Goal: Task Accomplishment & Management: Use online tool/utility

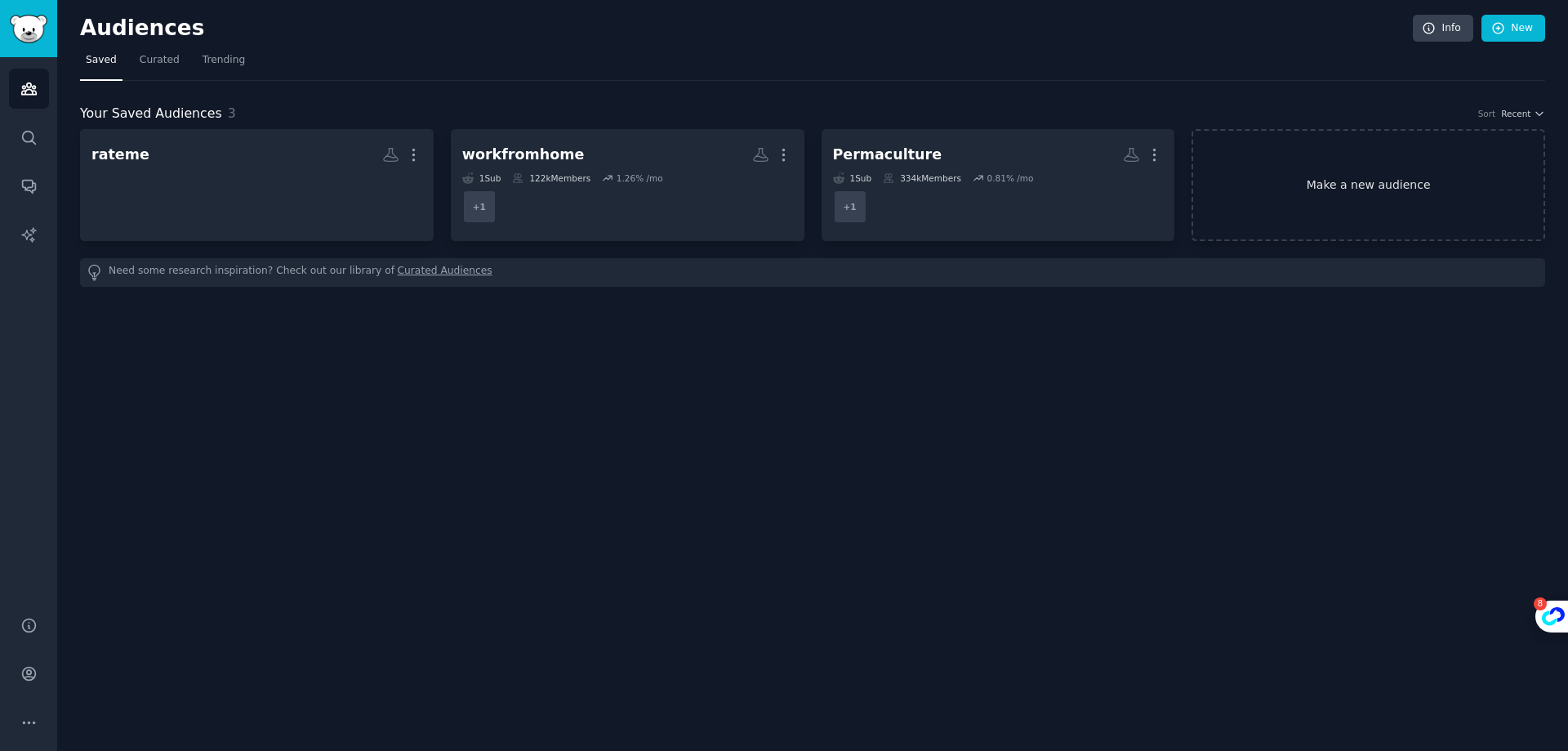
click at [1324, 161] on link "Make a new audience" at bounding box center [1369, 186] width 354 height 112
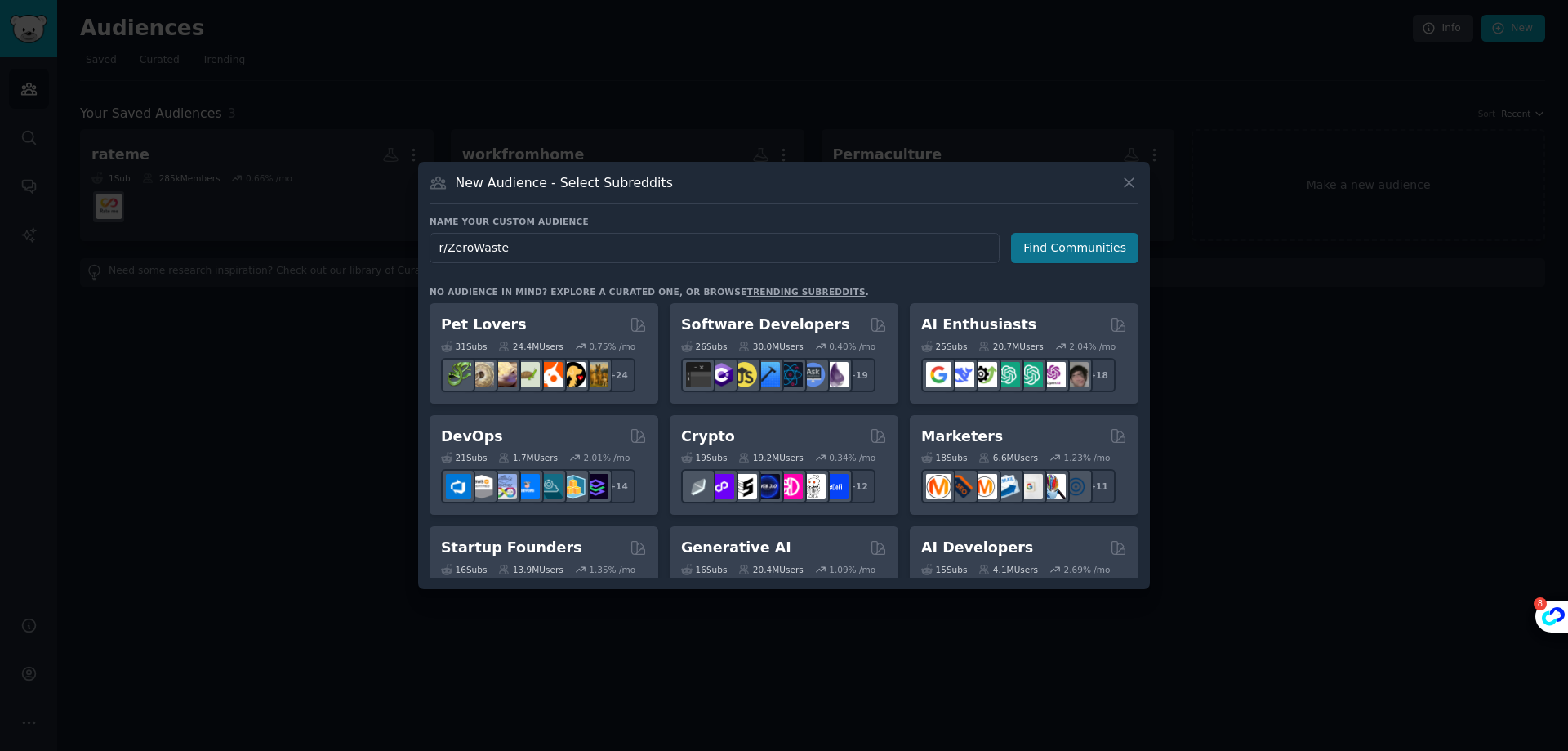
type input "r/ZeroWaste"
click at [1052, 248] on button "Find Communities" at bounding box center [1075, 247] width 128 height 30
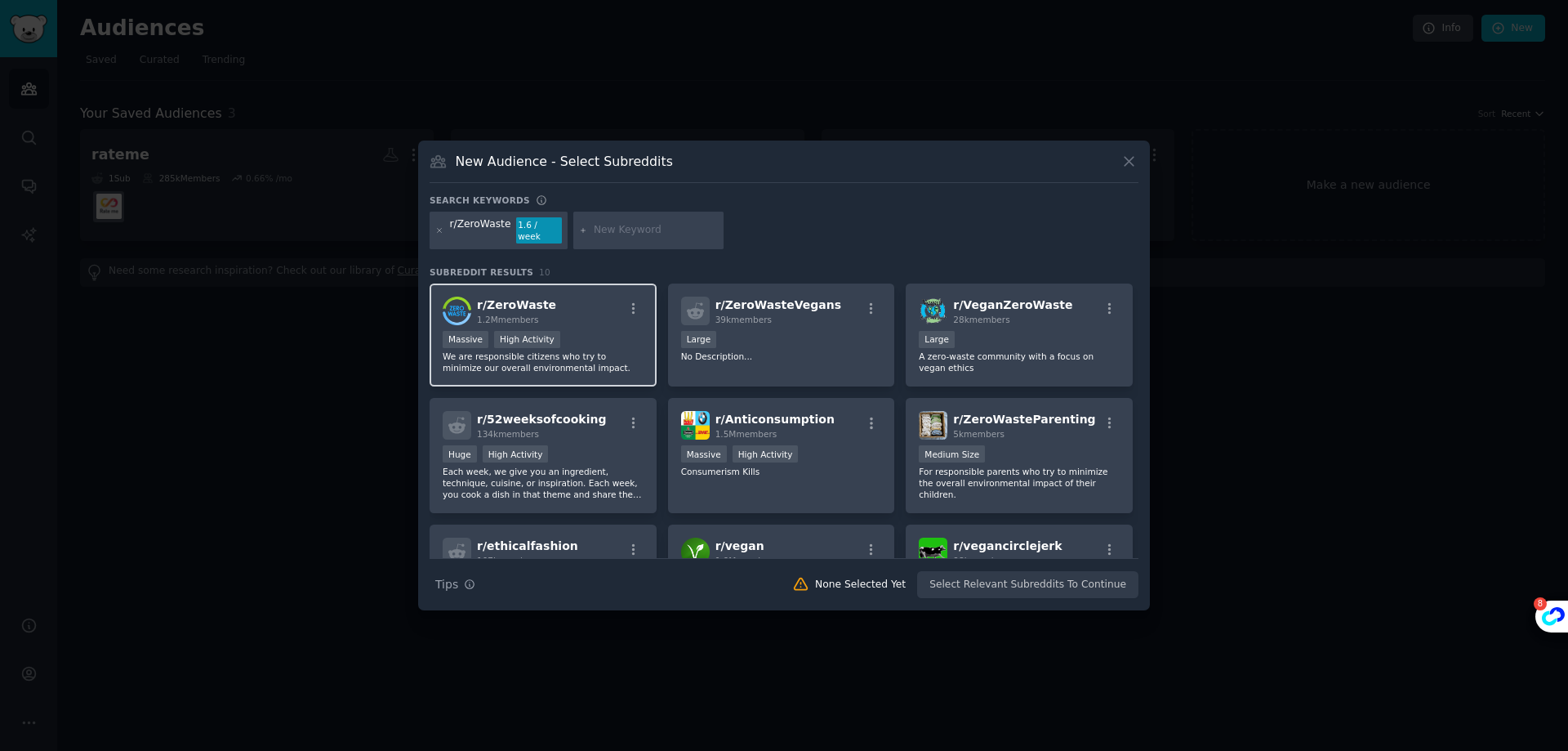
click at [594, 297] on div "r/ ZeroWaste 1.2M members" at bounding box center [543, 311] width 201 height 29
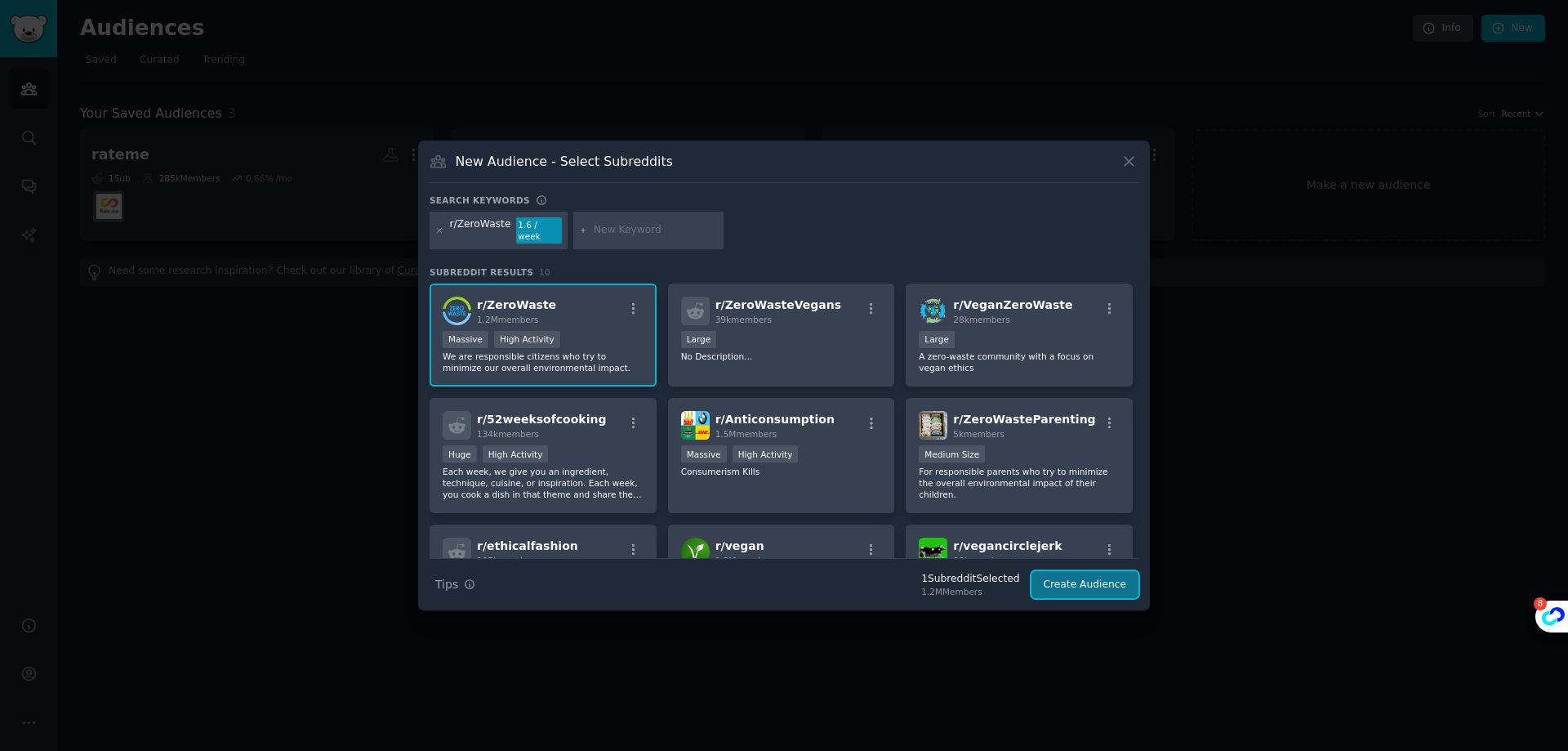
click at [1074, 571] on button "Create Audience" at bounding box center [1086, 585] width 108 height 28
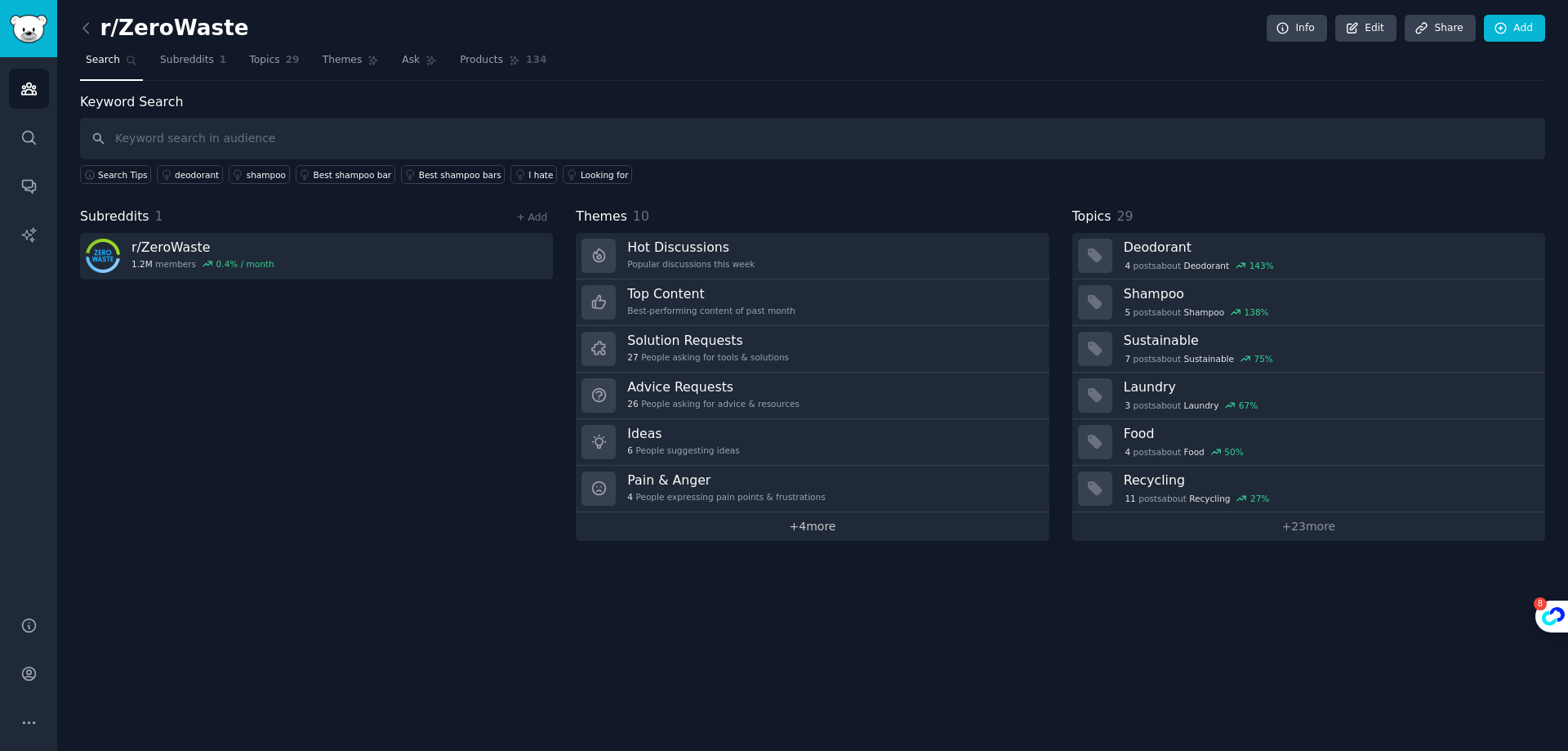
click at [843, 522] on link "+ 4 more" at bounding box center [813, 527] width 473 height 29
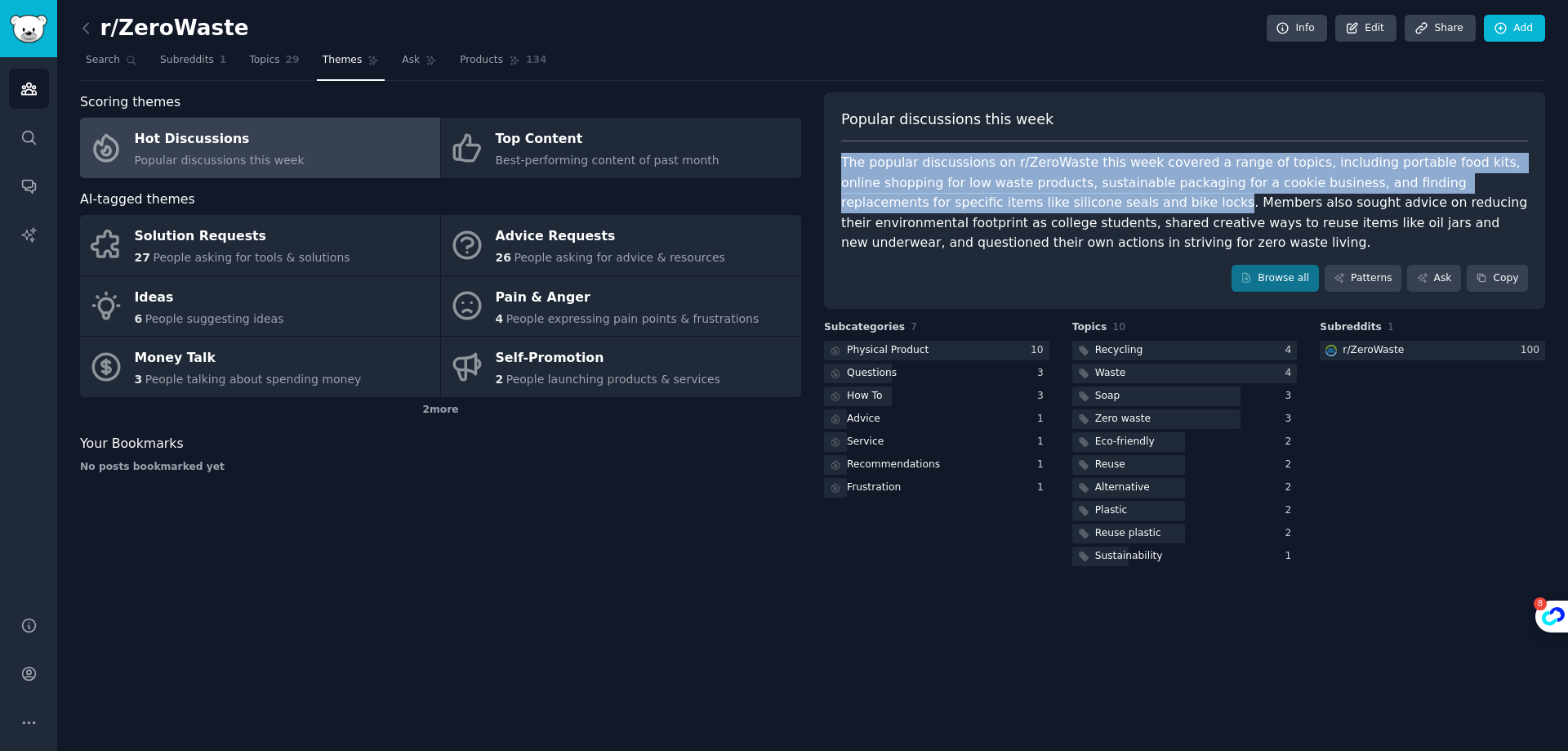
drag, startPoint x: 838, startPoint y: 162, endPoint x: 1057, endPoint y: 203, distance: 222.8
click at [1057, 203] on div "Popular discussions this week The popular discussions on r/ZeroWaste this week …" at bounding box center [1184, 201] width 722 height 217
click at [1057, 203] on div "The popular discussions on r/ZeroWaste this week covered a range of topics, inc…" at bounding box center [1184, 203] width 687 height 101
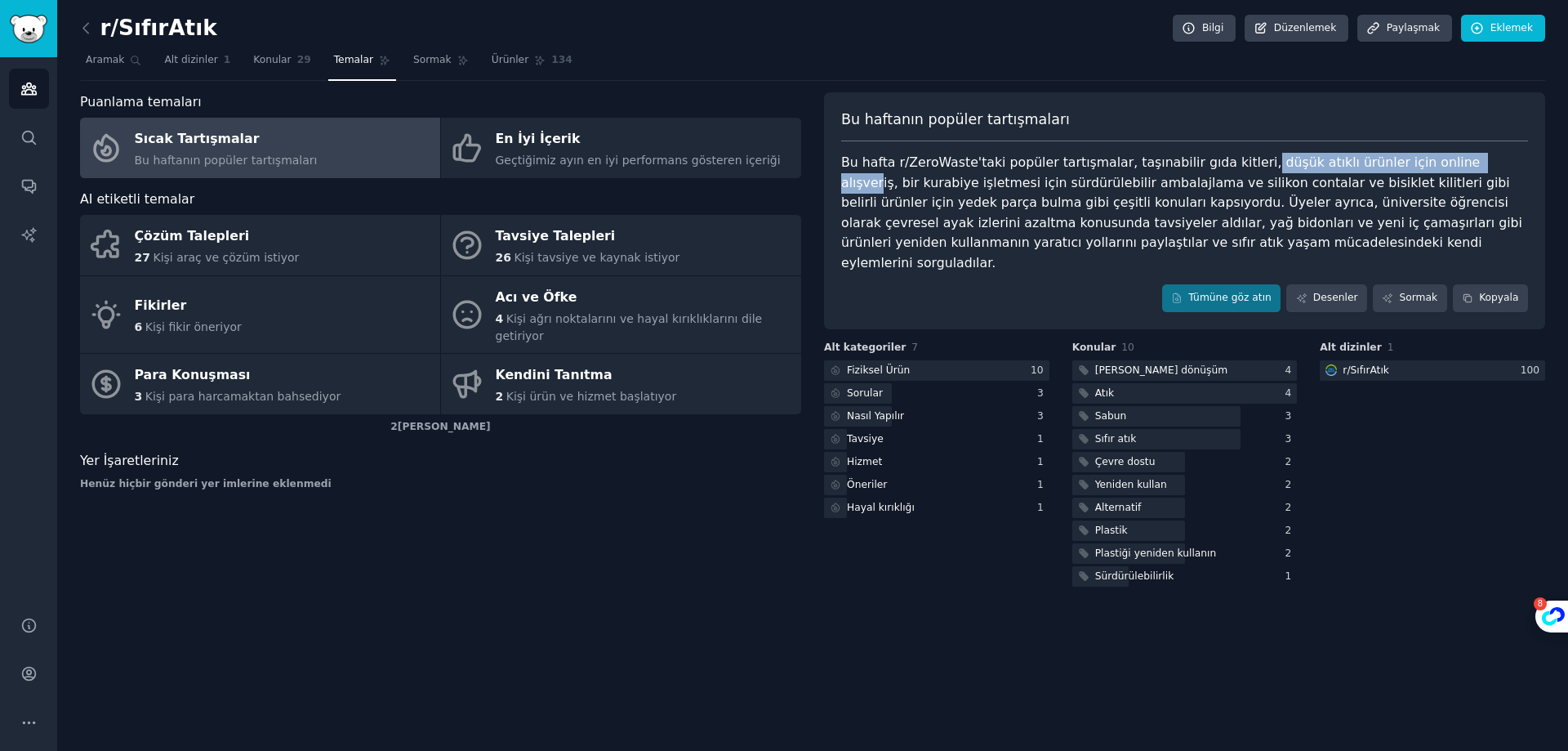
drag, startPoint x: 1221, startPoint y: 162, endPoint x: 1436, endPoint y: 159, distance: 215.0
click at [1436, 159] on font "Bu hafta r/ZeroWaste'taki popüler tartışmalar, taşınabilir gıda kitleri, düşük …" at bounding box center [1183, 213] width 685 height 116
drag, startPoint x: 1083, startPoint y: 187, endPoint x: 1175, endPoint y: 179, distance: 92.3
click at [1175, 179] on font "Bu hafta r/ZeroWaste'taki popüler tartışmalar, taşınabilir gıda kitleri, düşük …" at bounding box center [1183, 213] width 685 height 116
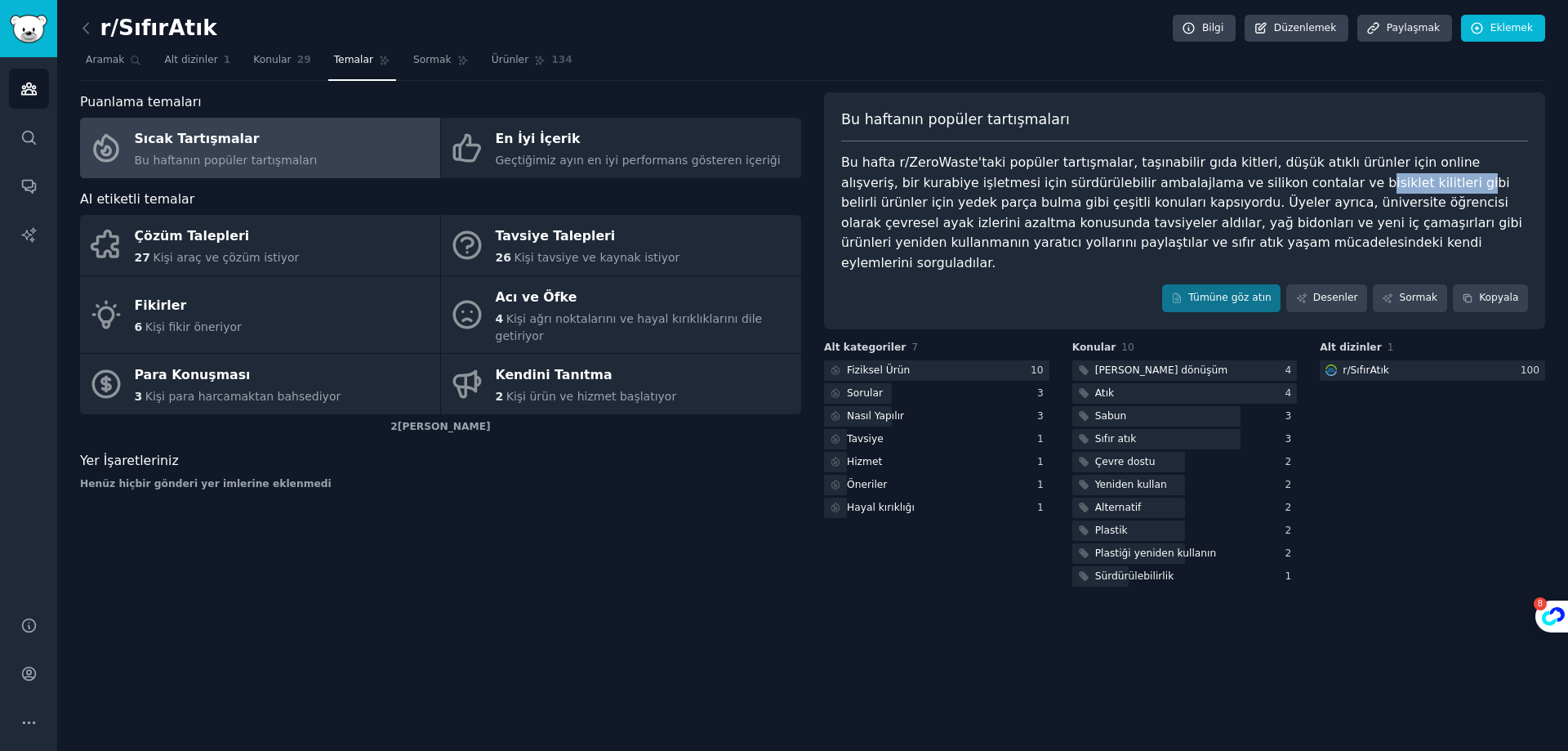
drag, startPoint x: 1198, startPoint y: 191, endPoint x: 1288, endPoint y: 191, distance: 90.0
click at [1288, 191] on div "Bu hafta r/ZeroWaste'taki popüler tartışmalar, taşınabilir gıda kitleri, düşük …" at bounding box center [1184, 213] width 687 height 120
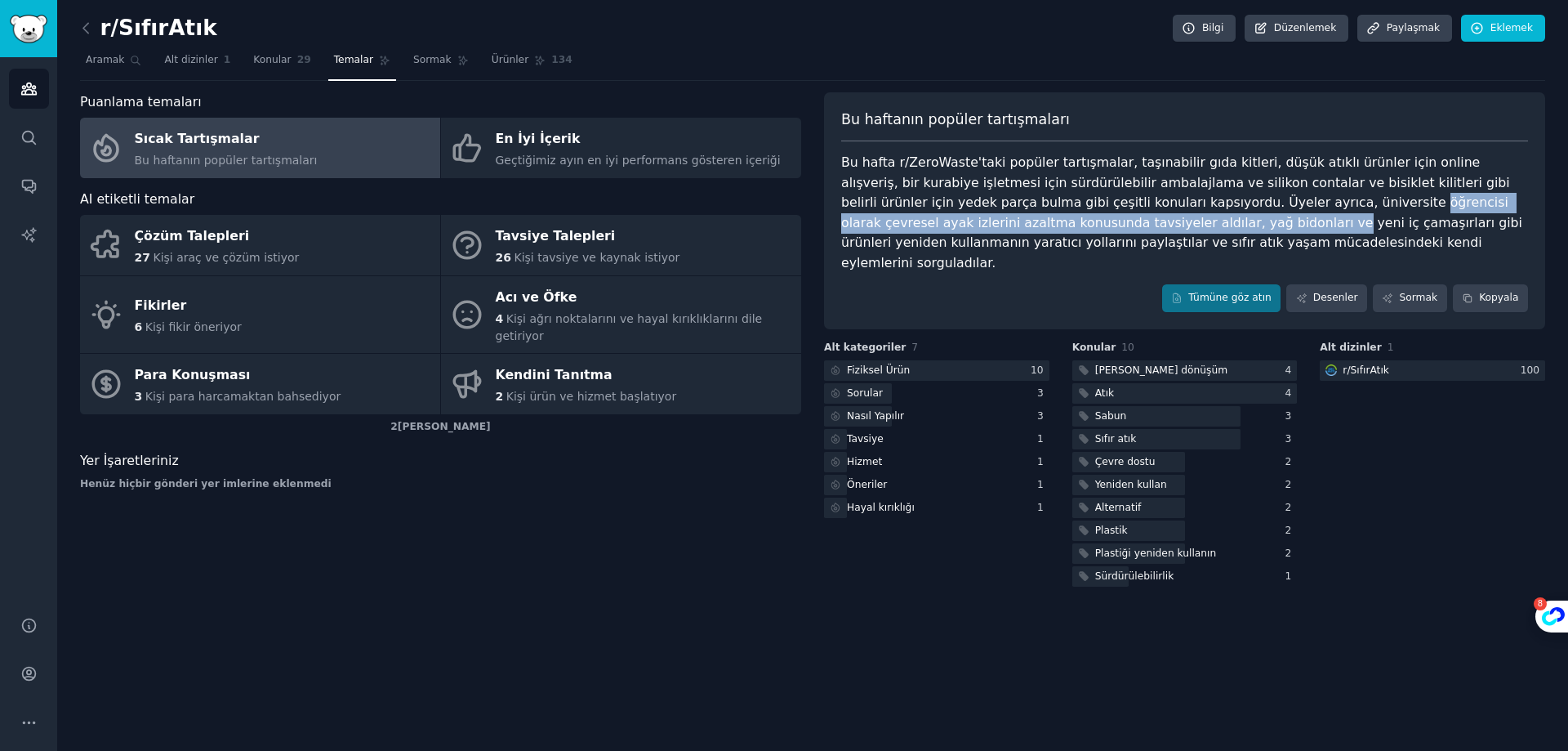
drag, startPoint x: 1155, startPoint y: 209, endPoint x: 1029, endPoint y: 215, distance: 126.1
click at [1029, 215] on font "Bu hafta r/ZeroWaste'taki popüler tartışmalar, taşınabilir gıda kitleri, düşük …" at bounding box center [1183, 213] width 685 height 116
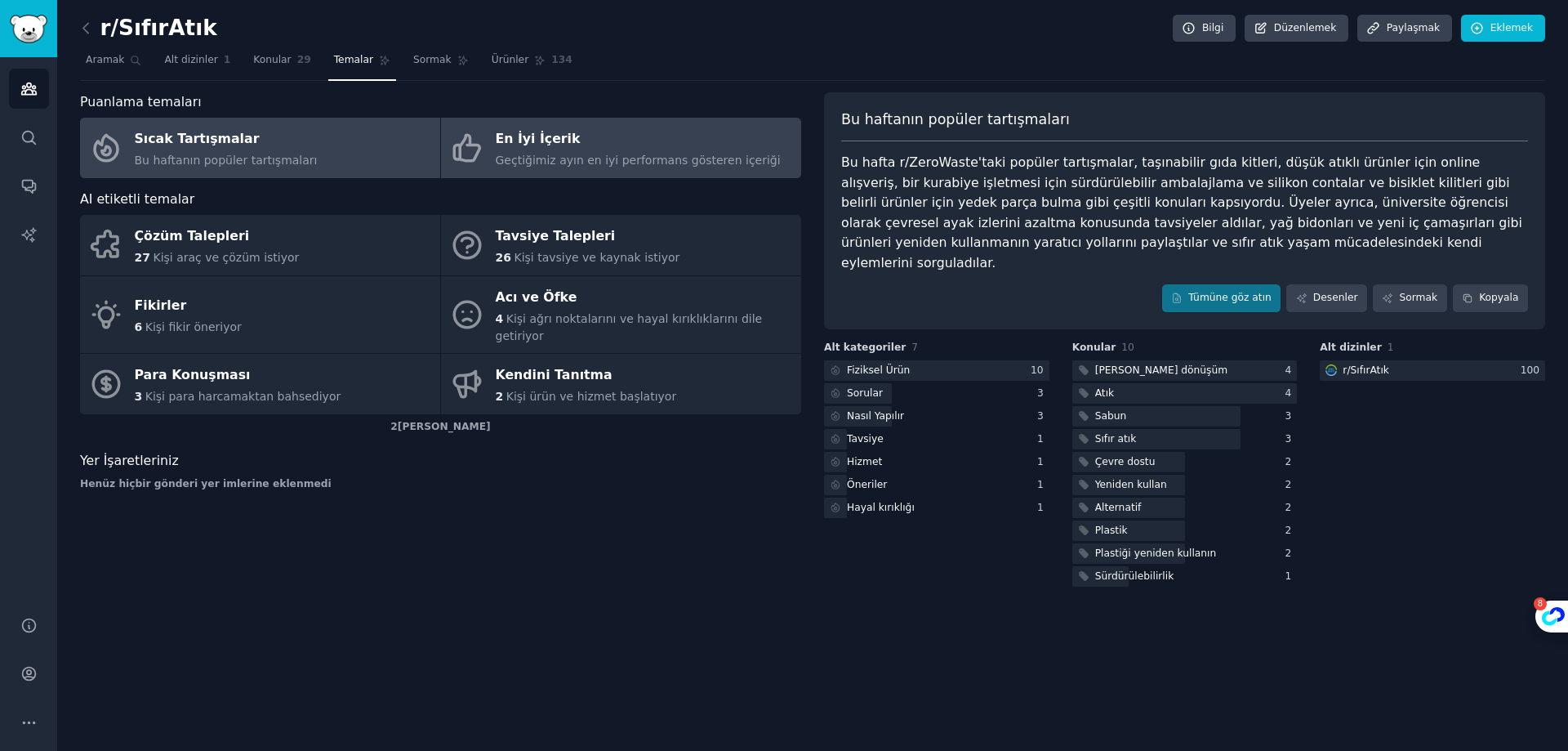
click at [645, 161] on font "Geçtiğimiz ayın en iyi performans gösteren içeriği" at bounding box center [638, 160] width 285 height 14
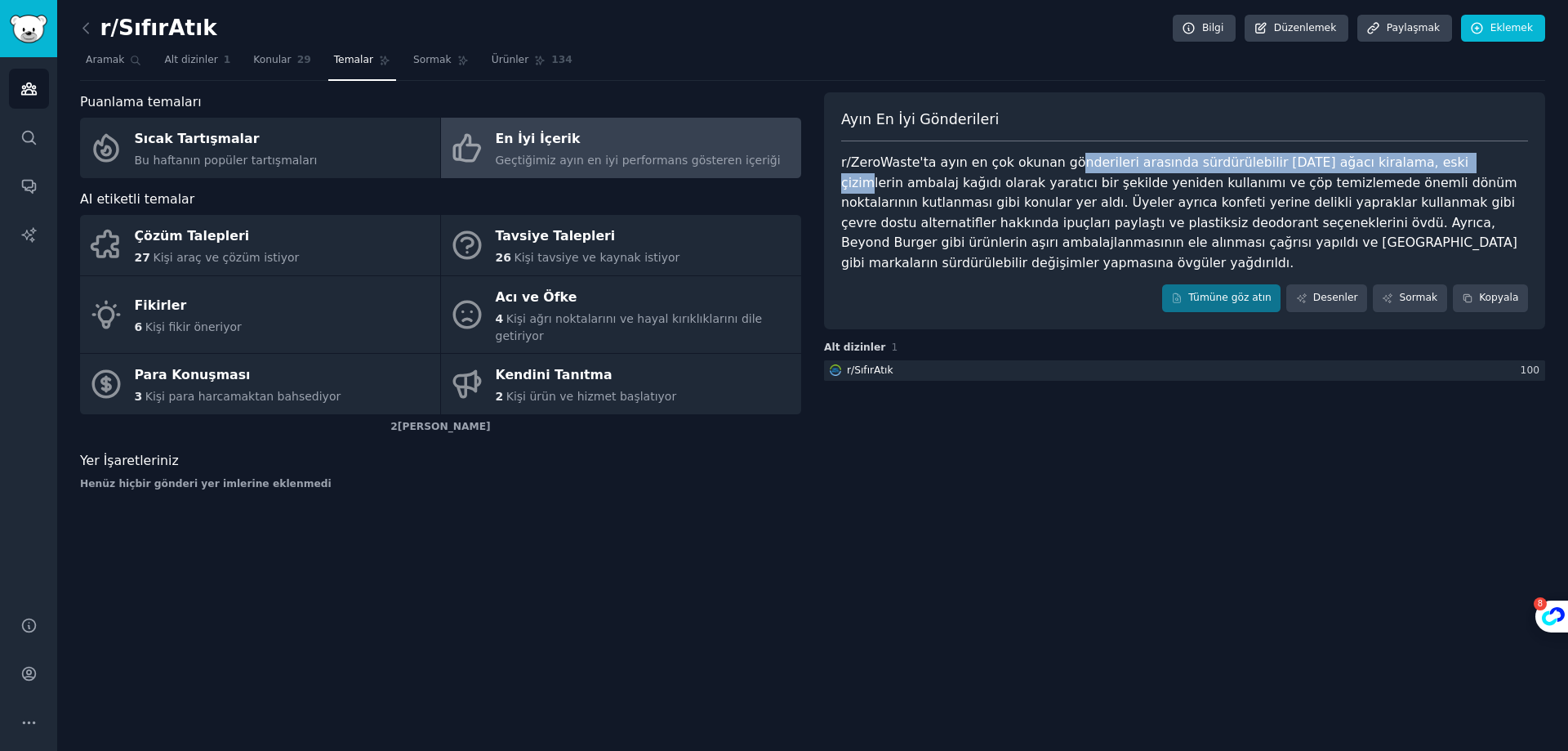
drag, startPoint x: 1057, startPoint y: 159, endPoint x: 1419, endPoint y: 166, distance: 362.1
click at [1419, 166] on font "r/ZeroWaste'ta ayın en çok okunan gönderileri arasında sürdürülebilir [DATE] ağ…" at bounding box center [1182, 213] width 680 height 116
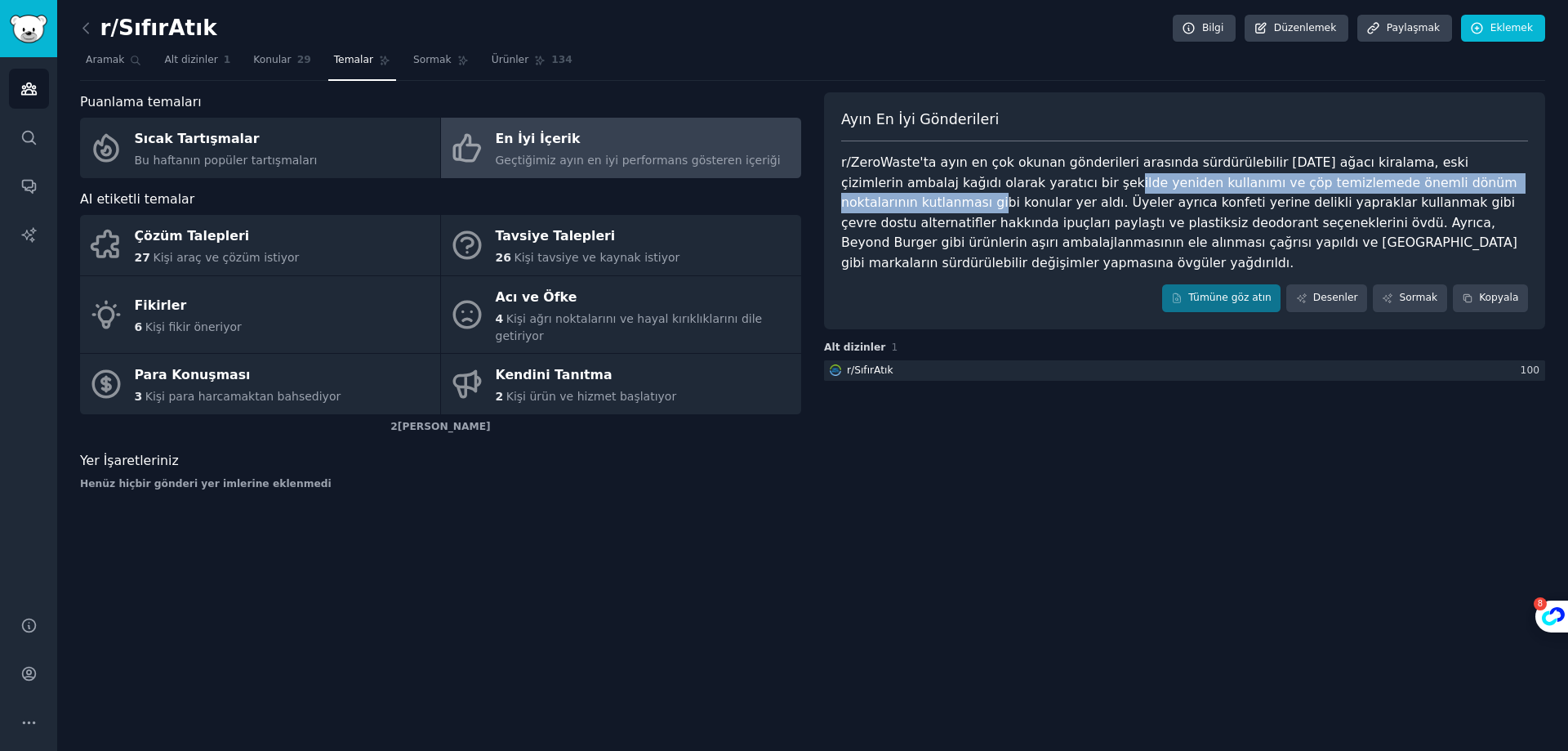
drag, startPoint x: 970, startPoint y: 188, endPoint x: 1447, endPoint y: 191, distance: 477.0
click at [1447, 191] on div "r/ZeroWaste'ta ayın en çok okunan gönderileri arasında sürdürülebilir [DATE] ağ…" at bounding box center [1184, 213] width 687 height 120
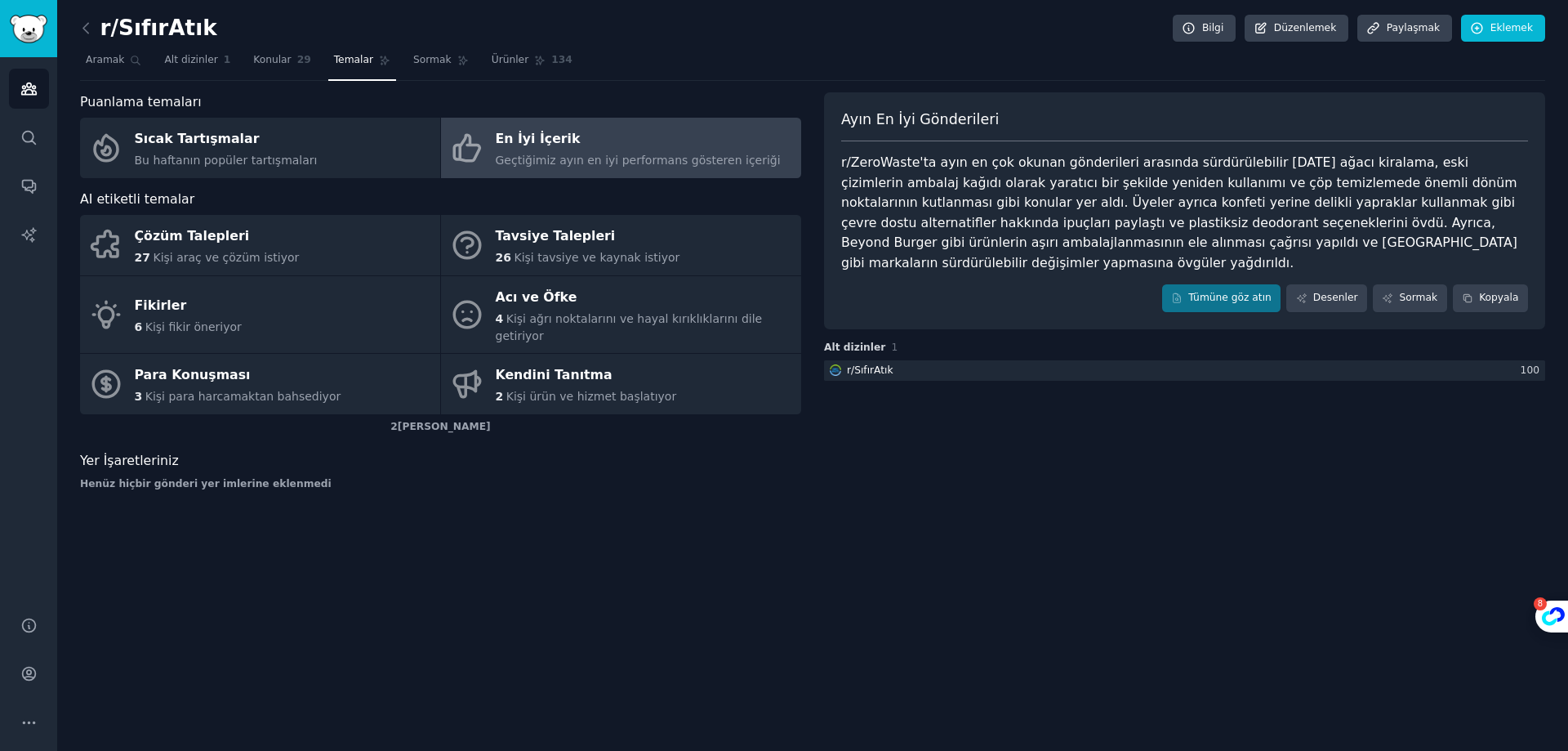
click at [1070, 195] on font "r/ZeroWaste'ta ayın en çok okunan gönderileri arasında sürdürülebilir [DATE] ağ…" at bounding box center [1182, 213] width 680 height 116
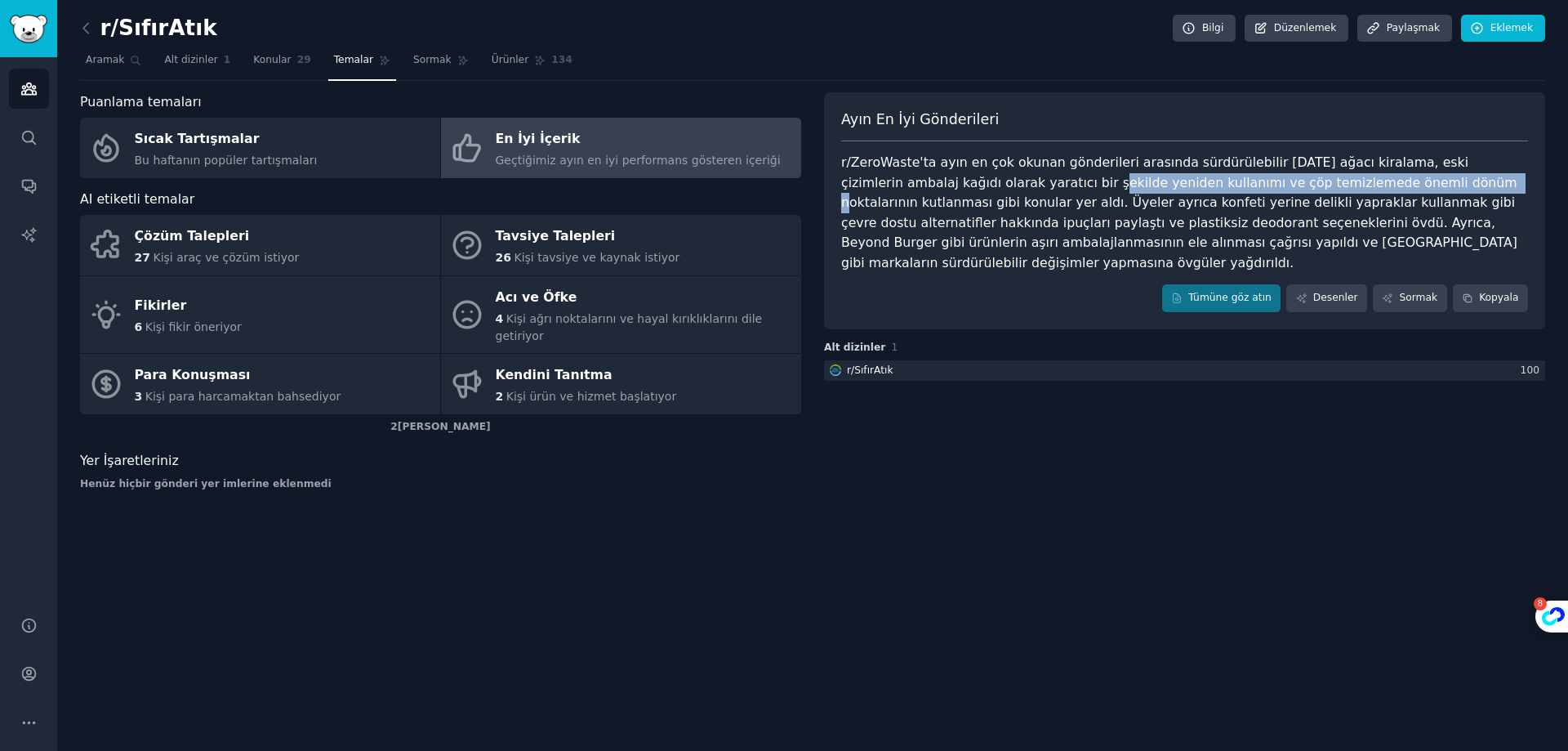
drag, startPoint x: 959, startPoint y: 192, endPoint x: 1314, endPoint y: 183, distance: 355.1
click at [1314, 183] on div "r/ZeroWaste'ta ayın en çok okunan gönderileri arasında sürdürülebilir [DATE] ağ…" at bounding box center [1184, 213] width 687 height 120
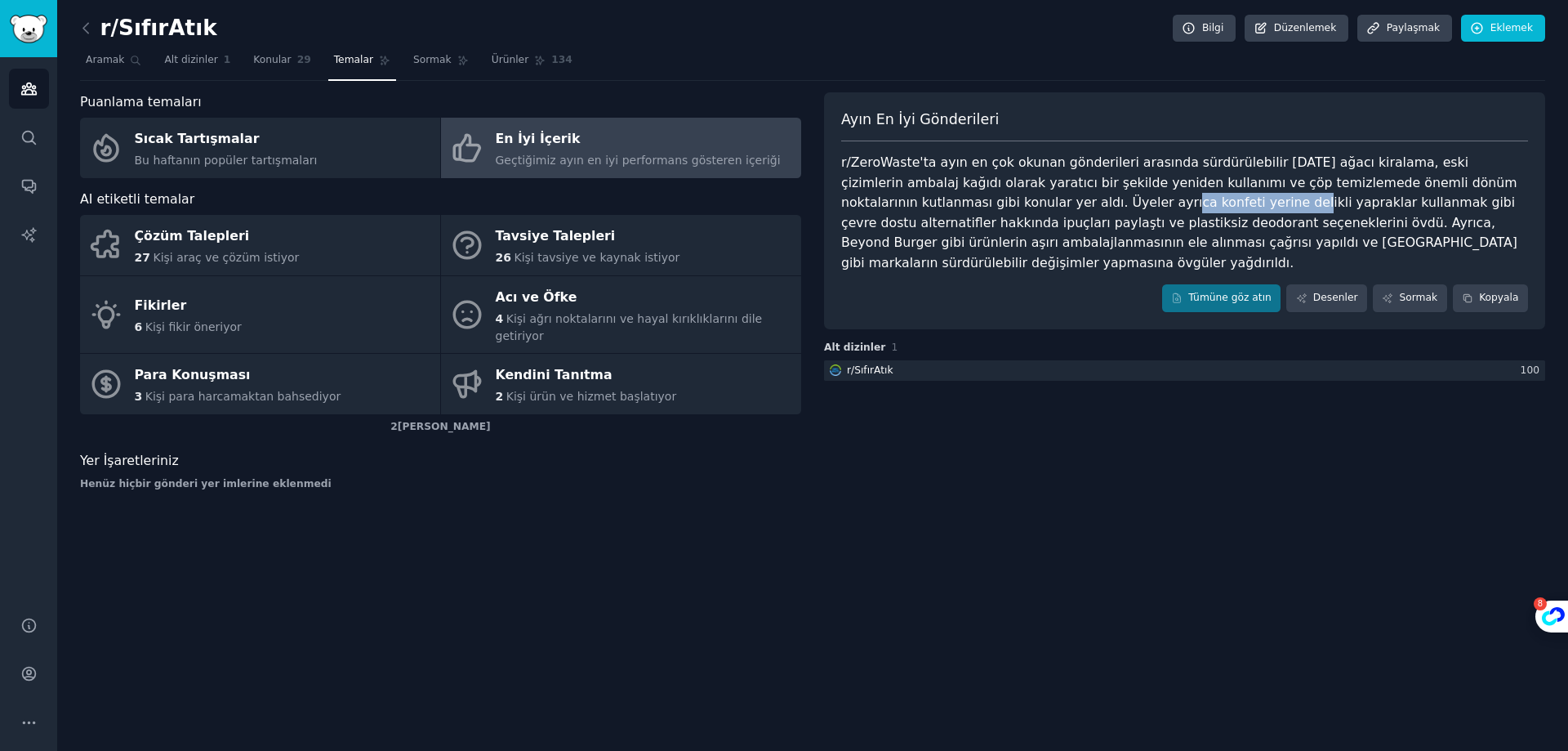
drag, startPoint x: 938, startPoint y: 206, endPoint x: 1051, endPoint y: 210, distance: 113.1
click at [1051, 210] on font "r/ZeroWaste'ta ayın en çok okunan gönderileri arasında sürdürülebilir [DATE] ağ…" at bounding box center [1182, 213] width 680 height 116
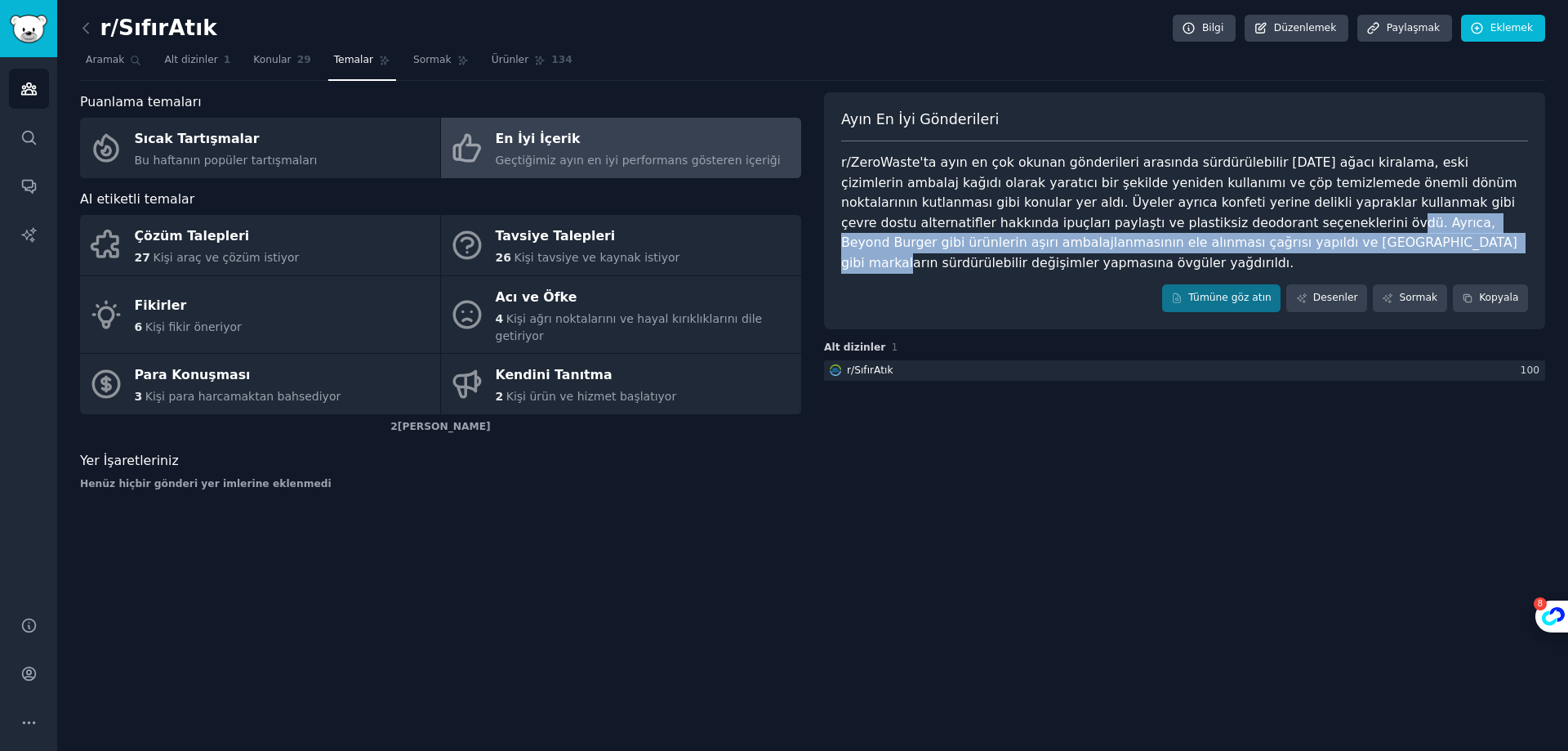
drag, startPoint x: 1064, startPoint y: 226, endPoint x: 1068, endPoint y: 240, distance: 14.6
click at [1068, 240] on font "r/ZeroWaste'ta ayın en çok okunan gönderileri arasında sürdürülebilir [DATE] ağ…" at bounding box center [1182, 213] width 680 height 116
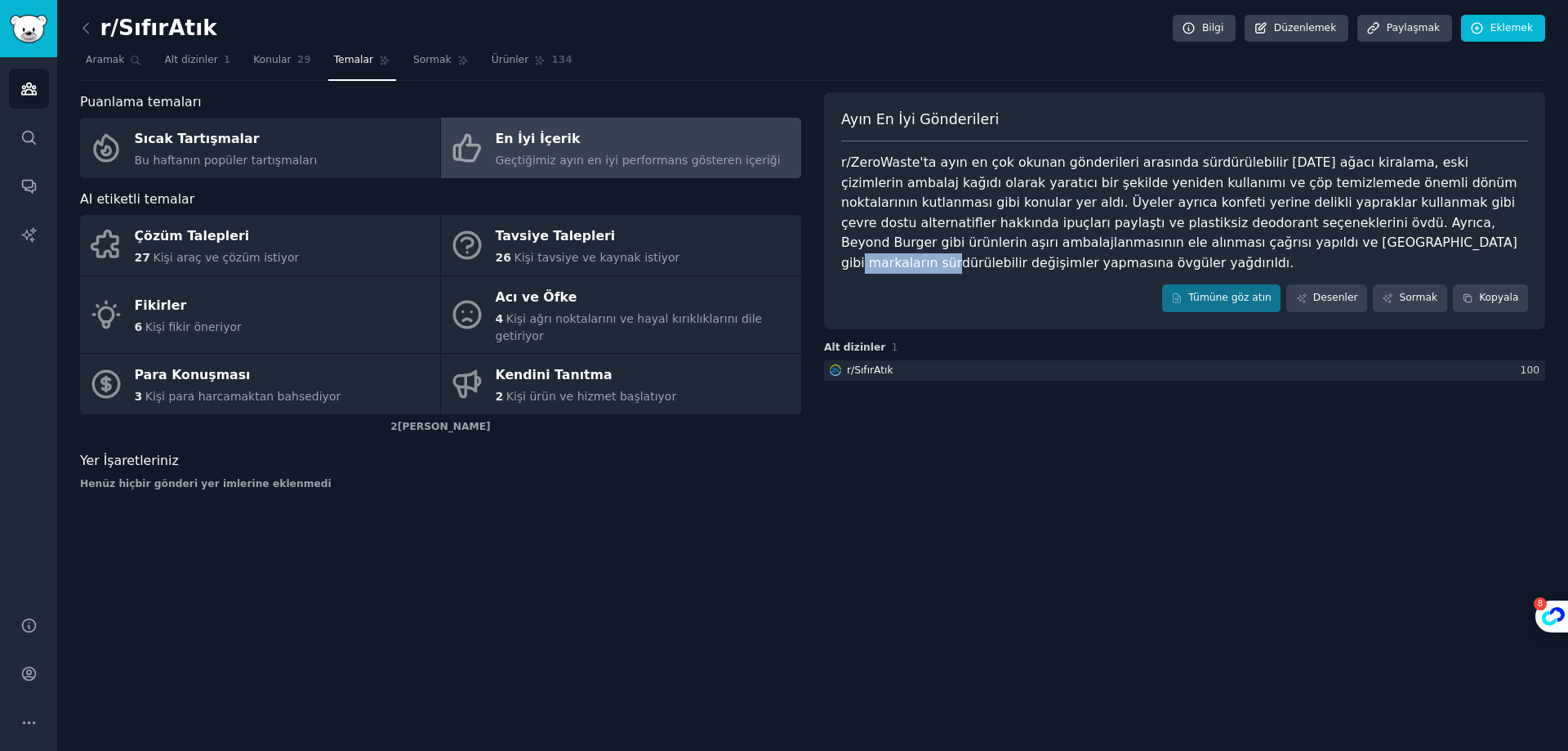
click at [1068, 240] on font "r/ZeroWaste'ta ayın en çok okunan gönderileri arasında sürdürülebilir [DATE] ağ…" at bounding box center [1182, 213] width 680 height 116
click at [512, 214] on div "AI etiketli temalar Çözüm Talepleri 27 Kişi araç ve çözüm istiyor Tavsiye Talep…" at bounding box center [441, 315] width 722 height 251
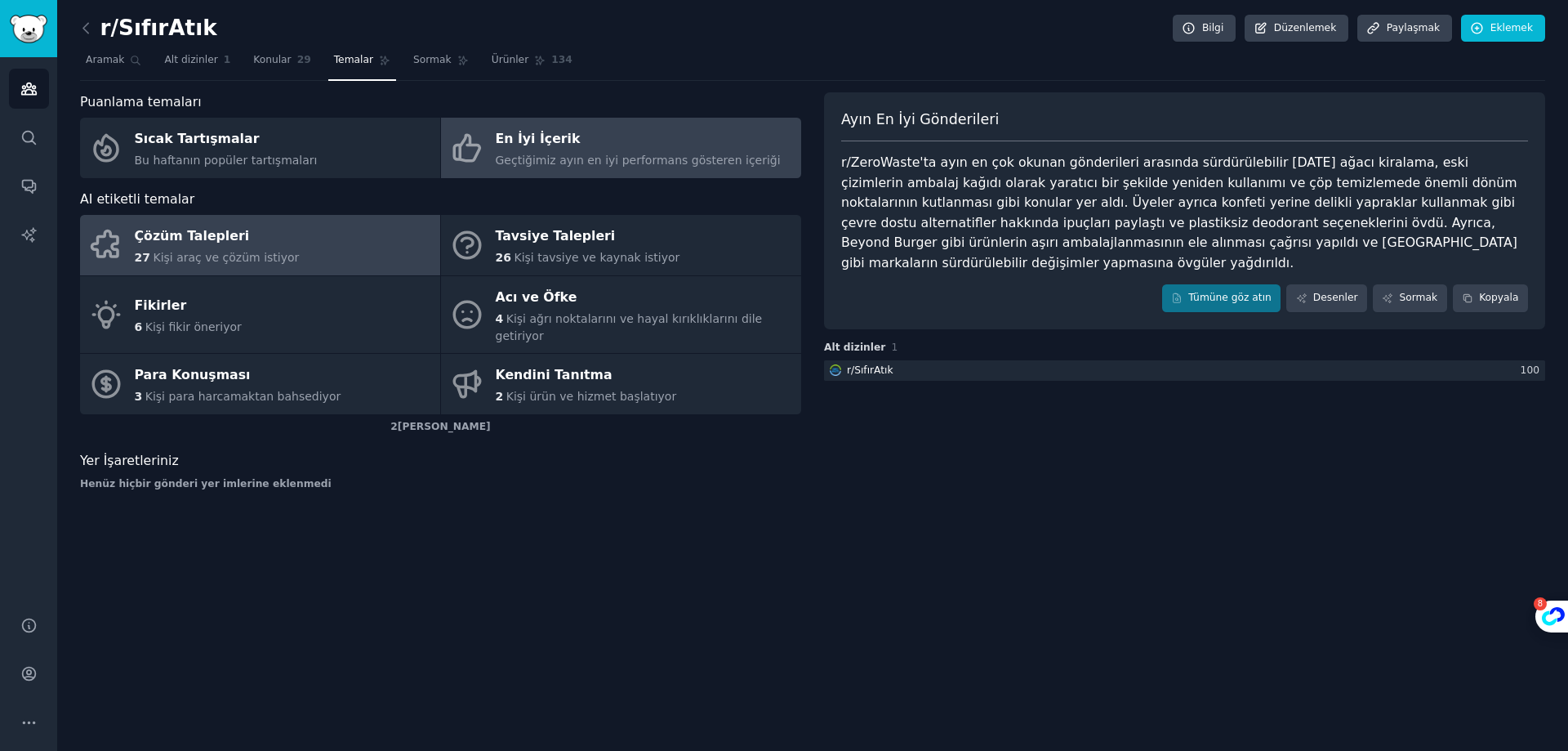
click at [365, 263] on link "Çözüm Talepleri 27 Kişi araç ve çözüm istiyor" at bounding box center [260, 245] width 360 height 61
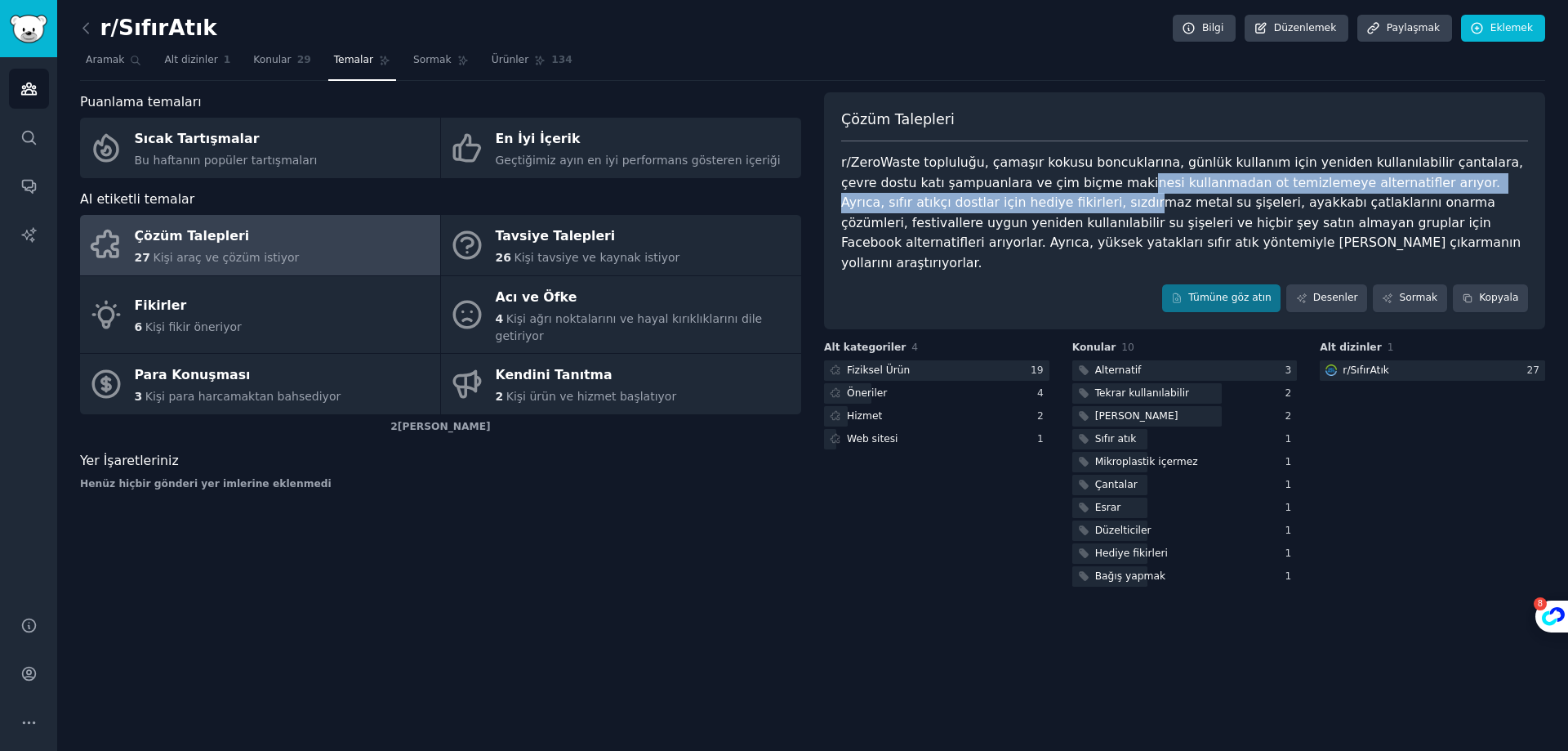
drag, startPoint x: 961, startPoint y: 196, endPoint x: 1049, endPoint y: 190, distance: 88.2
click at [1049, 190] on font "r/ZeroWaste topluluğu, çamaşır kokusu boncuklarına, günlük kullanım için yenide…" at bounding box center [1184, 213] width 686 height 116
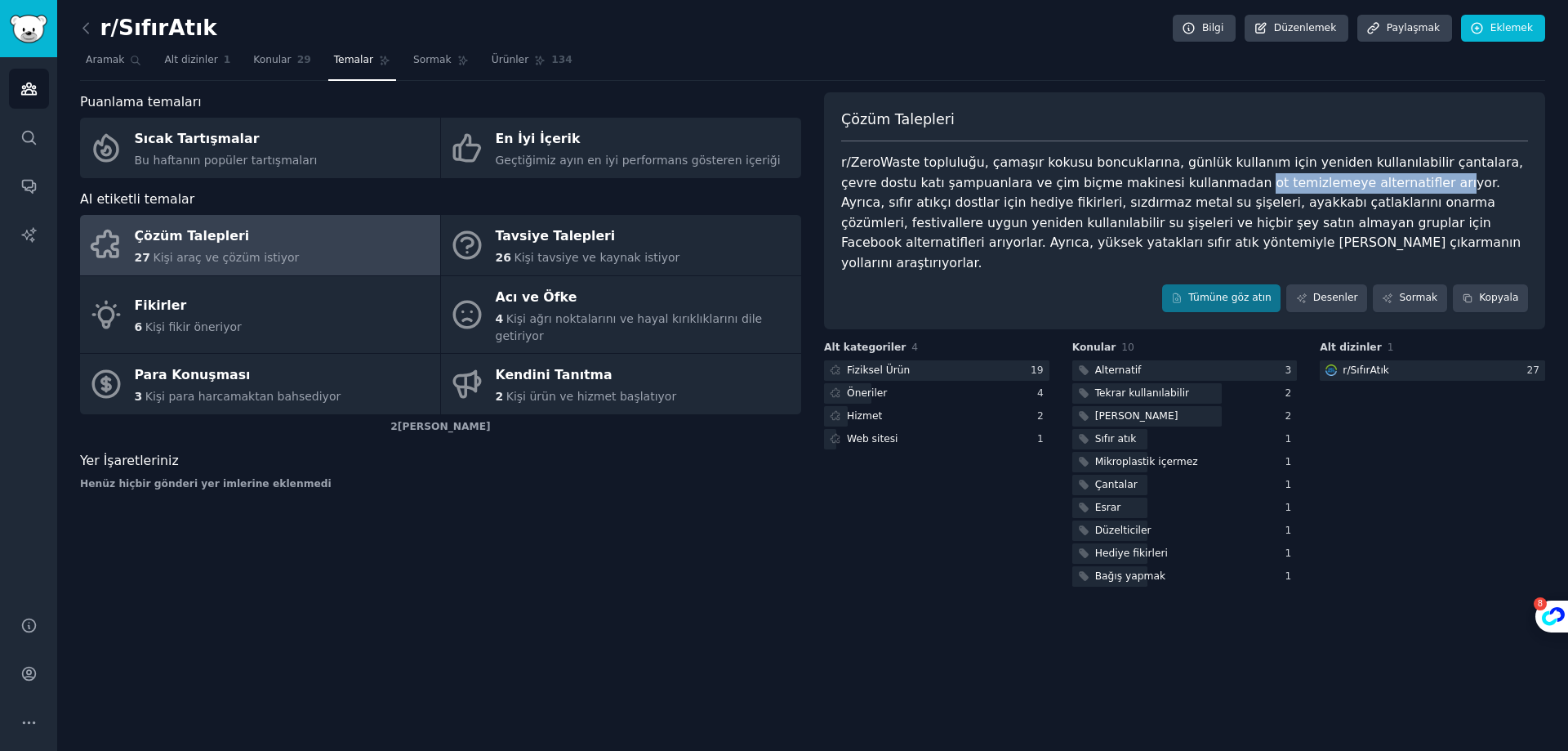
drag, startPoint x: 1150, startPoint y: 188, endPoint x: 1322, endPoint y: 186, distance: 172.0
click at [1322, 186] on font "r/ZeroWaste topluluğu, çamaşır kokusu boncuklarına, günlük kullanım için yenide…" at bounding box center [1184, 213] width 686 height 116
drag, startPoint x: 943, startPoint y: 210, endPoint x: 1072, endPoint y: 203, distance: 129.2
click at [1072, 203] on font "r/ZeroWaste topluluğu, çamaşır kokusu boncuklarına, günlük kullanım için yenide…" at bounding box center [1184, 213] width 686 height 116
drag, startPoint x: 1092, startPoint y: 205, endPoint x: 1283, endPoint y: 208, distance: 191.0
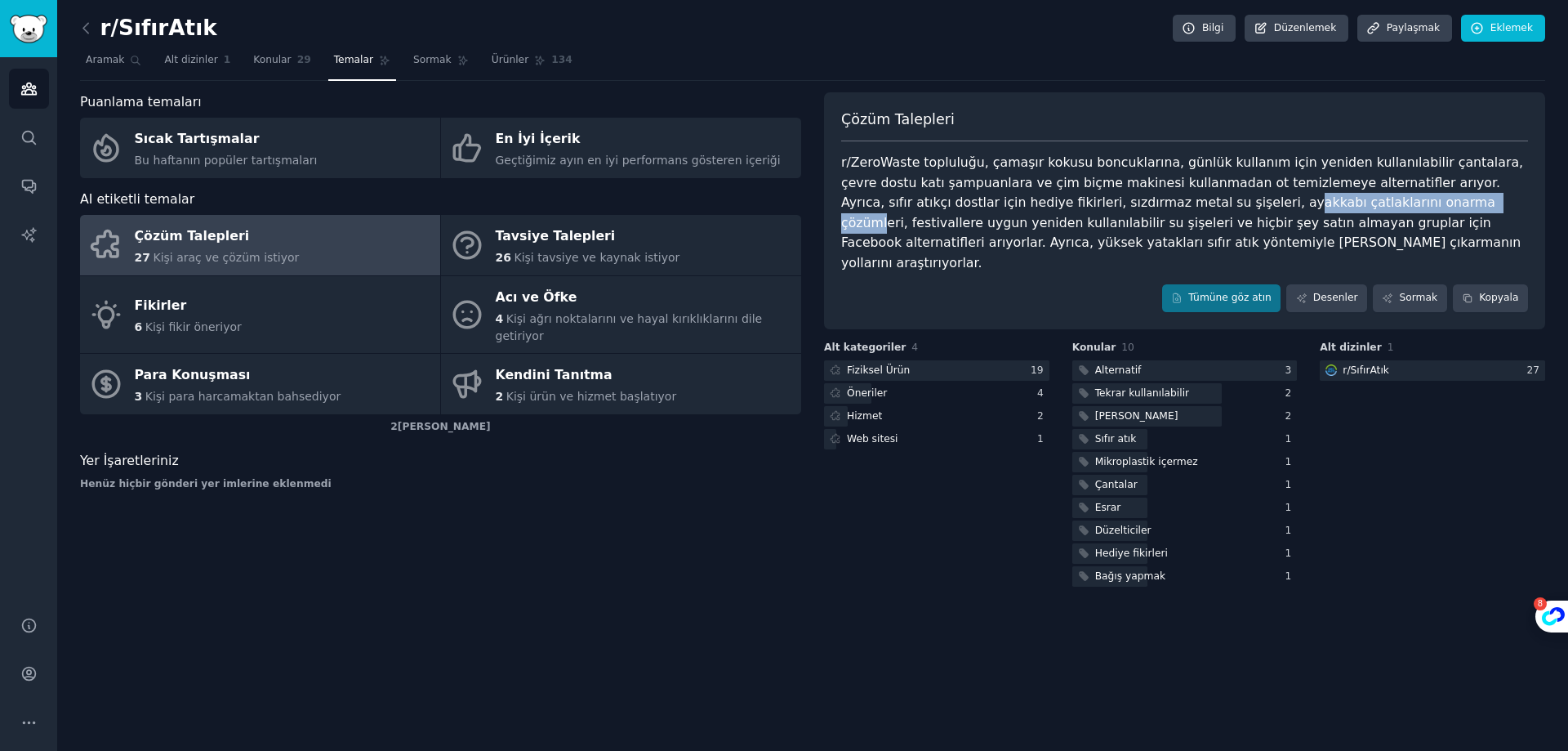
click at [1283, 208] on font "r/ZeroWaste topluluğu, çamaşır kokusu boncuklarına, günlük kullanım için yenide…" at bounding box center [1184, 213] width 686 height 116
click at [1105, 219] on font "r/ZeroWaste topluluğu, çamaşır kokusu boncuklarına, günlük kullanım için yenide…" at bounding box center [1184, 213] width 686 height 116
drag, startPoint x: 1085, startPoint y: 206, endPoint x: 1300, endPoint y: 200, distance: 215.1
click at [1300, 200] on font "r/ZeroWaste topluluğu, çamaşır kokusu boncuklarına, günlük kullanım için yenide…" at bounding box center [1184, 213] width 686 height 116
click at [937, 244] on font "r/ZeroWaste topluluğu, çamaşır kokusu boncuklarına, günlük kullanım için yenide…" at bounding box center [1184, 213] width 686 height 116
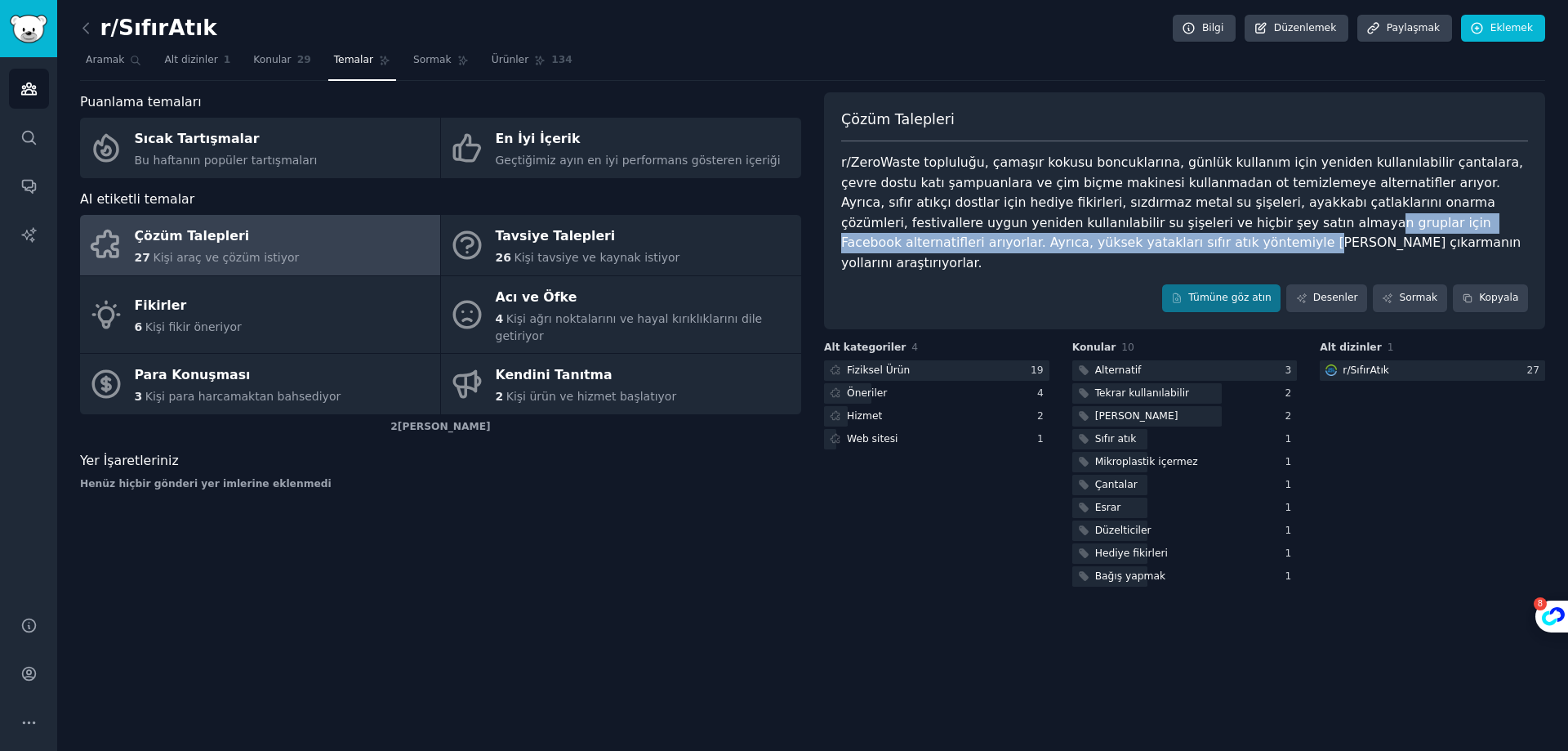
drag, startPoint x: 913, startPoint y: 235, endPoint x: 1044, endPoint y: 231, distance: 131.1
click at [1044, 231] on div "r/ZeroWaste topluluğu, çamaşır kokusu boncuklarına, günlük kullanım için yenide…" at bounding box center [1184, 213] width 687 height 120
click at [1077, 232] on div "r/ZeroWaste topluluğu, çamaşır kokusu boncuklarına, günlük kullanım için yenide…" at bounding box center [1184, 213] width 687 height 120
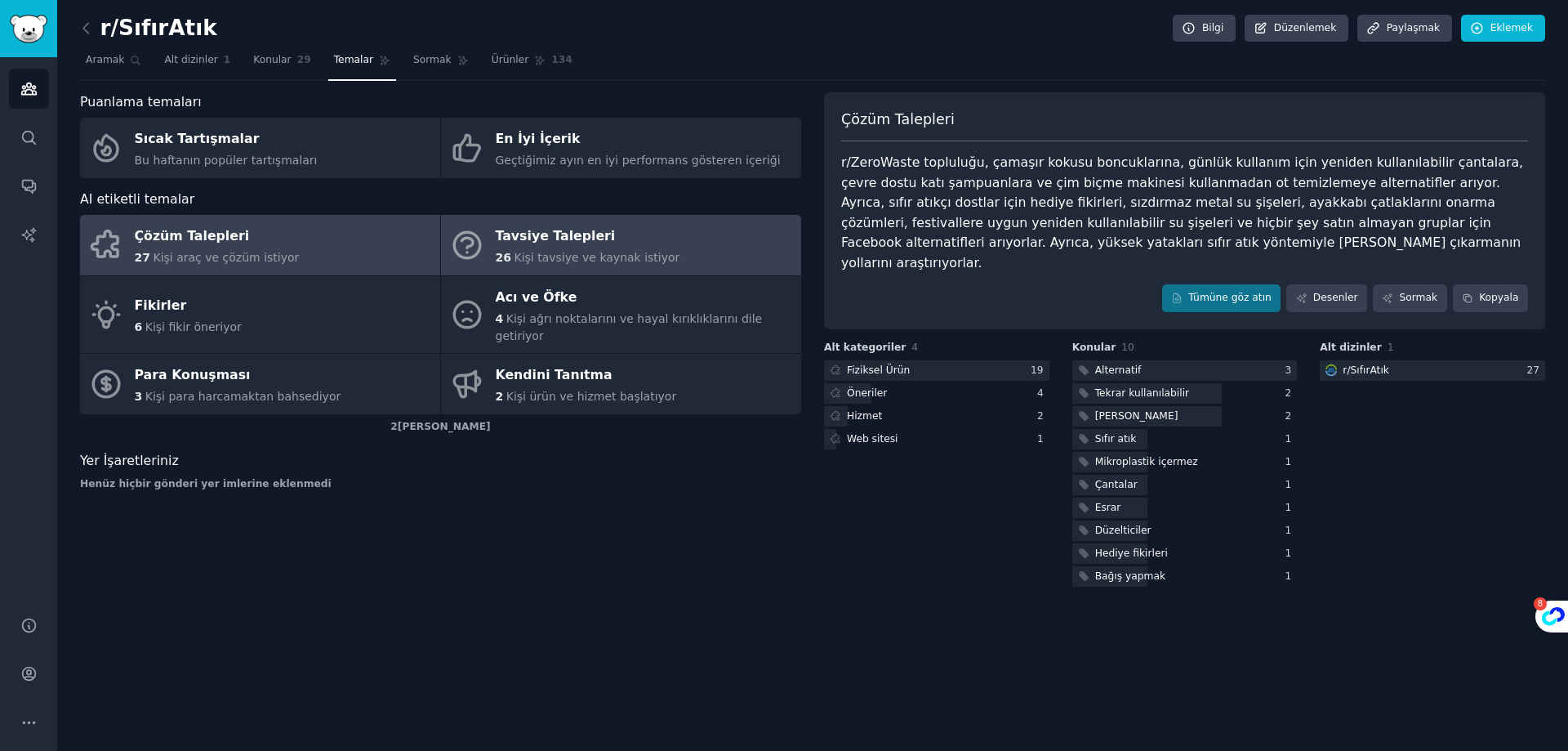
click at [540, 262] on font "Kişi tavsiye ve kaynak istiyor" at bounding box center [597, 258] width 166 height 14
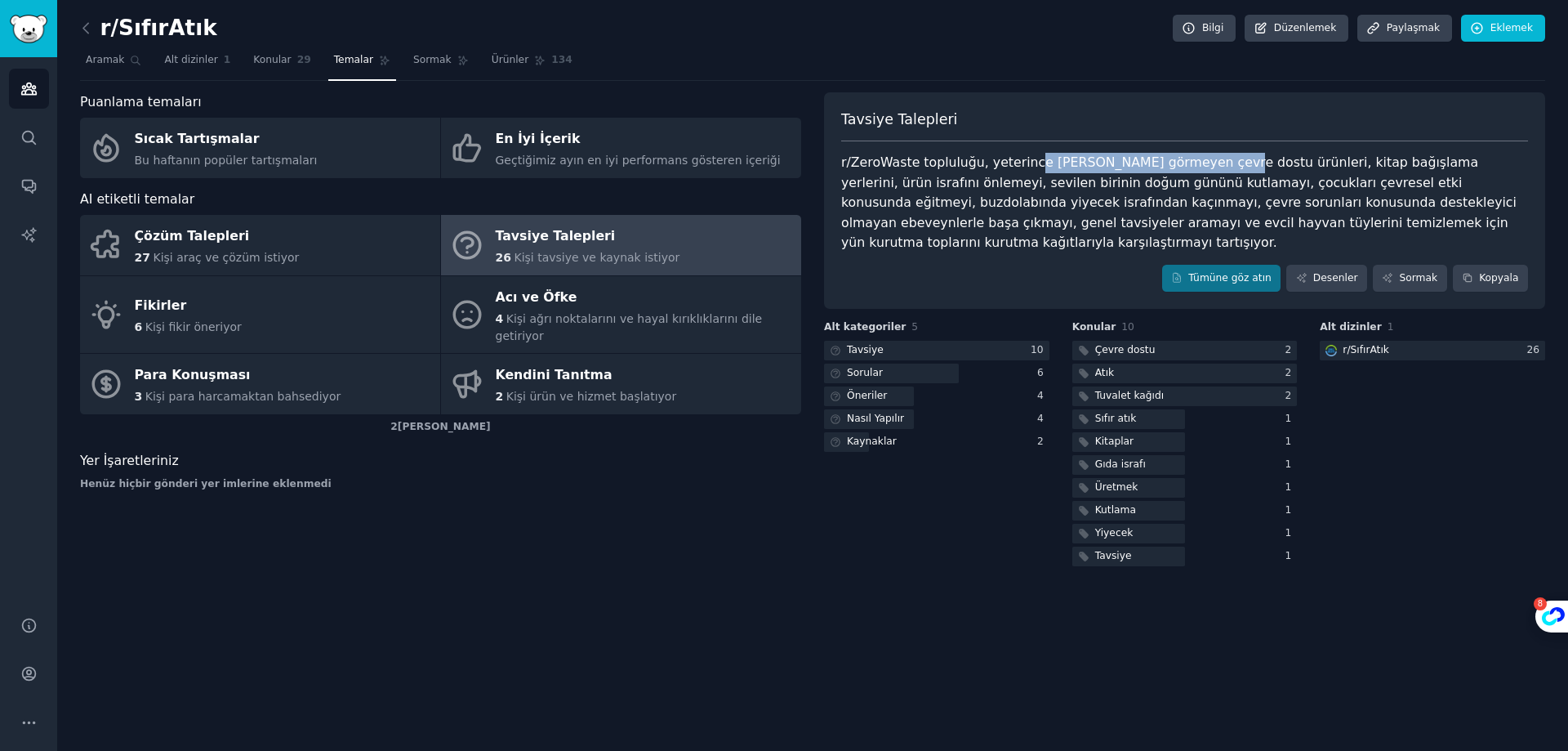
drag, startPoint x: 1021, startPoint y: 171, endPoint x: 1197, endPoint y: 169, distance: 176.0
click at [1197, 169] on div "r/ZeroWaste topluluğu, yeterince [PERSON_NAME] görmeyen çevre dostu ürünleri, k…" at bounding box center [1184, 203] width 687 height 101
drag, startPoint x: 1240, startPoint y: 167, endPoint x: 1322, endPoint y: 167, distance: 82.0
click at [1322, 167] on font "r/ZeroWaste topluluğu, yeterince [PERSON_NAME] görmeyen çevre dostu ürünleri, k…" at bounding box center [1181, 202] width 679 height 96
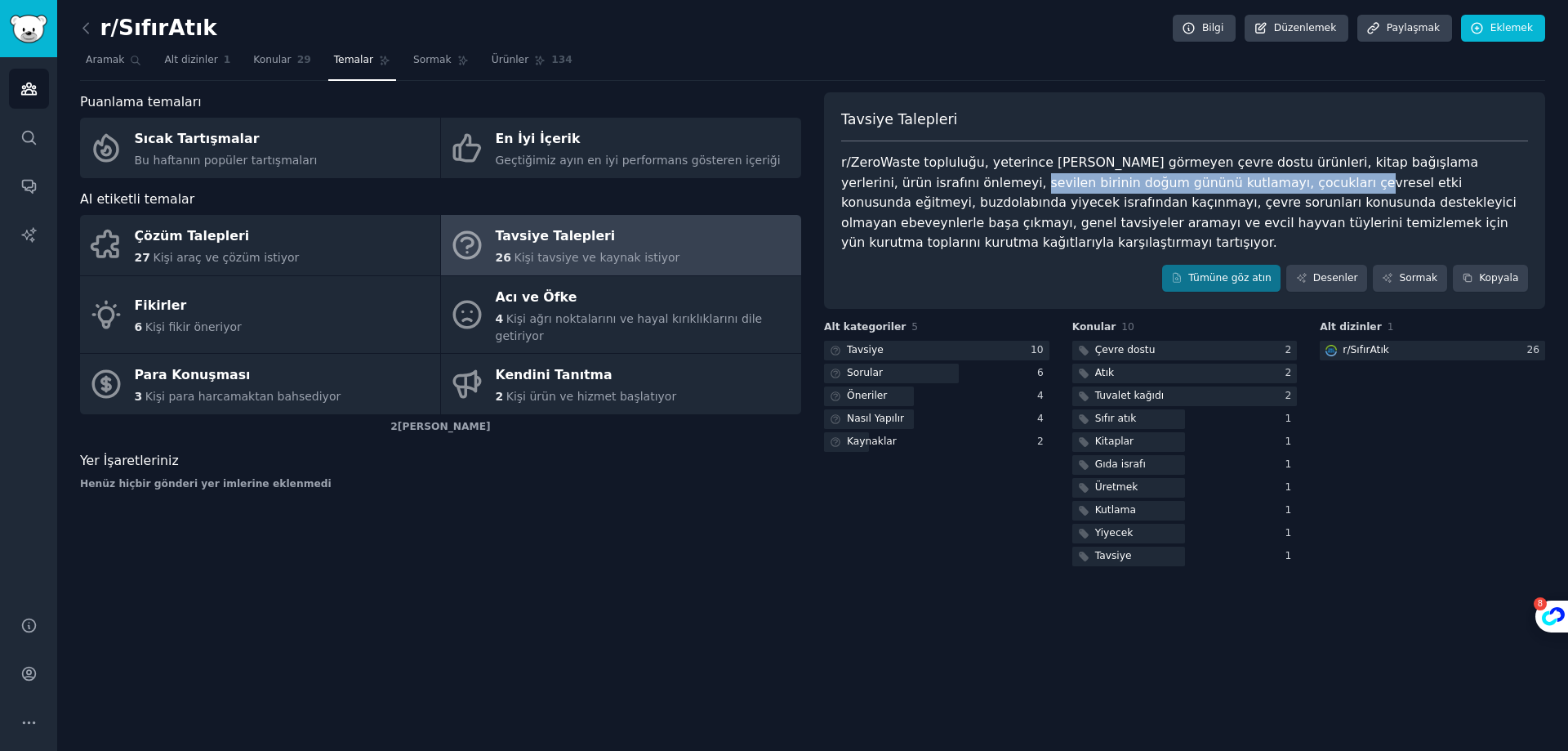
drag, startPoint x: 886, startPoint y: 188, endPoint x: 1183, endPoint y: 184, distance: 297.0
click at [1183, 184] on font "r/ZeroWaste topluluğu, yeterince [PERSON_NAME] görmeyen çevre dostu ürünleri, k…" at bounding box center [1181, 202] width 679 height 96
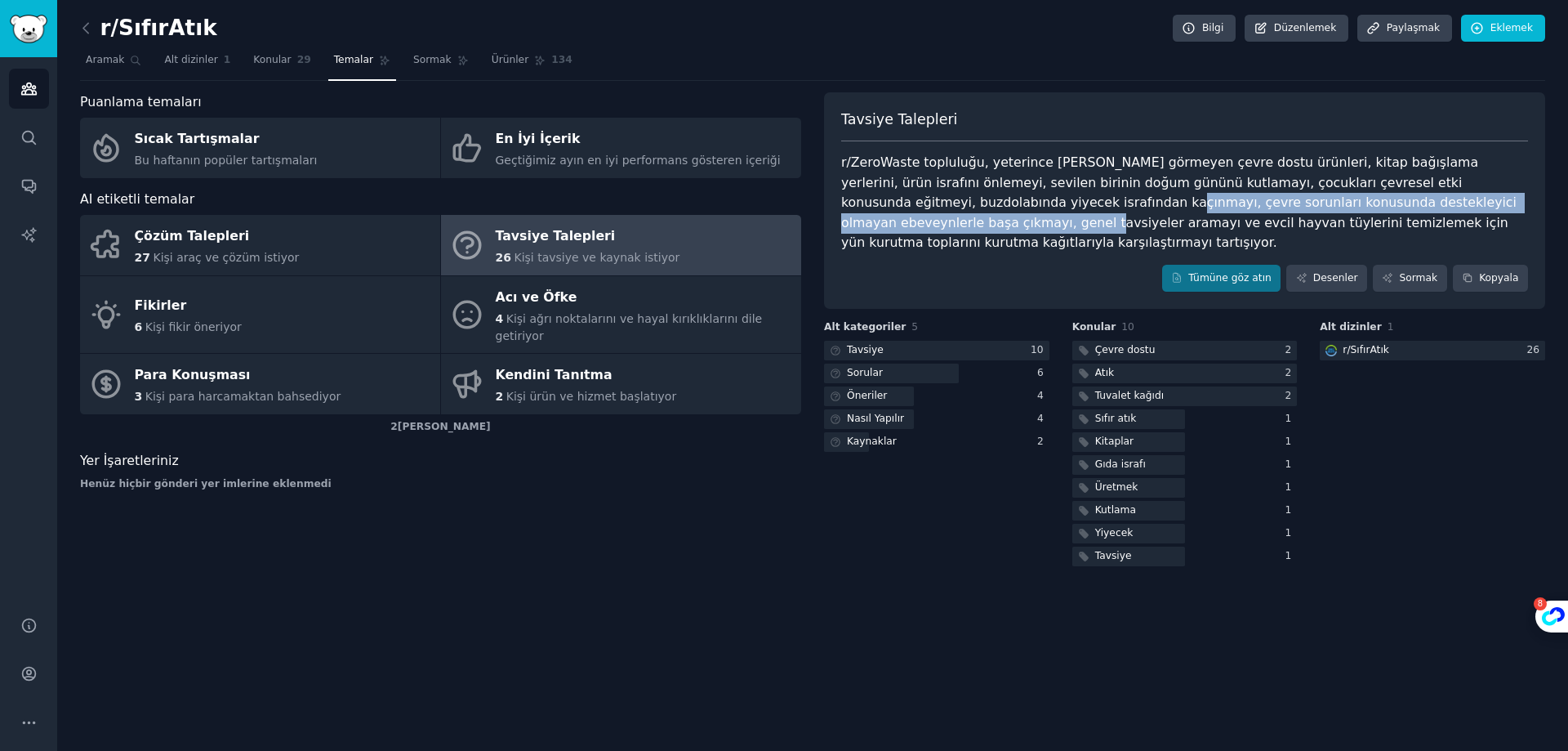
drag, startPoint x: 901, startPoint y: 208, endPoint x: 1414, endPoint y: 210, distance: 513.0
click at [1414, 210] on font "r/ZeroWaste topluluğu, yeterince [PERSON_NAME] görmeyen çevre dostu ürünleri, k…" at bounding box center [1181, 202] width 679 height 96
drag, startPoint x: 1049, startPoint y: 207, endPoint x: 1370, endPoint y: 200, distance: 321.1
click at [1370, 200] on font "r/ZeroWaste topluluğu, yeterince [PERSON_NAME] görmeyen çevre dostu ürünleri, k…" at bounding box center [1181, 202] width 679 height 96
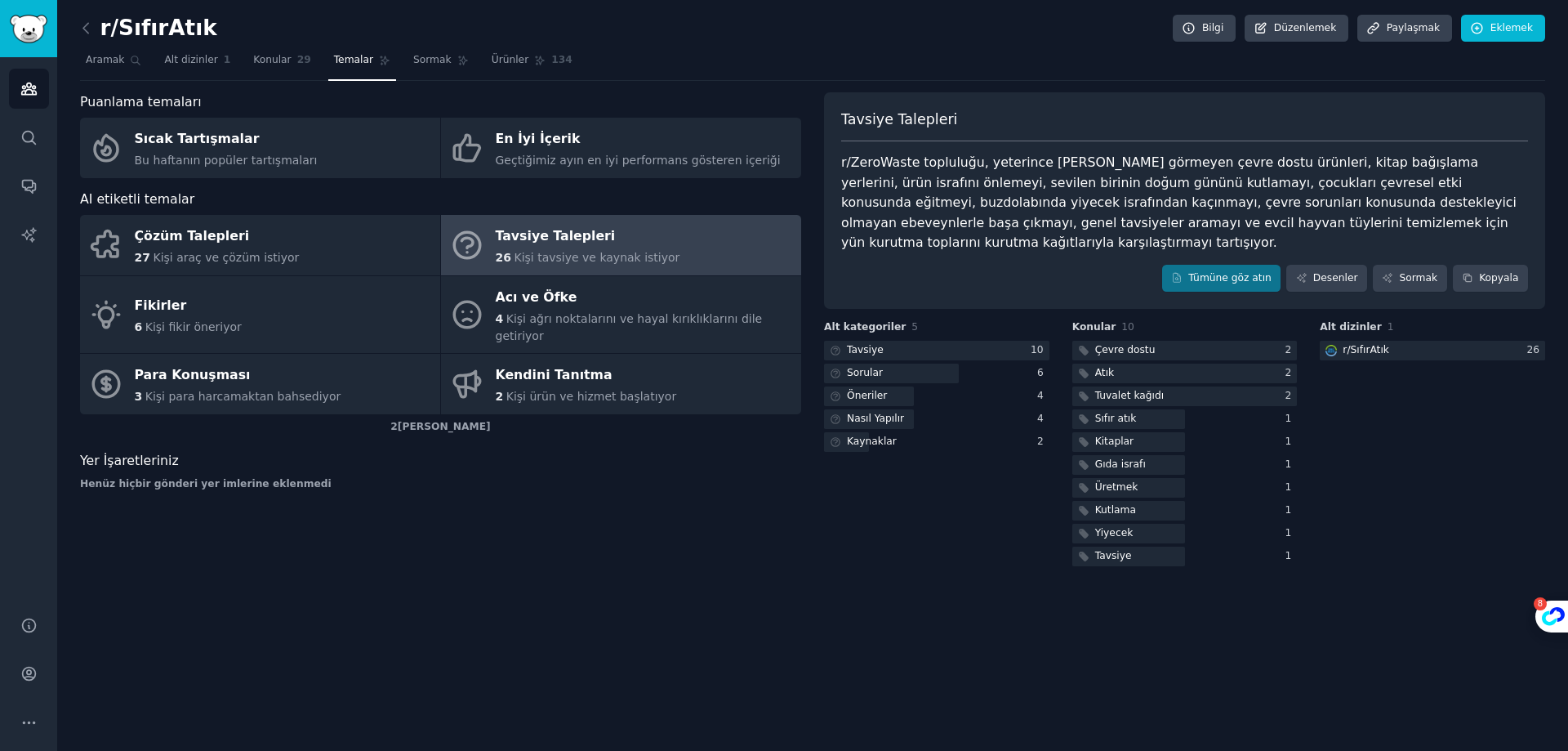
click at [909, 217] on font "r/ZeroWaste topluluğu, yeterince [PERSON_NAME] görmeyen çevre dostu ürünleri, k…" at bounding box center [1181, 202] width 679 height 96
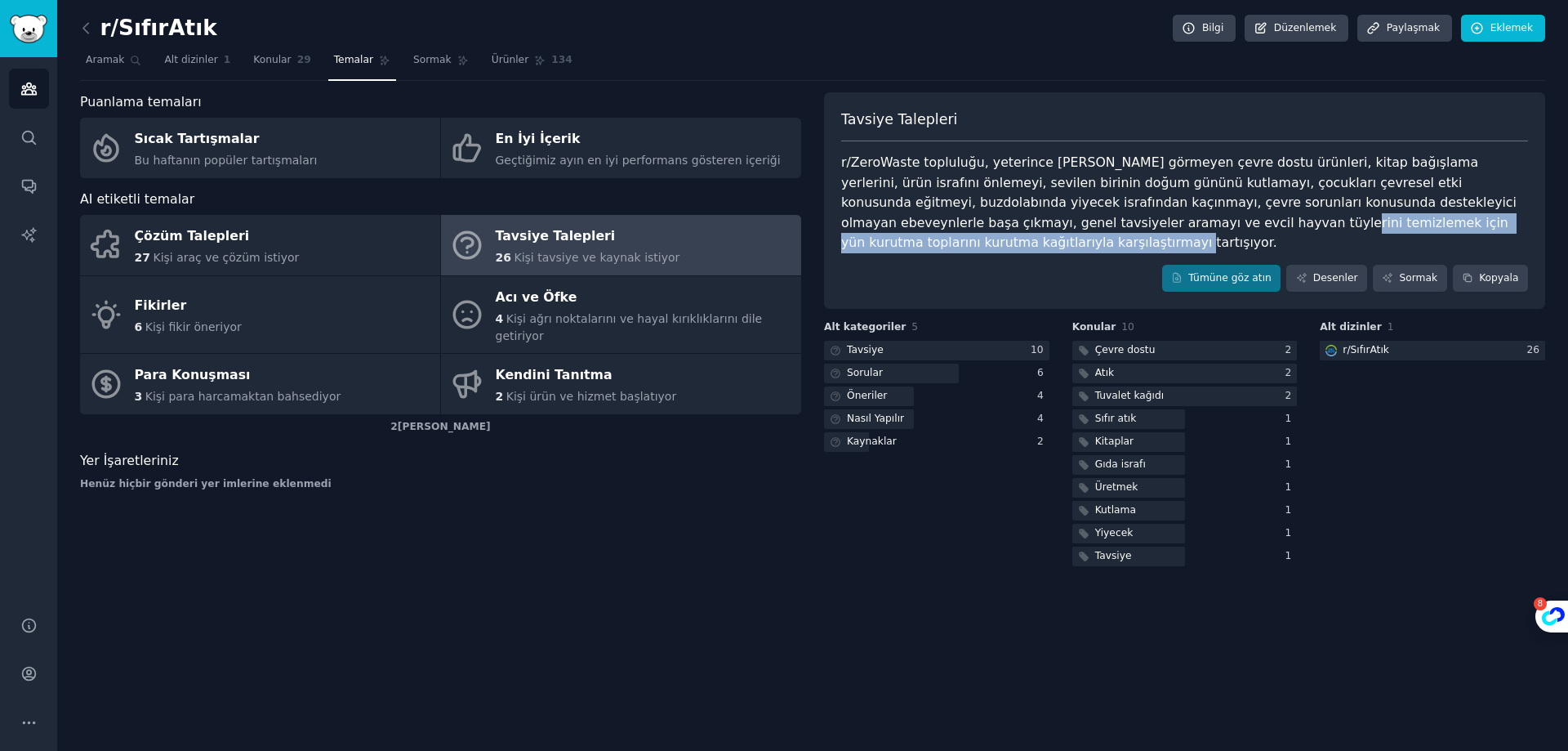
drag, startPoint x: 952, startPoint y: 217, endPoint x: 1392, endPoint y: 218, distance: 440.0
click at [1392, 218] on font "r/ZeroWaste topluluğu, yeterince [PERSON_NAME] görmeyen çevre dostu ürünleri, k…" at bounding box center [1181, 202] width 679 height 96
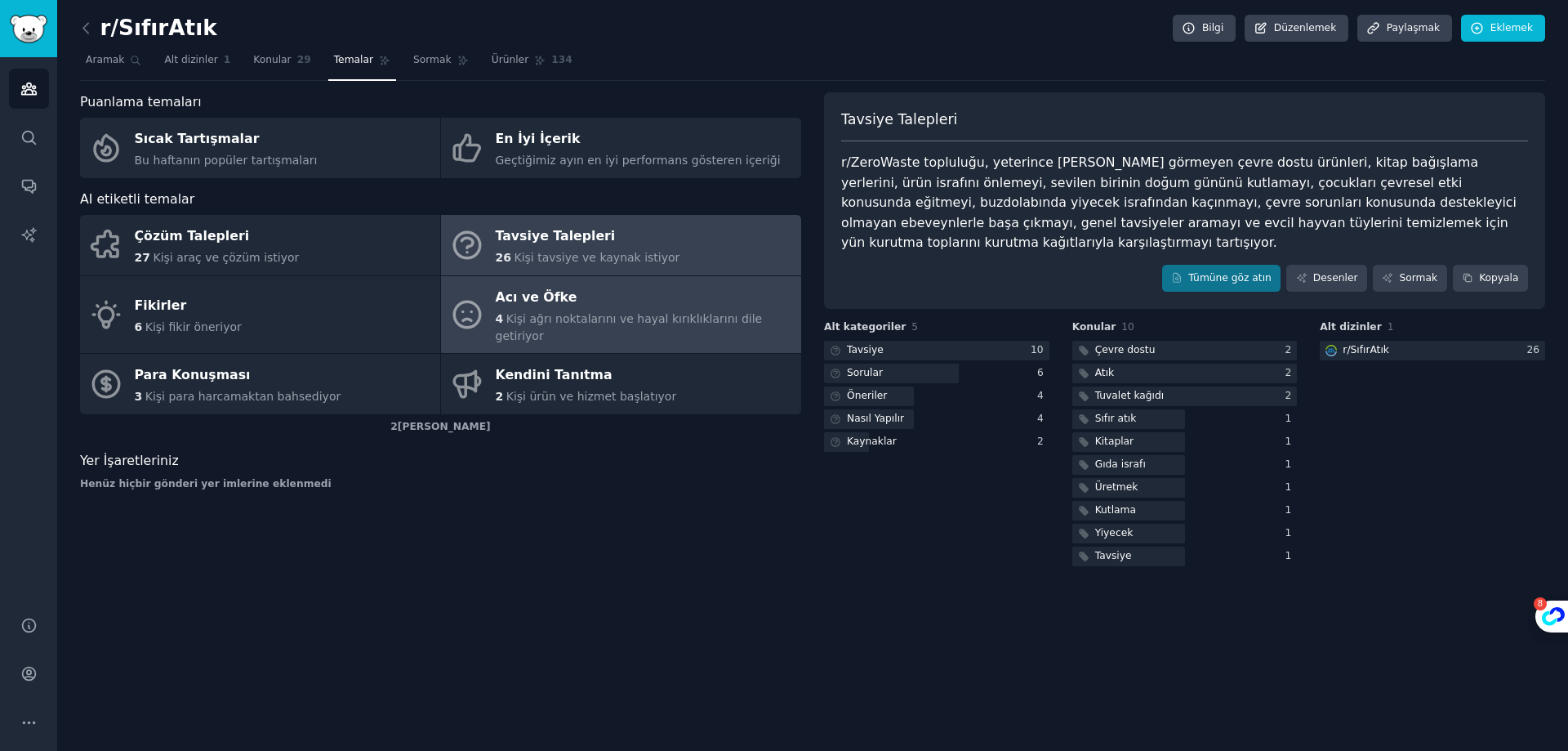
click at [645, 298] on div "Acı ve Öfke" at bounding box center [644, 297] width 298 height 26
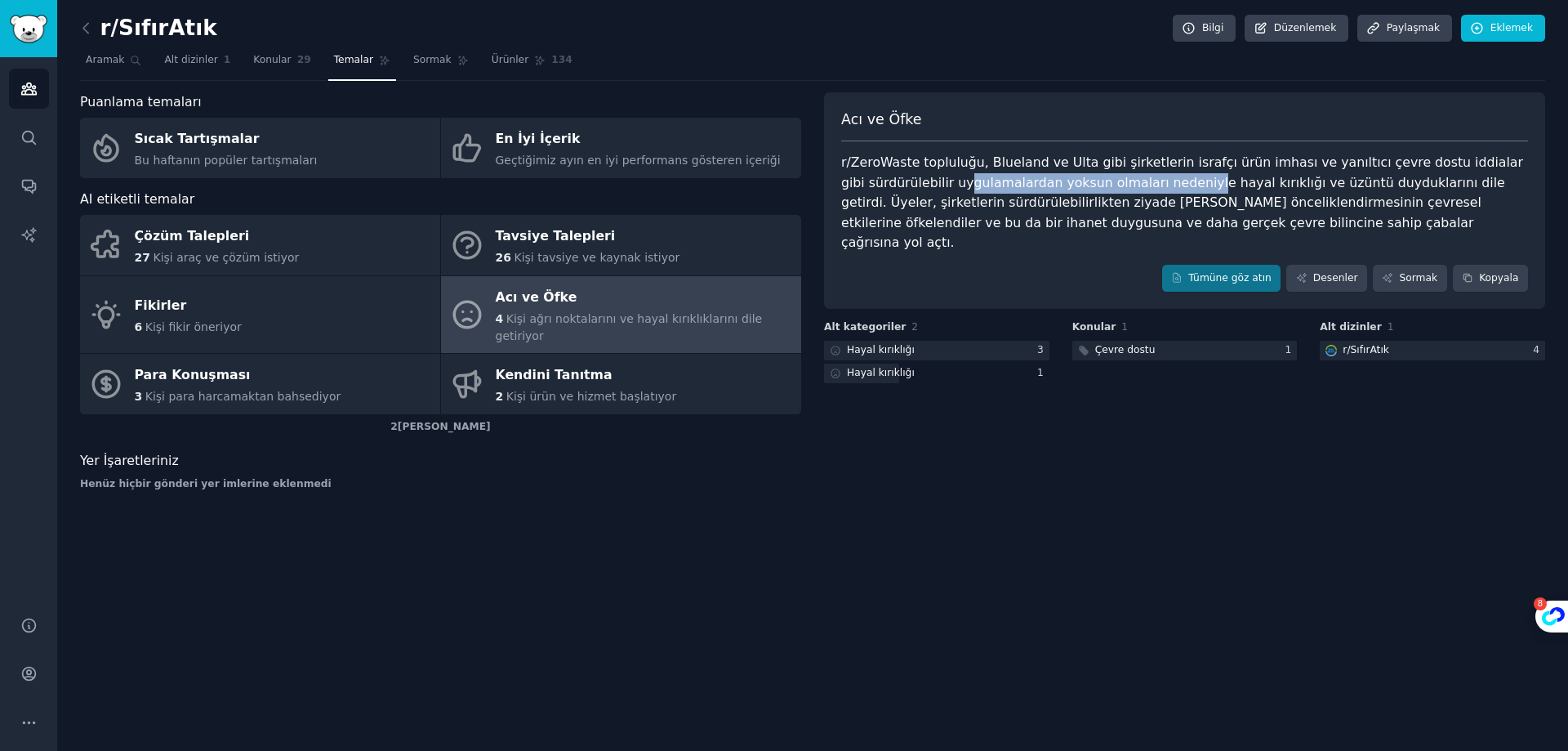
drag, startPoint x: 936, startPoint y: 181, endPoint x: 1158, endPoint y: 189, distance: 222.1
click at [1158, 189] on font "r/ZeroWaste topluluğu, Blueland ve Ulta gibi şirketlerin israfçı ürün imhası ve…" at bounding box center [1184, 202] width 686 height 96
click at [992, 165] on font "r/ZeroWaste topluluğu, Blueland ve Ulta gibi şirketlerin israfçı ürün imhası ve…" at bounding box center [1184, 202] width 686 height 96
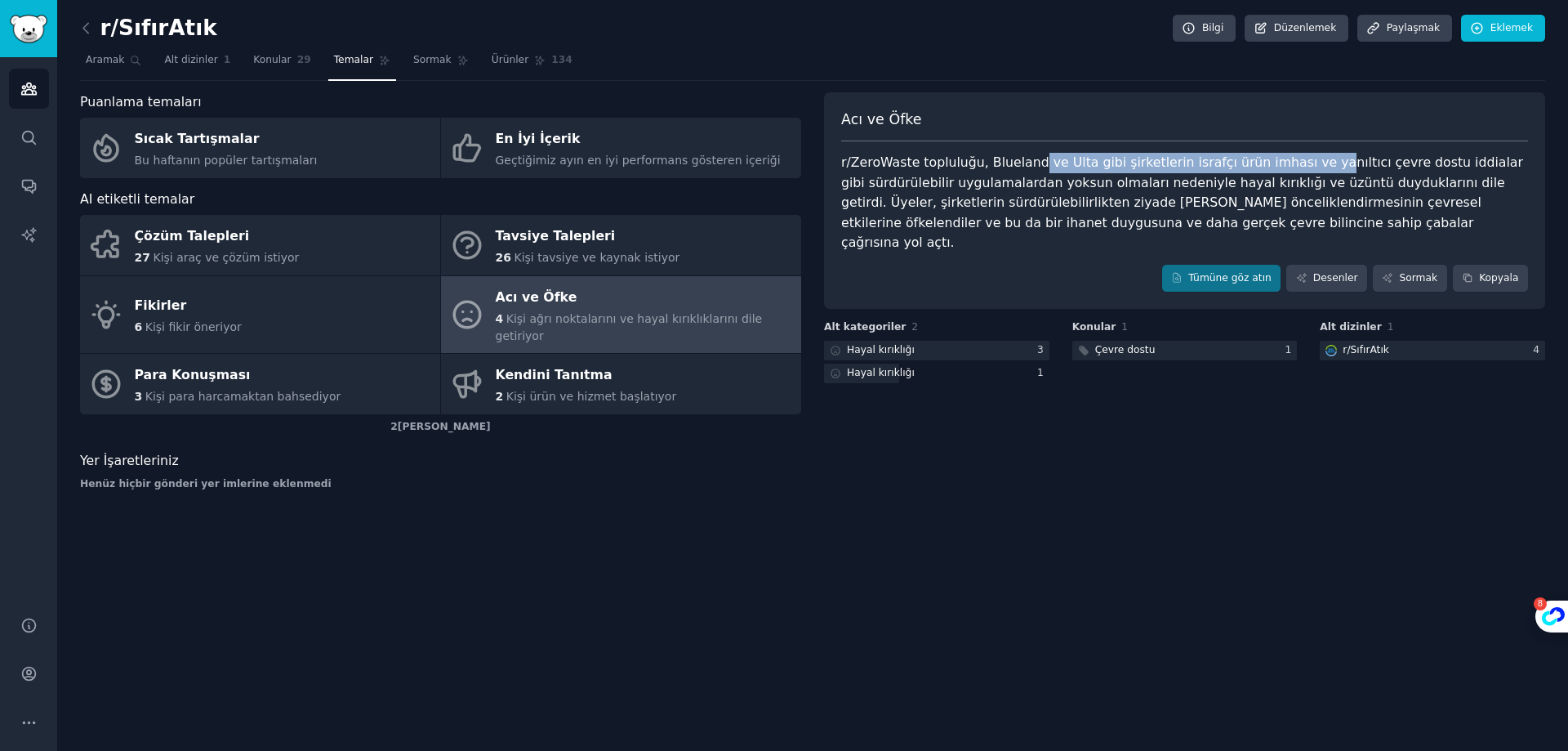
drag, startPoint x: 1024, startPoint y: 163, endPoint x: 1289, endPoint y: 160, distance: 265.0
click at [1289, 160] on font "r/ZeroWaste topluluğu, Blueland ve Ulta gibi şirketlerin israfçı ürün imhası ve…" at bounding box center [1184, 202] width 686 height 96
click at [1288, 164] on font "r/ZeroWaste topluluğu, Blueland ve Ulta gibi şirketlerin israfçı ürün imhası ve…" at bounding box center [1184, 202] width 686 height 96
drag, startPoint x: 1247, startPoint y: 171, endPoint x: 1445, endPoint y: 166, distance: 198.1
click at [1445, 166] on div "r/ZeroWaste topluluğu, Blueland ve Ulta gibi şirketlerin israfçı ürün imhası ve…" at bounding box center [1184, 203] width 687 height 101
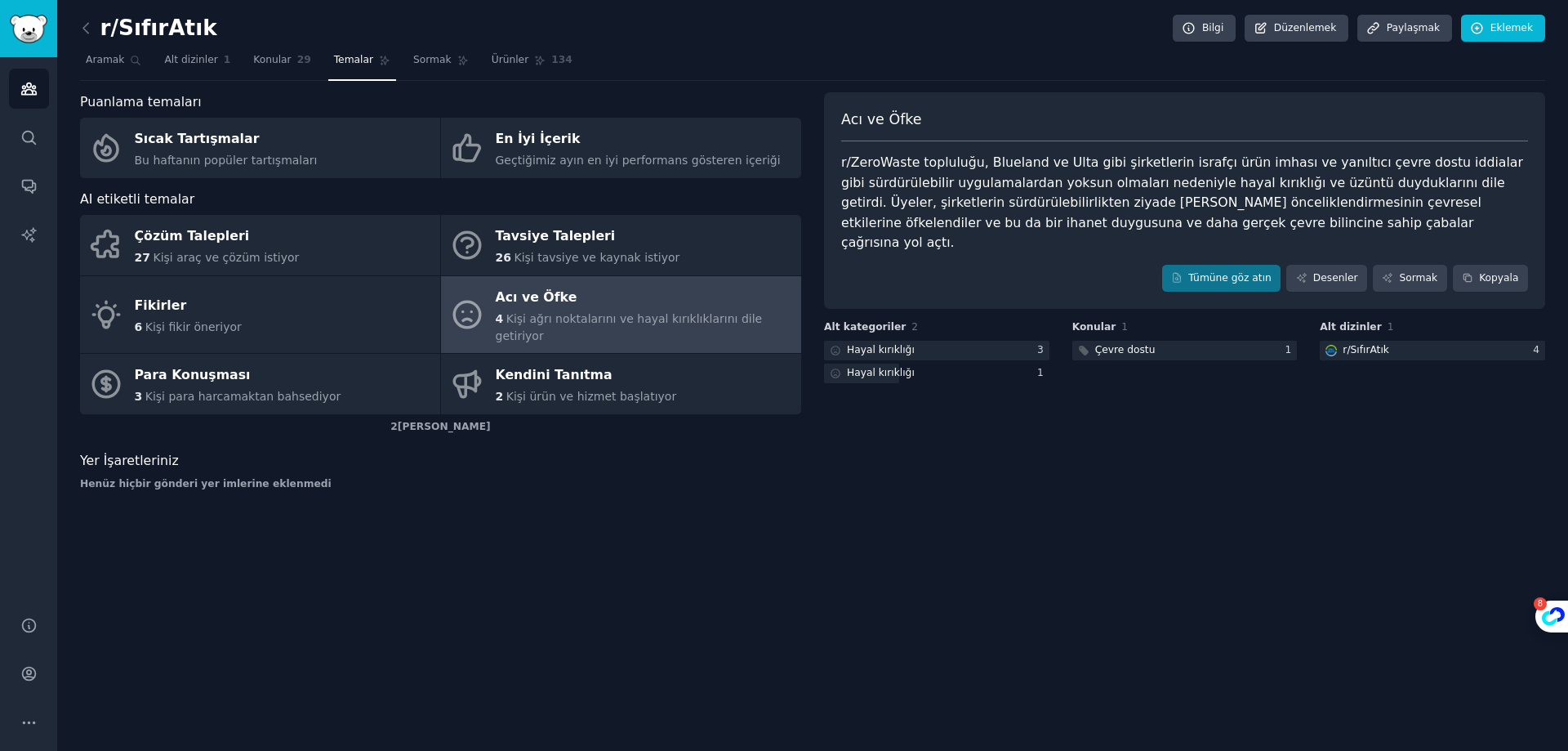
click at [875, 160] on font "r/ZeroWaste topluluğu, Blueland ve Ulta gibi şirketlerin israfçı ürün imhası ve…" at bounding box center [1184, 202] width 686 height 96
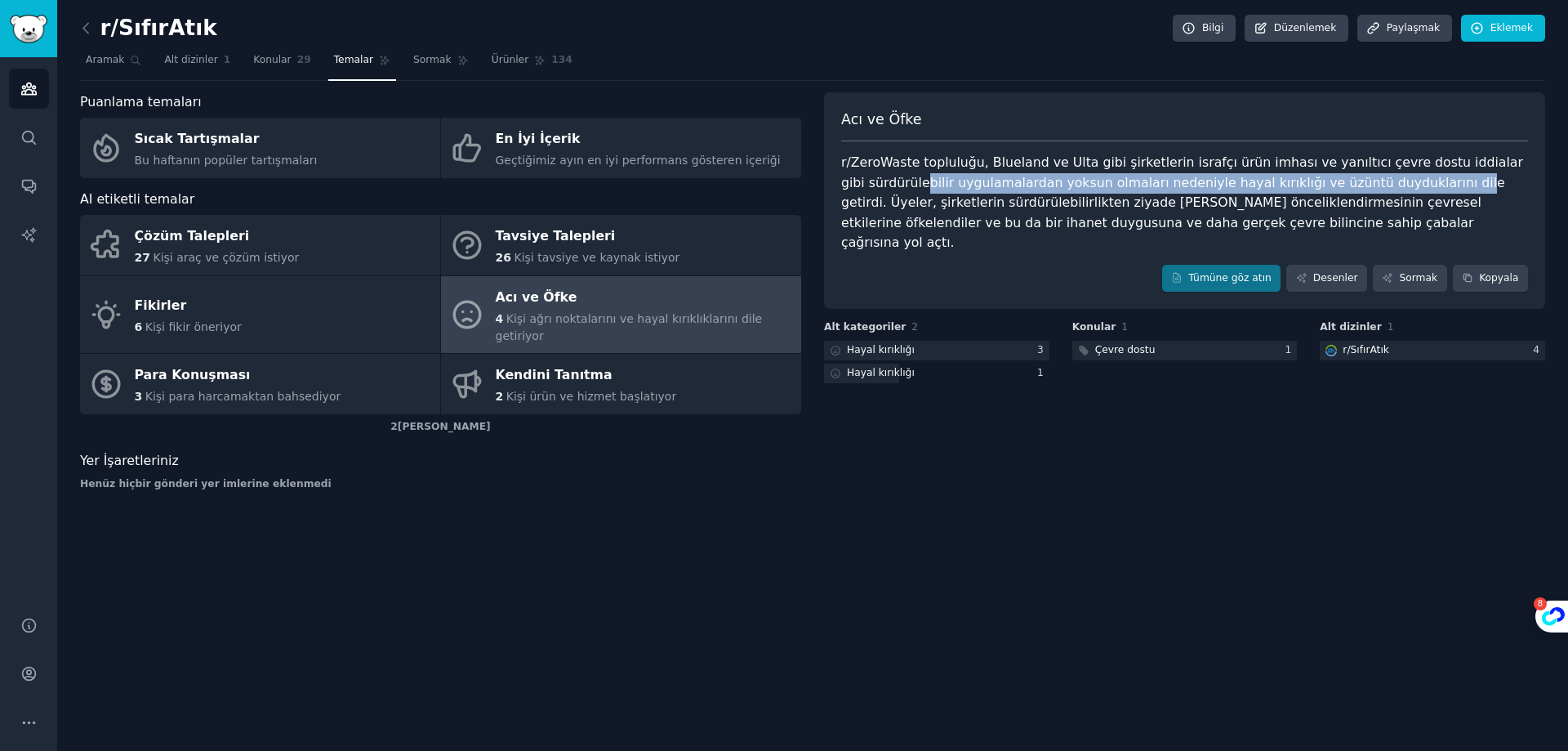
drag, startPoint x: 898, startPoint y: 178, endPoint x: 1387, endPoint y: 186, distance: 489.1
click at [1387, 186] on font "r/ZeroWaste topluluğu, Blueland ve Ulta gibi şirketlerin israfçı ürün imhası ve…" at bounding box center [1184, 202] width 686 height 96
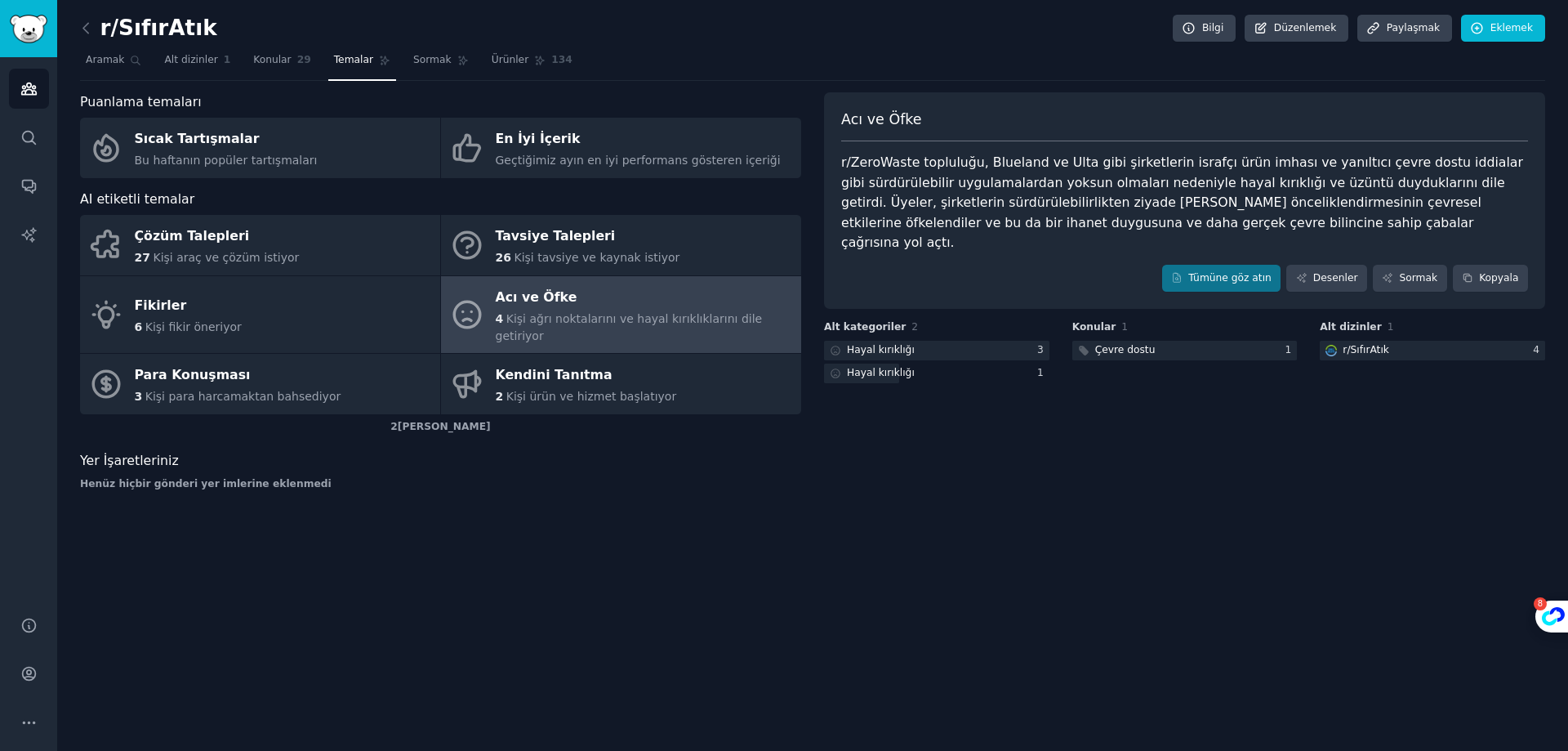
click at [1014, 193] on div "r/ZeroWaste topluluğu, Blueland ve Ulta gibi şirketlerin israfçı ürün imhası ve…" at bounding box center [1184, 203] width 687 height 101
drag, startPoint x: 1011, startPoint y: 212, endPoint x: 1193, endPoint y: 207, distance: 182.1
click at [1193, 207] on div "r/ZeroWaste topluluğu, Blueland ve Ulta gibi şirketlerin israfçı ürün imhası ve…" at bounding box center [1184, 203] width 687 height 101
click at [1231, 209] on font "r/ZeroWaste topluluğu, Blueland ve Ulta gibi şirketlerin israfçı ürün imhası ve…" at bounding box center [1184, 202] width 686 height 96
drag, startPoint x: 1190, startPoint y: 203, endPoint x: 1304, endPoint y: 206, distance: 114.0
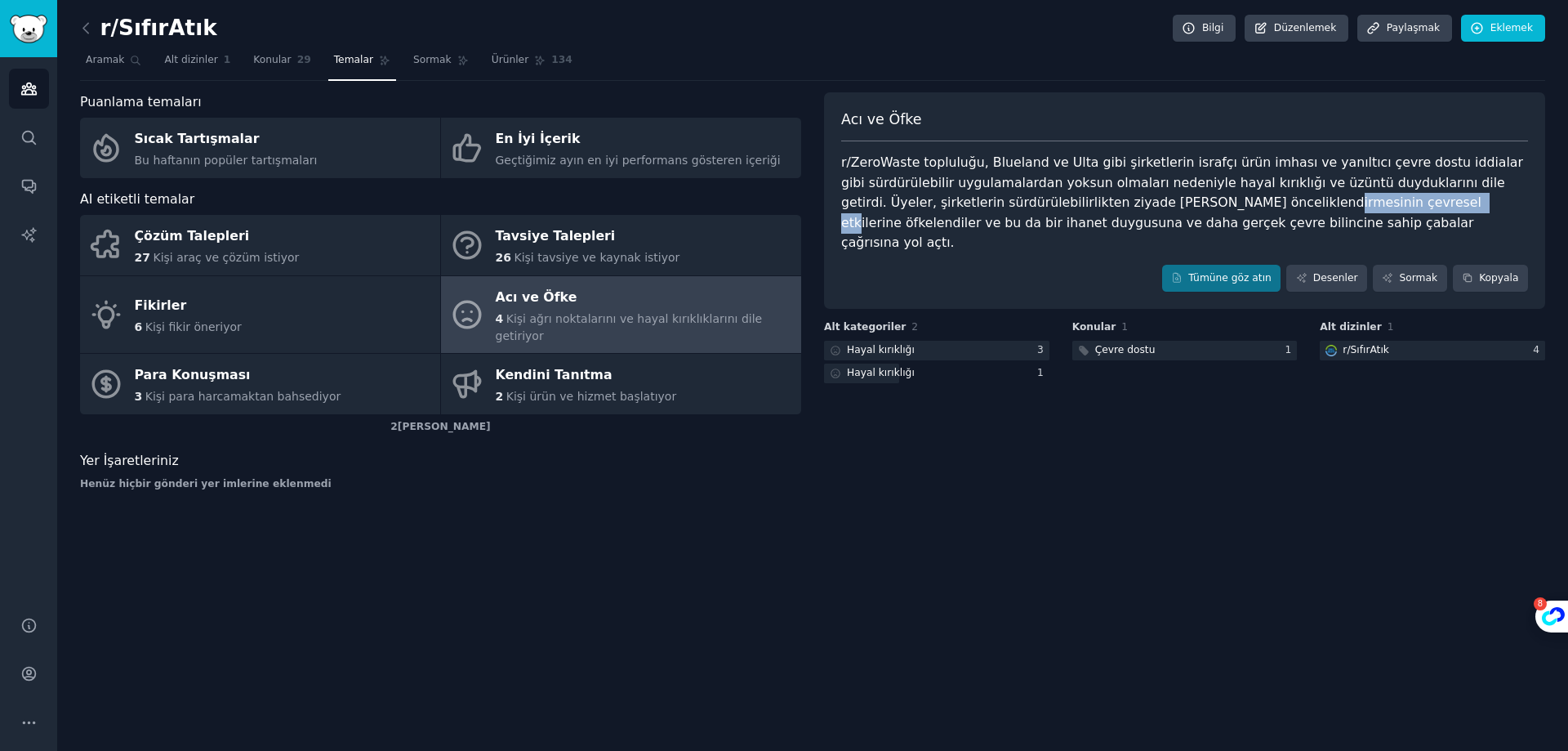
click at [1304, 206] on font "r/ZeroWaste topluluğu, Blueland ve Ulta gibi şirketlerin israfçı ürün imhası ve…" at bounding box center [1184, 202] width 686 height 96
click at [923, 236] on div "Acı ve Öfke r/ZeroWaste topluluğu, Blueland ve Ulta gibi şirketlerin israfçı ür…" at bounding box center [1184, 201] width 722 height 217
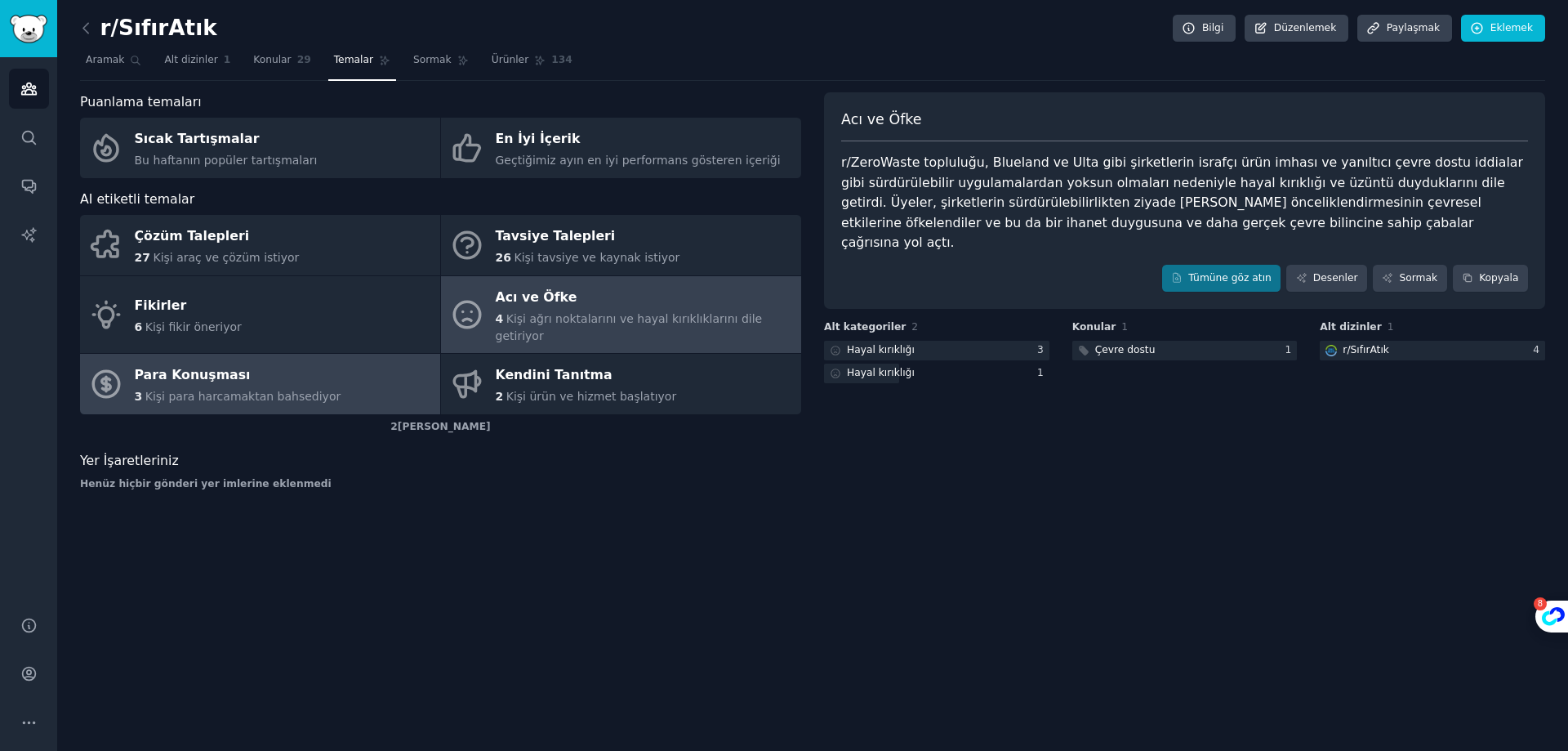
click at [364, 378] on link "Para Konuşması 3 Kişi para harcamaktan bahsediyor" at bounding box center [260, 384] width 360 height 61
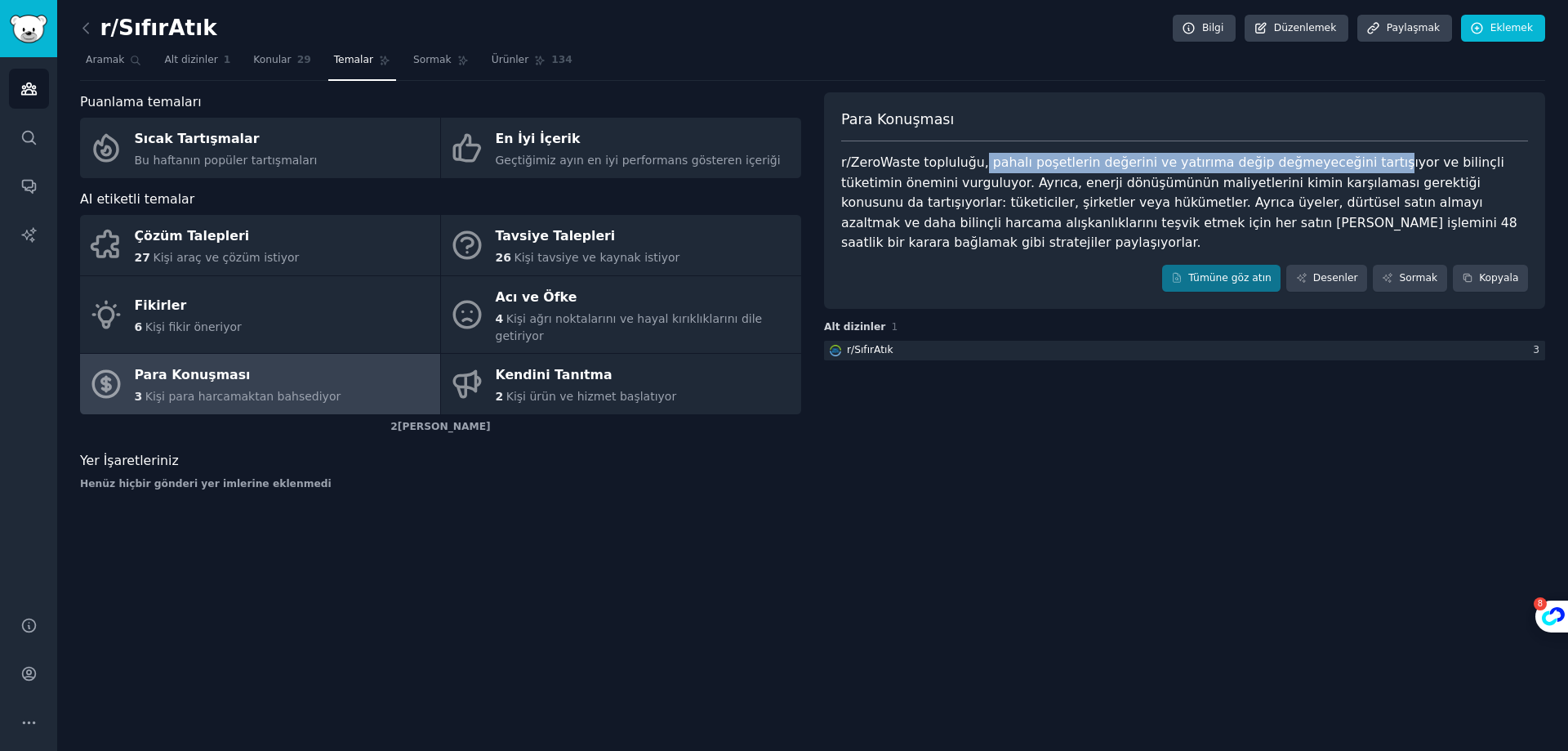
drag, startPoint x: 972, startPoint y: 161, endPoint x: 1197, endPoint y: 170, distance: 225.2
click at [1335, 173] on font "r/ZeroWaste topluluğu, pahalı poşetlerin değerini ve yatırıma değip değmeyeceği…" at bounding box center [1182, 202] width 680 height 96
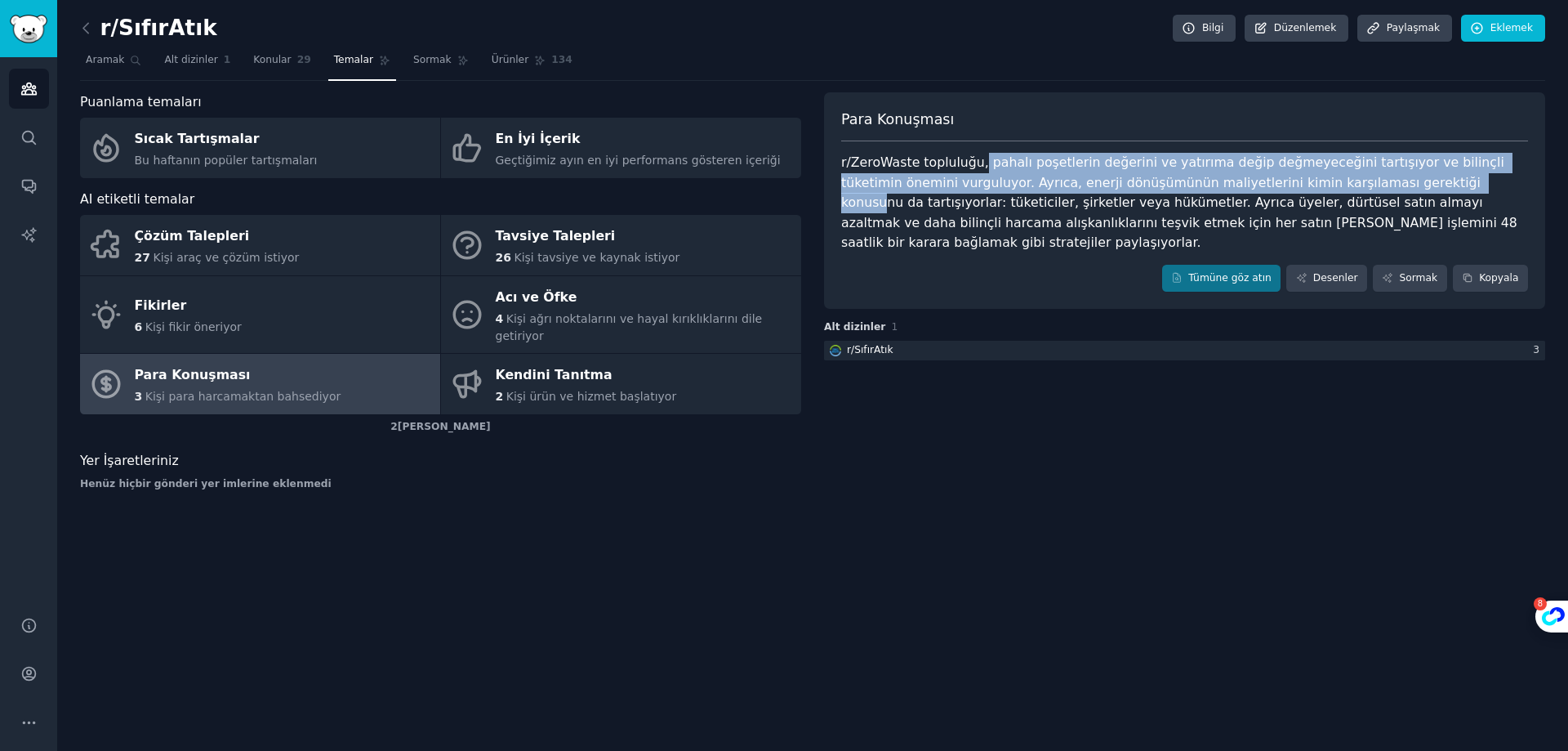
click at [937, 173] on font "r/ZeroWaste topluluğu, pahalı poşetlerin değerini ve yatırıma değip değmeyeceği…" at bounding box center [1182, 202] width 680 height 96
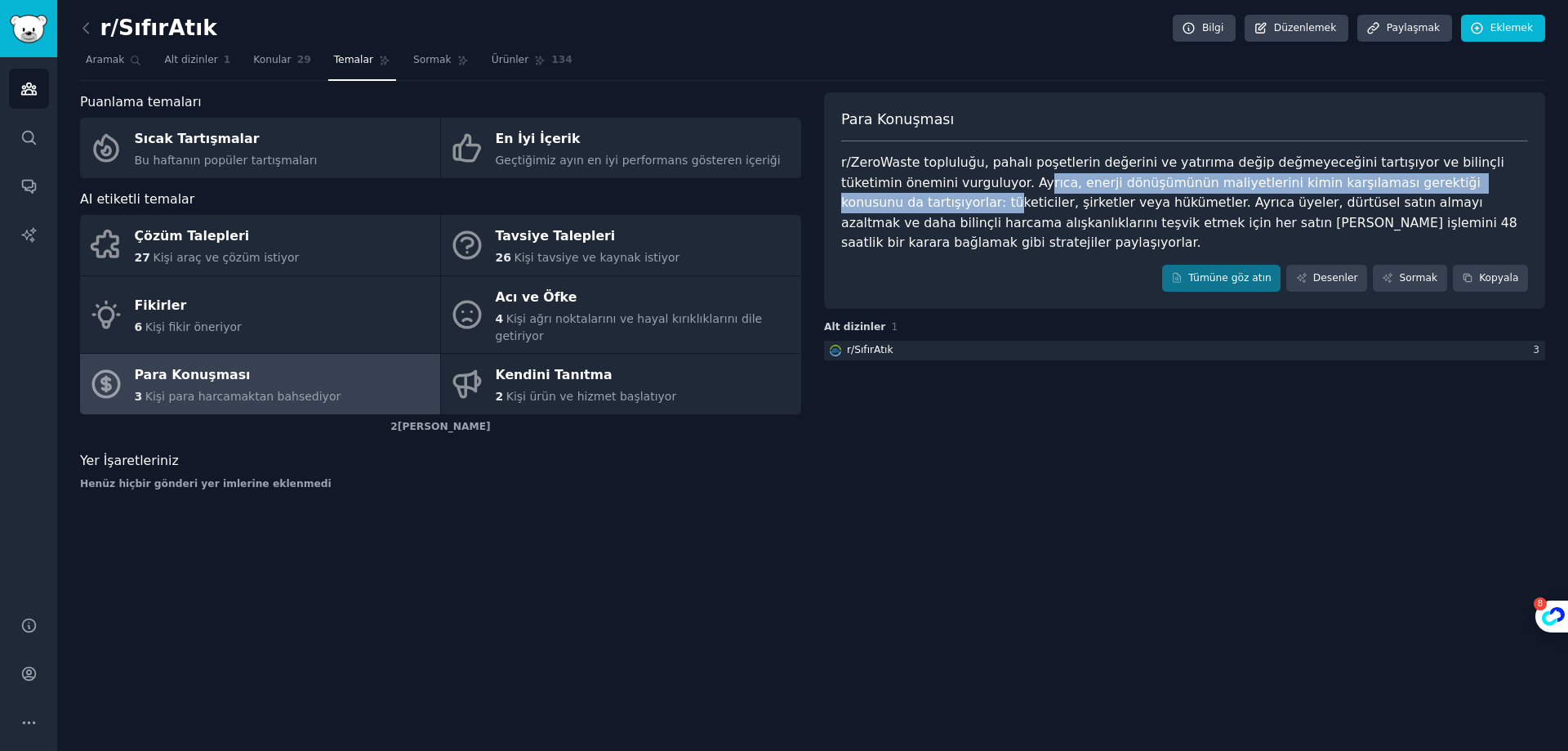
drag, startPoint x: 923, startPoint y: 182, endPoint x: 1456, endPoint y: 185, distance: 533.0
click at [1456, 185] on font "r/ZeroWaste topluluğu, pahalı poşetlerin değerini ve yatırıma değip değmeyeceği…" at bounding box center [1182, 202] width 680 height 96
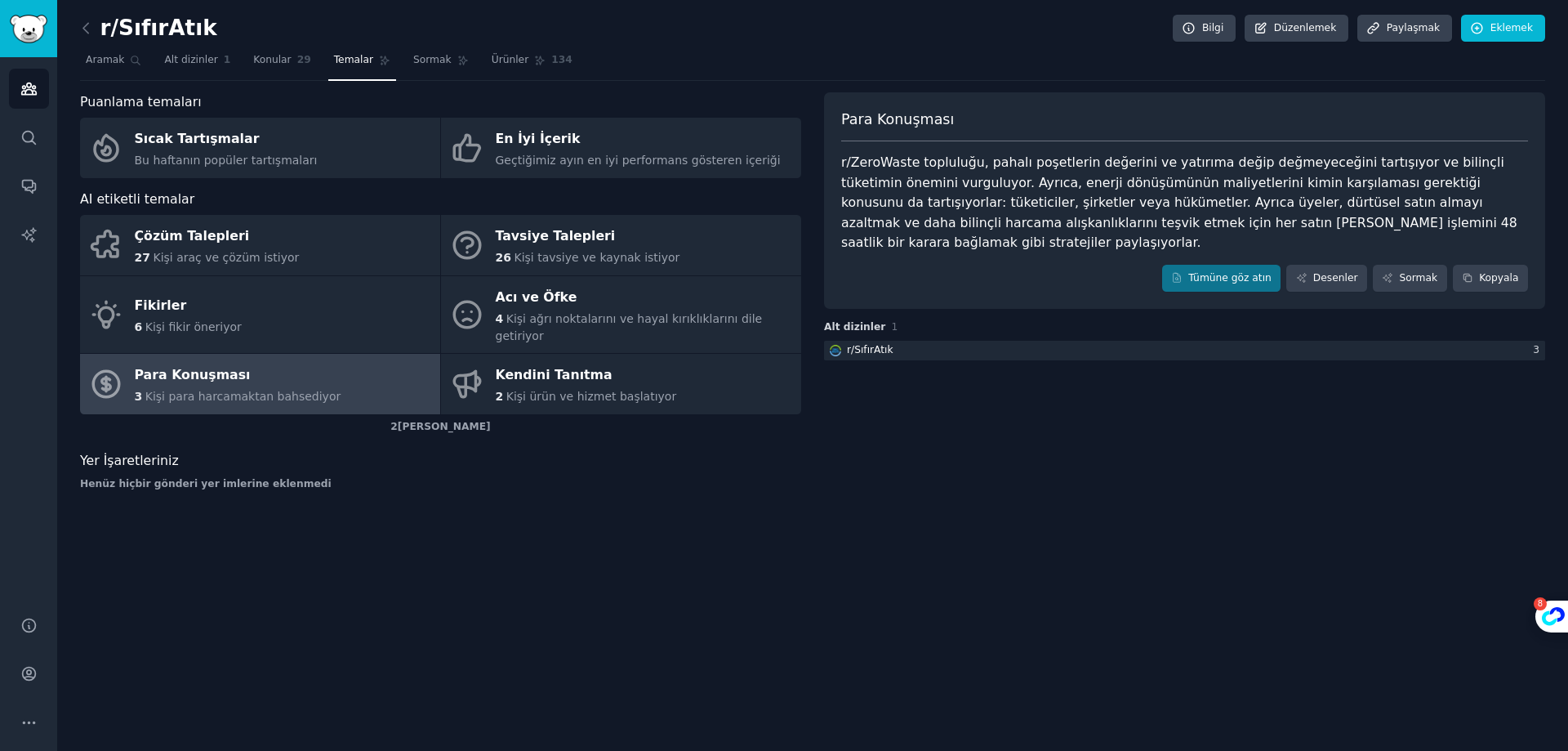
click at [1328, 212] on div "r/ZeroWaste topluluğu, pahalı poşetlerin değerini ve yatırıma değip değmeyeceği…" at bounding box center [1184, 203] width 687 height 101
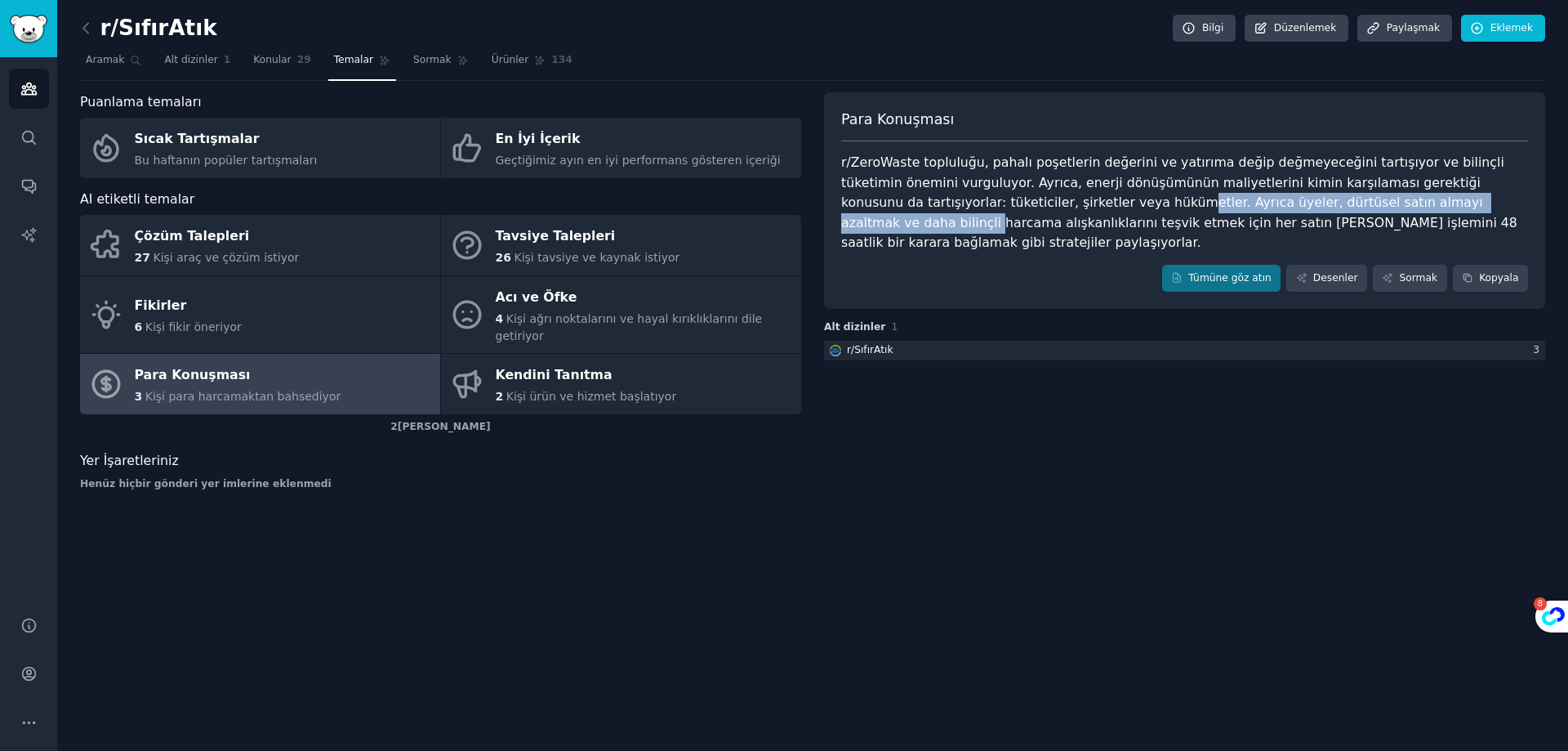
drag, startPoint x: 960, startPoint y: 195, endPoint x: 1372, endPoint y: 208, distance: 412.2
click at [1370, 208] on font "r/ZeroWaste topluluğu, pahalı poşetlerin değerini ve yatırıma değip değmeyeceği…" at bounding box center [1182, 202] width 680 height 96
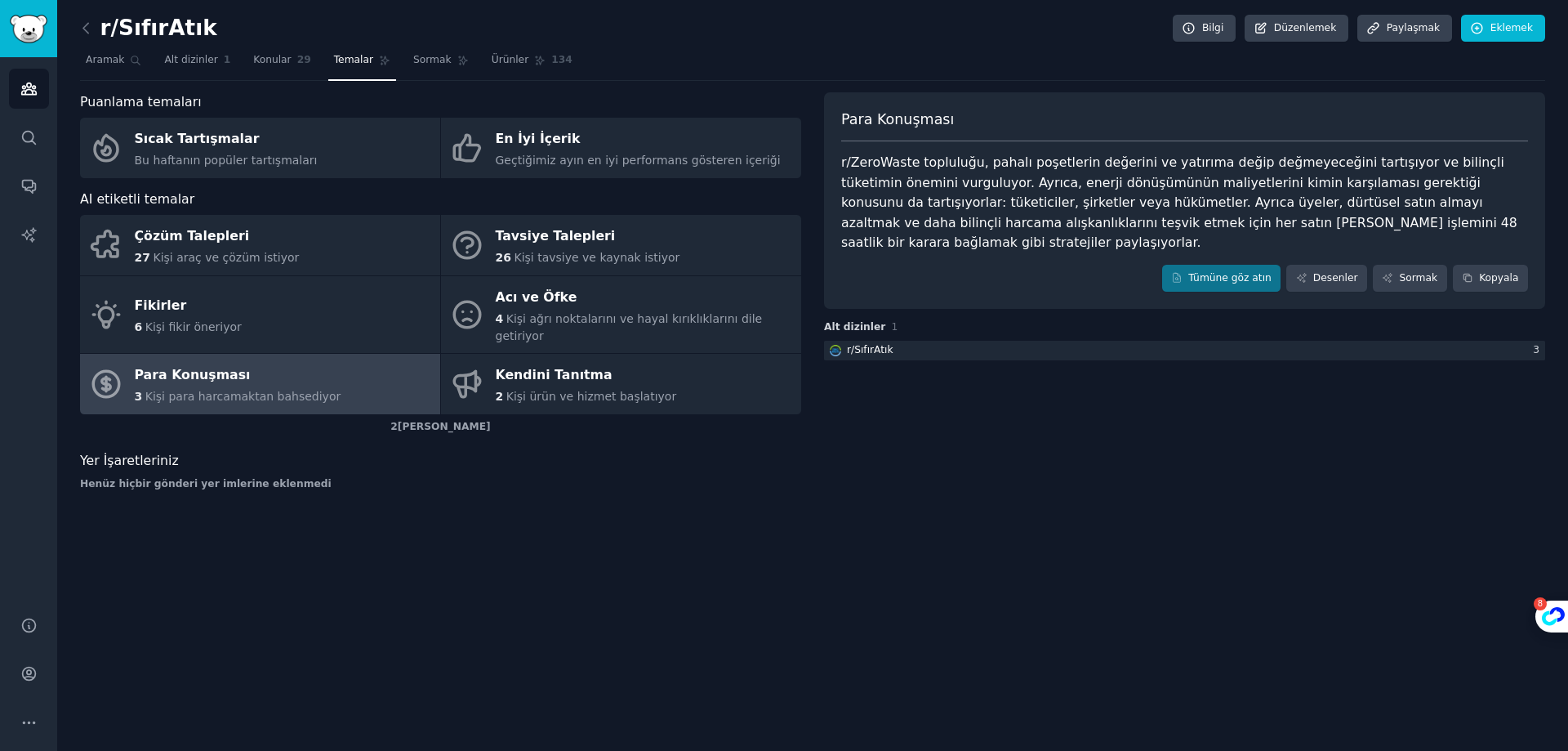
click at [1403, 202] on font "r/ZeroWaste topluluğu, pahalı poşetlerin değerini ve yatırıma değip değmeyeceği…" at bounding box center [1182, 202] width 680 height 96
click at [986, 205] on font "r/ZeroWaste topluluğu, pahalı poşetlerin değerini ve yatırıma değip değmeyeceği…" at bounding box center [1182, 202] width 680 height 96
drag, startPoint x: 986, startPoint y: 205, endPoint x: 1041, endPoint y: 202, distance: 55.1
click at [1041, 202] on font "r/ZeroWaste topluluğu, pahalı poşetlerin değerini ve yatırıma değip değmeyeceği…" at bounding box center [1182, 202] width 680 height 96
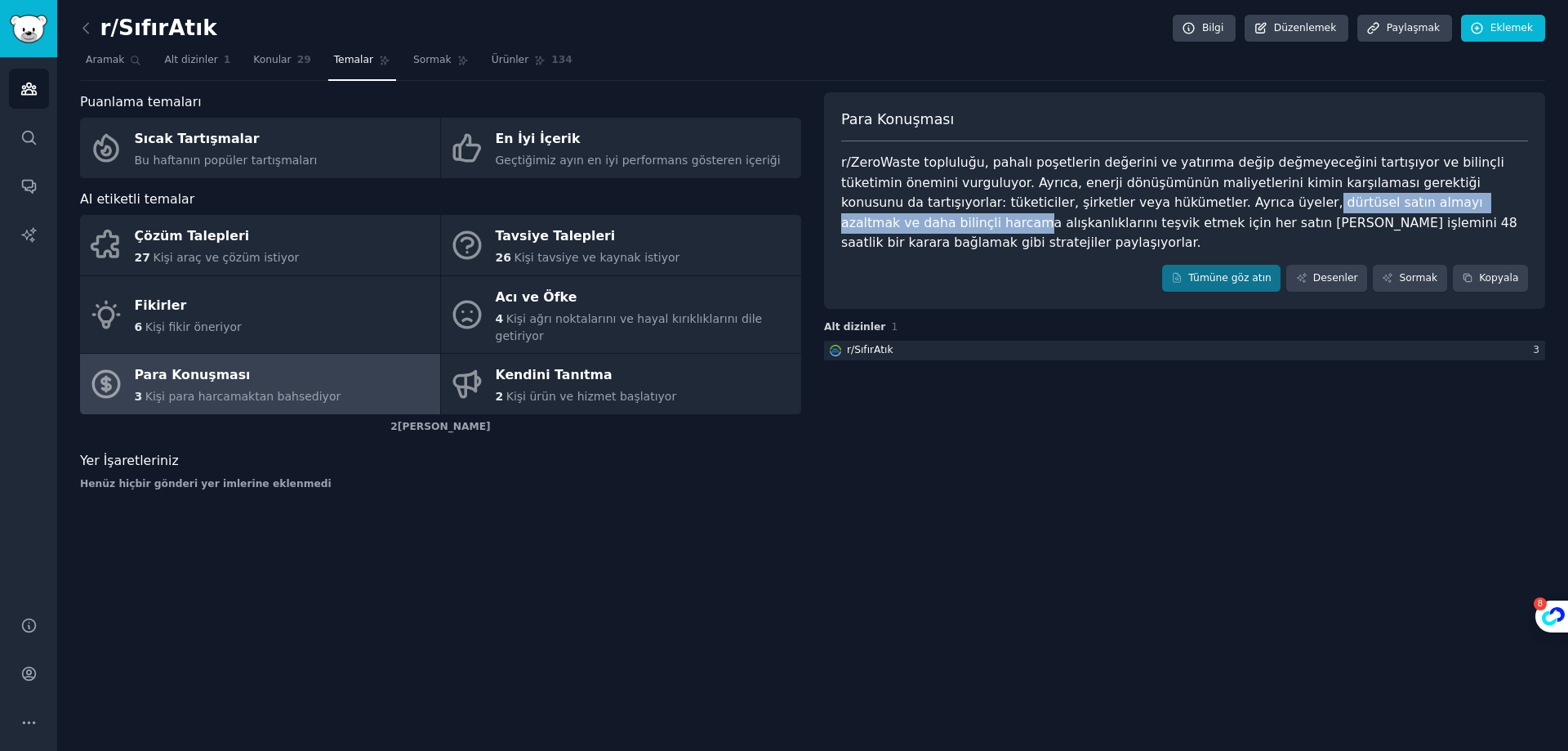
drag, startPoint x: 1062, startPoint y: 201, endPoint x: 1367, endPoint y: 202, distance: 305.0
click at [1367, 202] on font "r/ZeroWaste topluluğu, pahalı poşetlerin değerini ve yatırıma değip değmeyeceği…" at bounding box center [1182, 202] width 680 height 96
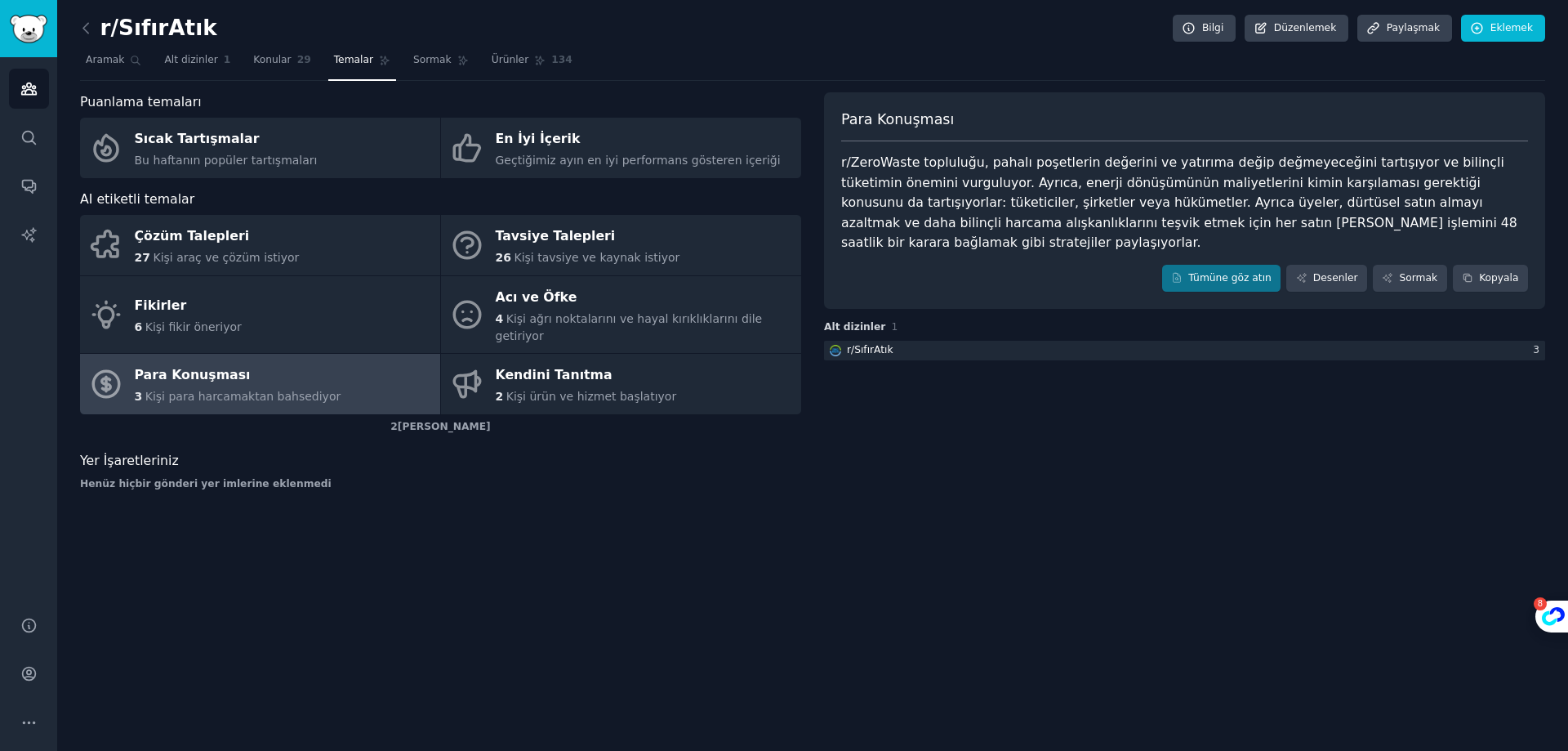
click at [981, 235] on div "Para Konuşması r/ZeroWaste topluluğu, pahalı poşetlerin değerini ve yatırıma de…" at bounding box center [1184, 201] width 722 height 217
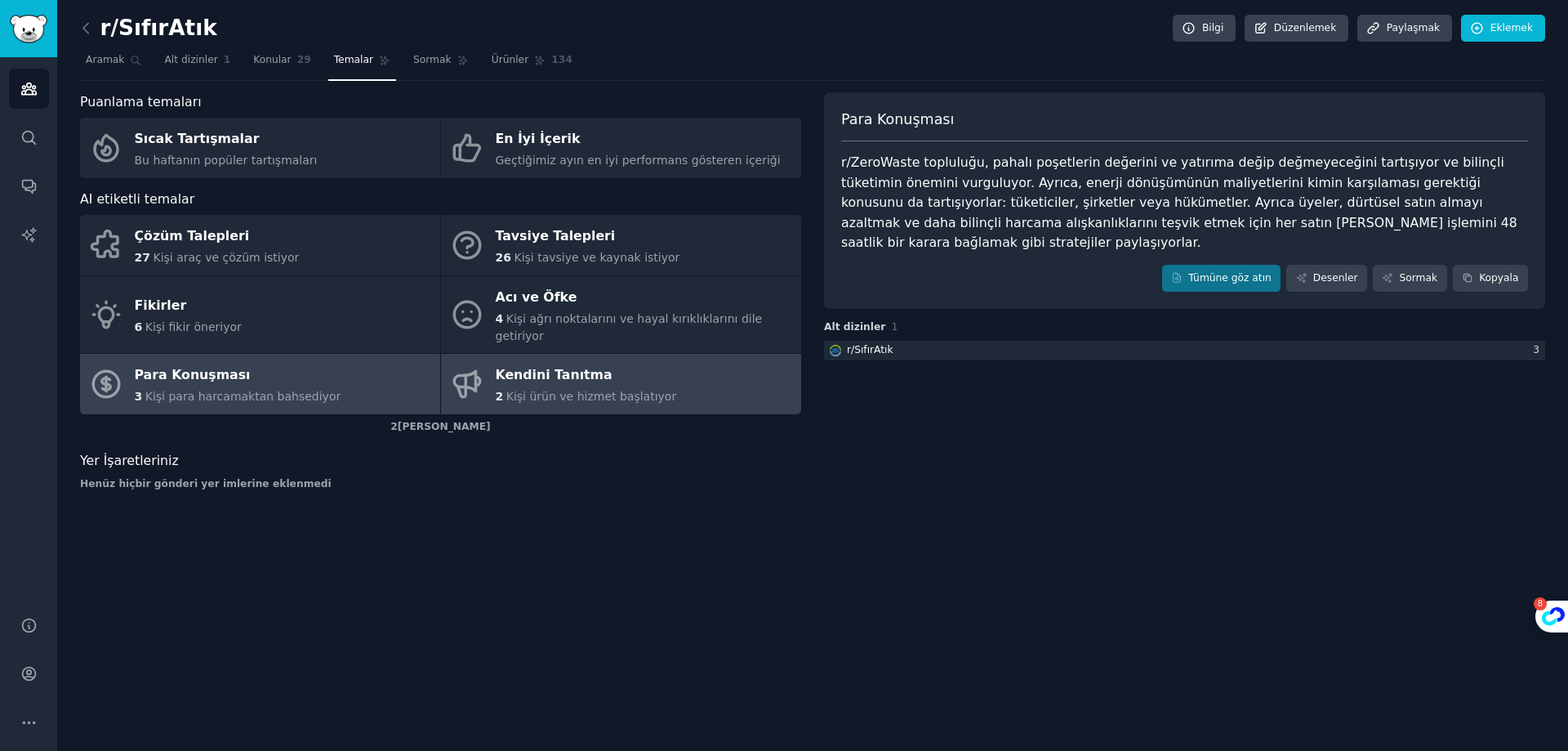
click at [613, 390] on font "Kişi ürün ve hizmet başlatıyor" at bounding box center [591, 396] width 170 height 14
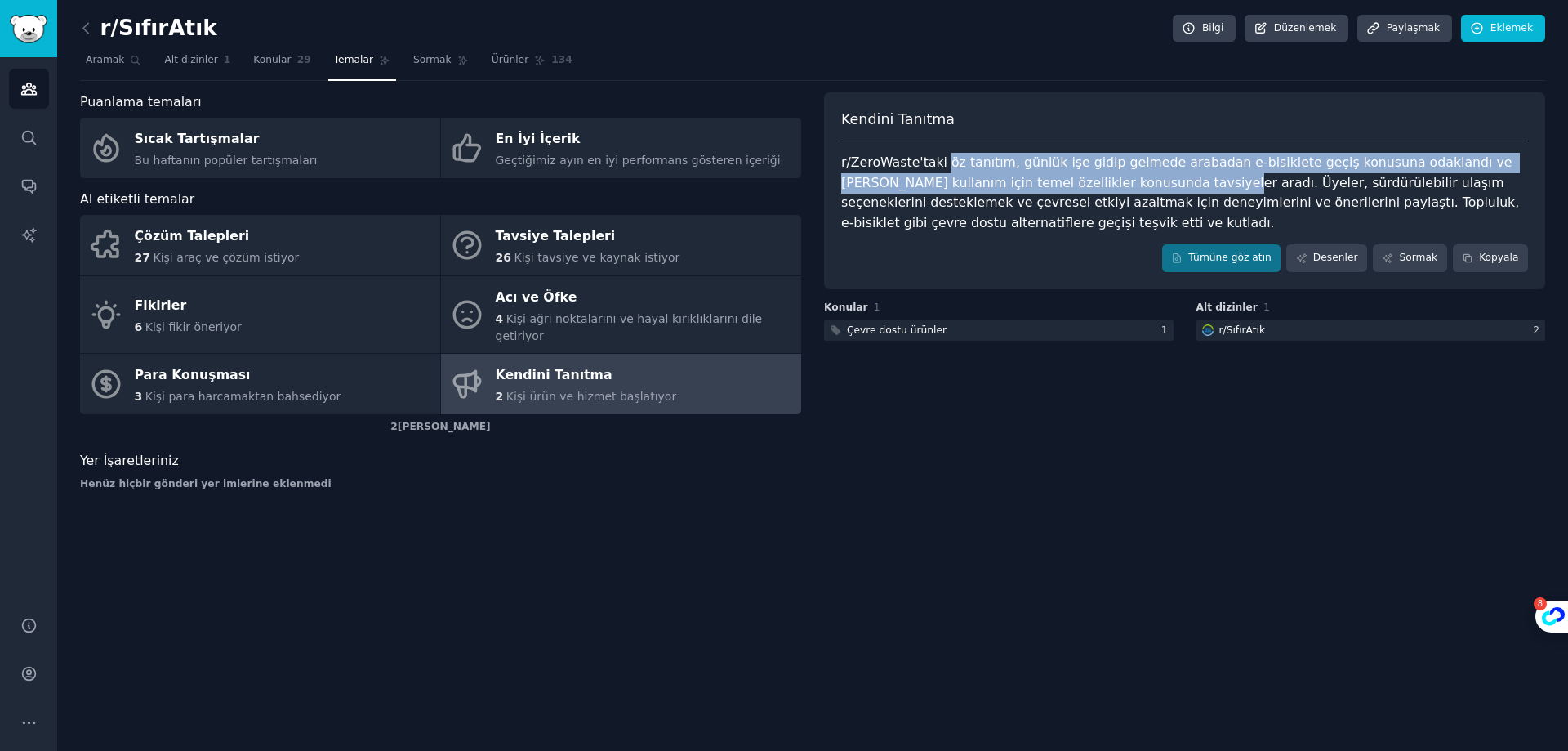
drag, startPoint x: 941, startPoint y: 160, endPoint x: 1101, endPoint y: 177, distance: 160.9
click at [1101, 177] on font "r/ZeroWaste'taki öz tanıtım, günlük işe gidip gelmede arabadan e-bisiklete geçi…" at bounding box center [1183, 192] width 682 height 76
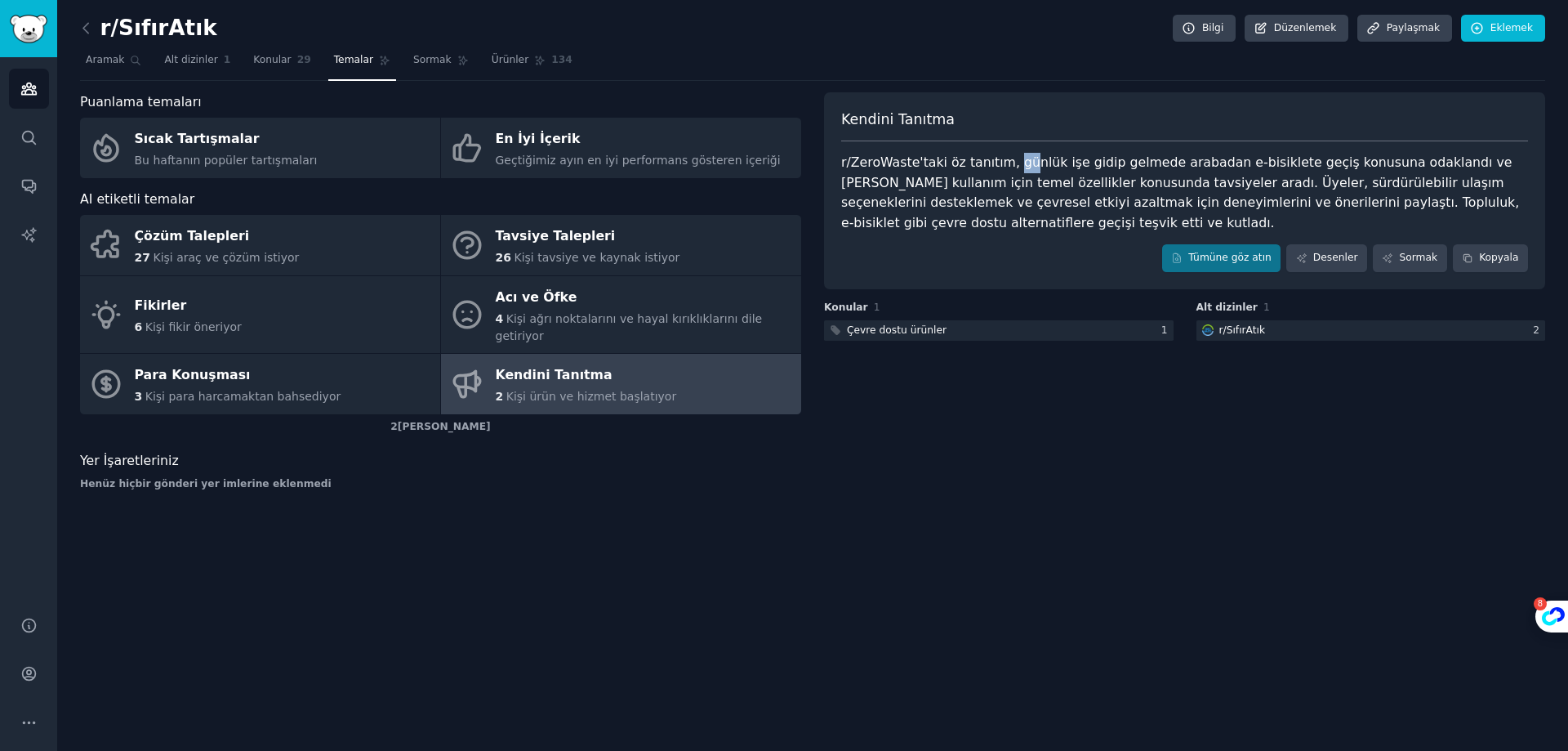
drag, startPoint x: 1004, startPoint y: 164, endPoint x: 1028, endPoint y: 170, distance: 24.7
click at [1015, 169] on font "r/ZeroWaste'taki öz tanıtım, günlük işe gidip gelmede arabadan e-bisiklete geçi…" at bounding box center [1183, 192] width 682 height 76
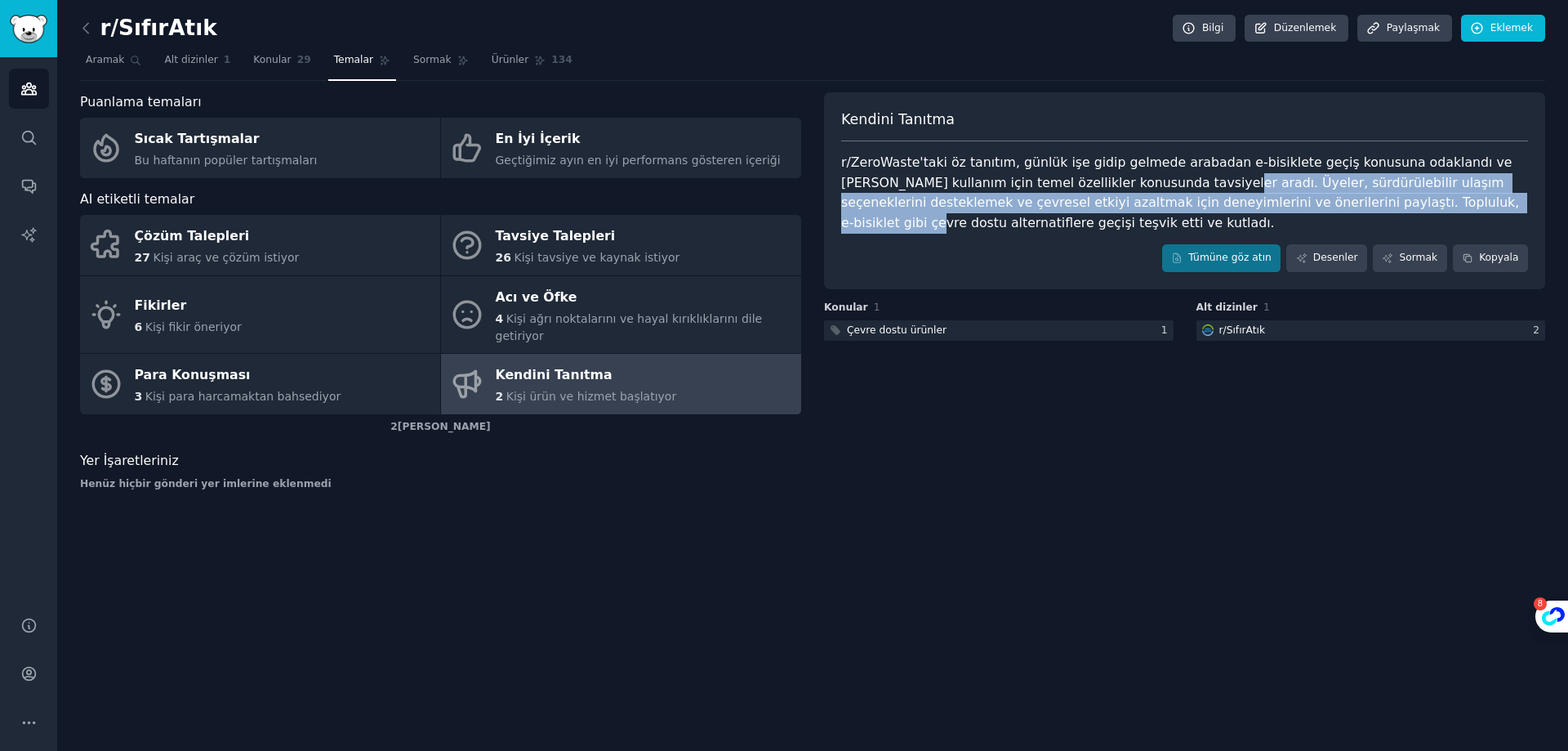
drag, startPoint x: 1098, startPoint y: 174, endPoint x: 1314, endPoint y: 193, distance: 216.8
click at [1314, 193] on div "r/ZeroWaste'taki öz tanıtım, günlük işe gidip gelmede arabadan e-bisiklete geçi…" at bounding box center [1184, 192] width 687 height 80
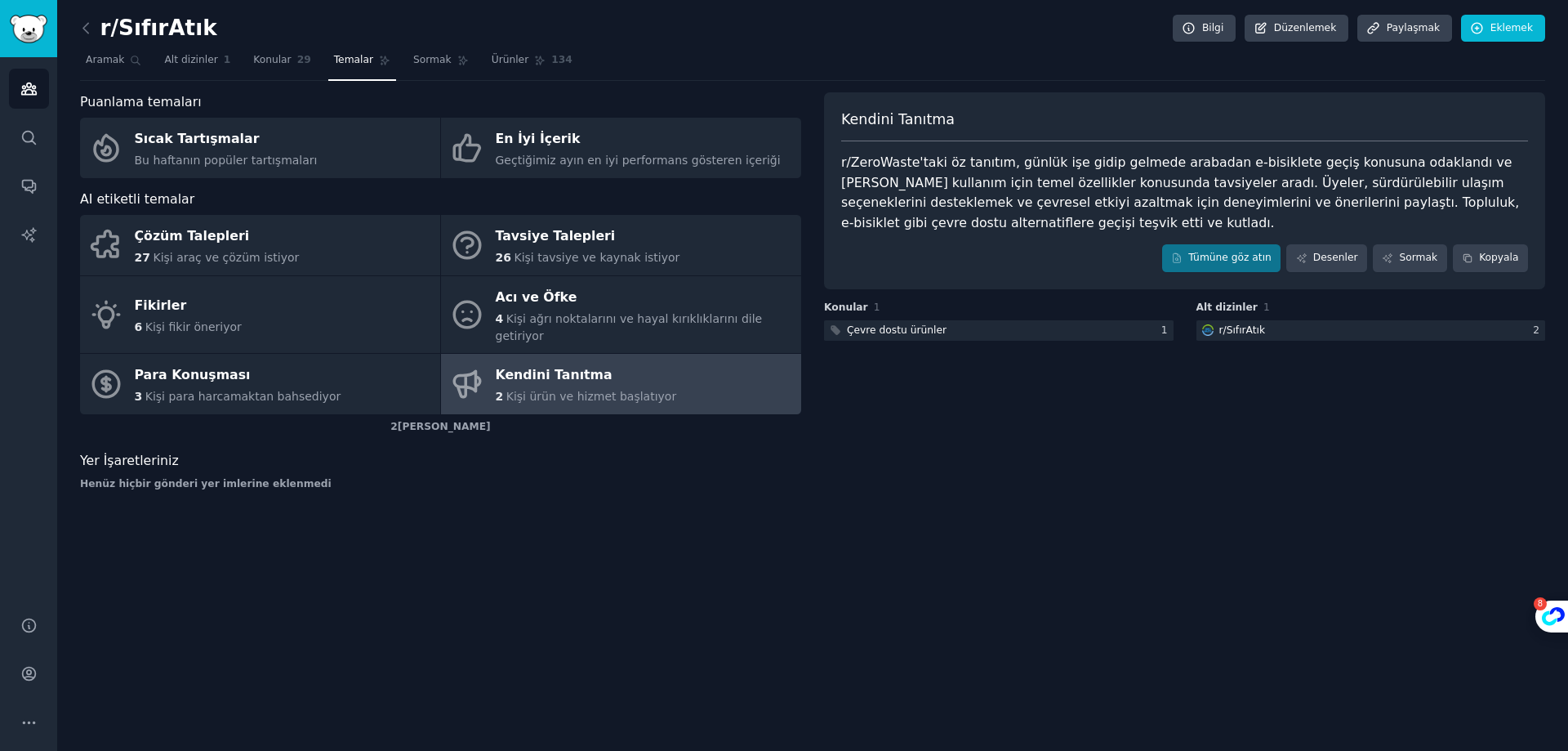
click at [920, 216] on div "r/ZeroWaste'taki öz tanıtım, günlük işe gidip gelmede arabadan e-bisiklete geçi…" at bounding box center [1184, 192] width 687 height 80
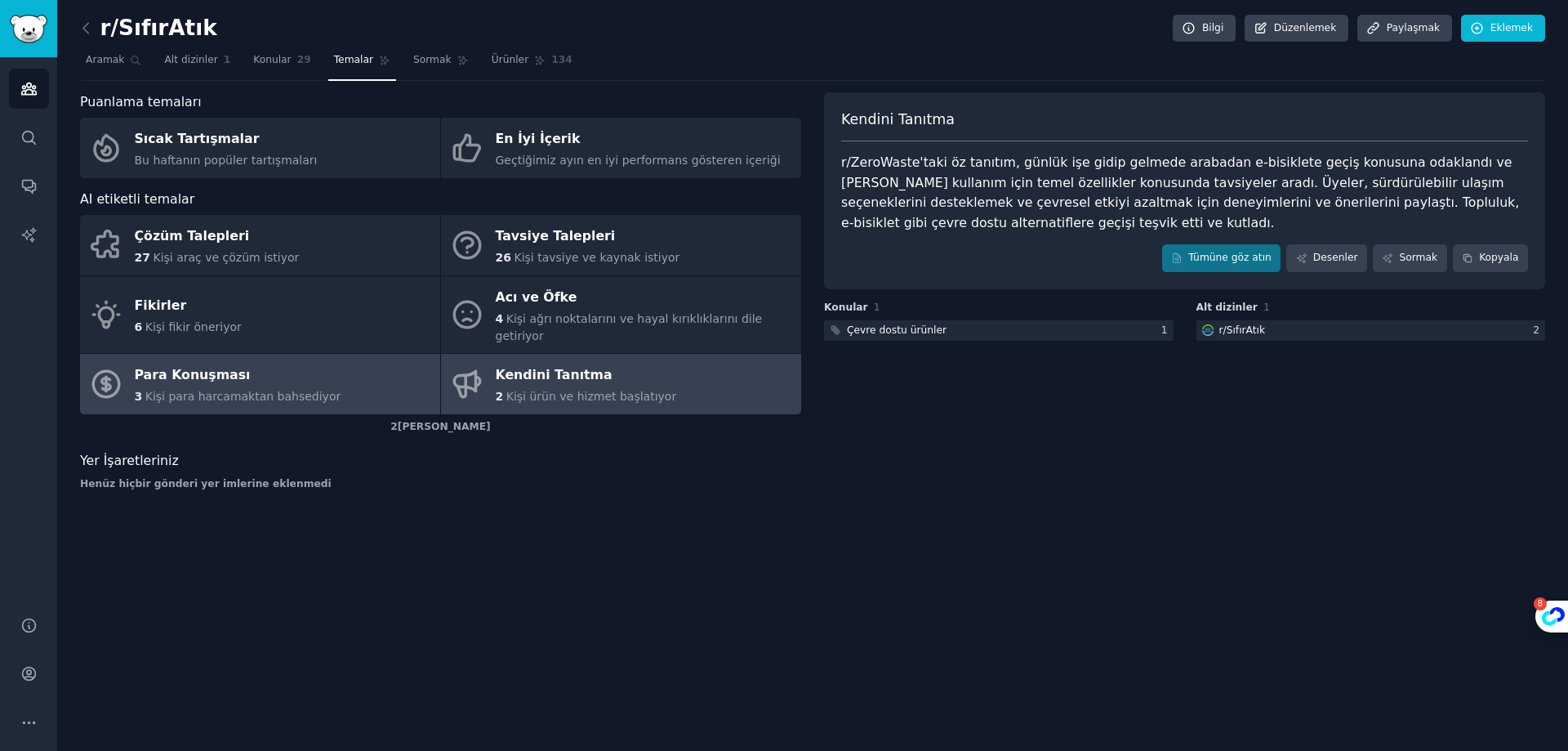
click at [195, 367] on font "Para Konuşması" at bounding box center [193, 375] width 116 height 15
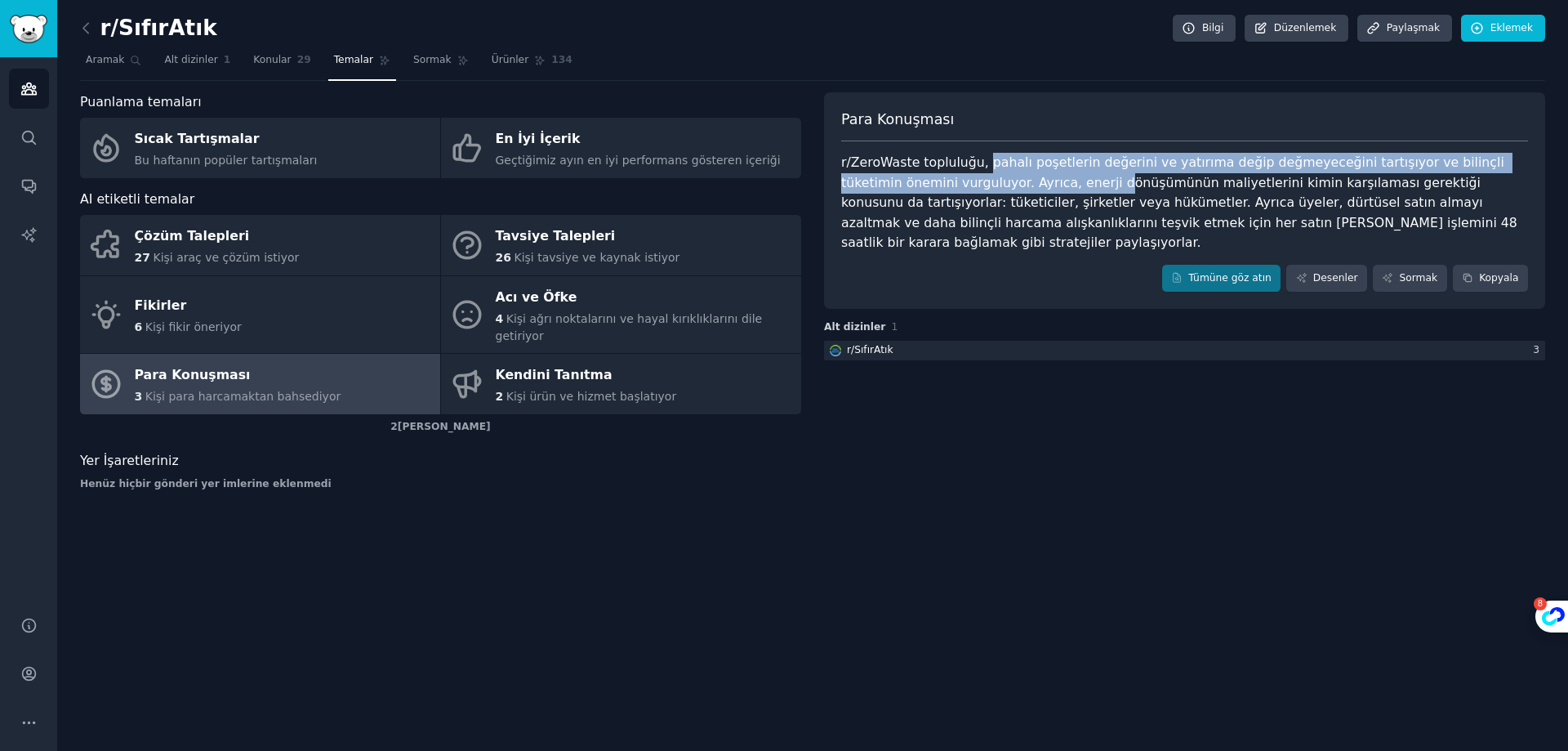
drag, startPoint x: 978, startPoint y: 171, endPoint x: 987, endPoint y: 192, distance: 22.8
click at [987, 192] on div "r/ZeroWaste topluluğu, pahalı poşetlerin değerini ve yatırıma değip değmeyeceği…" at bounding box center [1184, 203] width 687 height 101
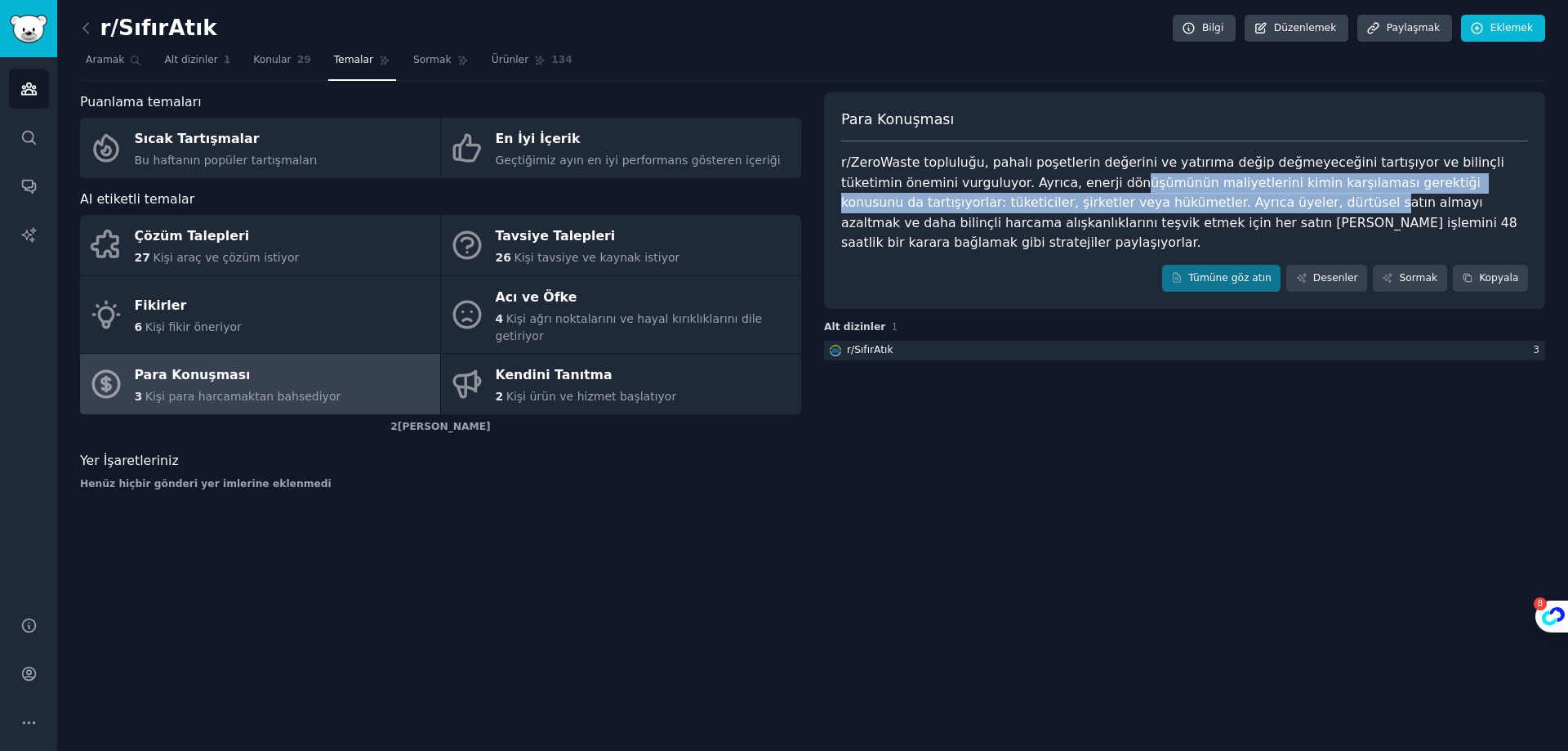
drag, startPoint x: 1038, startPoint y: 185, endPoint x: 1124, endPoint y: 196, distance: 86.7
click at [1124, 196] on font "r/ZeroWaste topluluğu, pahalı poşetlerin değerini ve yatırıma değip değmeyeceği…" at bounding box center [1182, 202] width 680 height 96
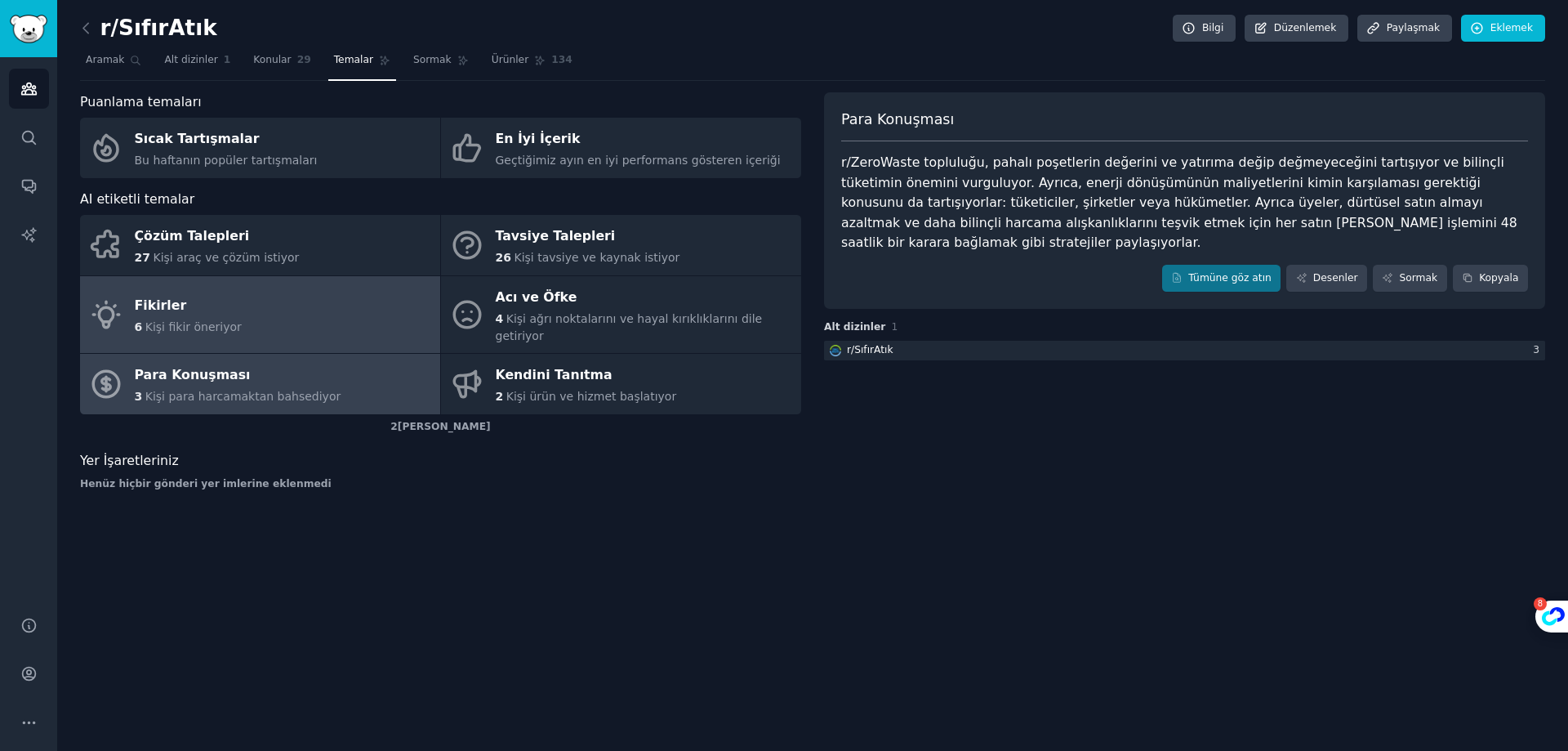
click at [357, 283] on link "Fikirler 6 Kişi fikir öneriyor" at bounding box center [260, 315] width 360 height 77
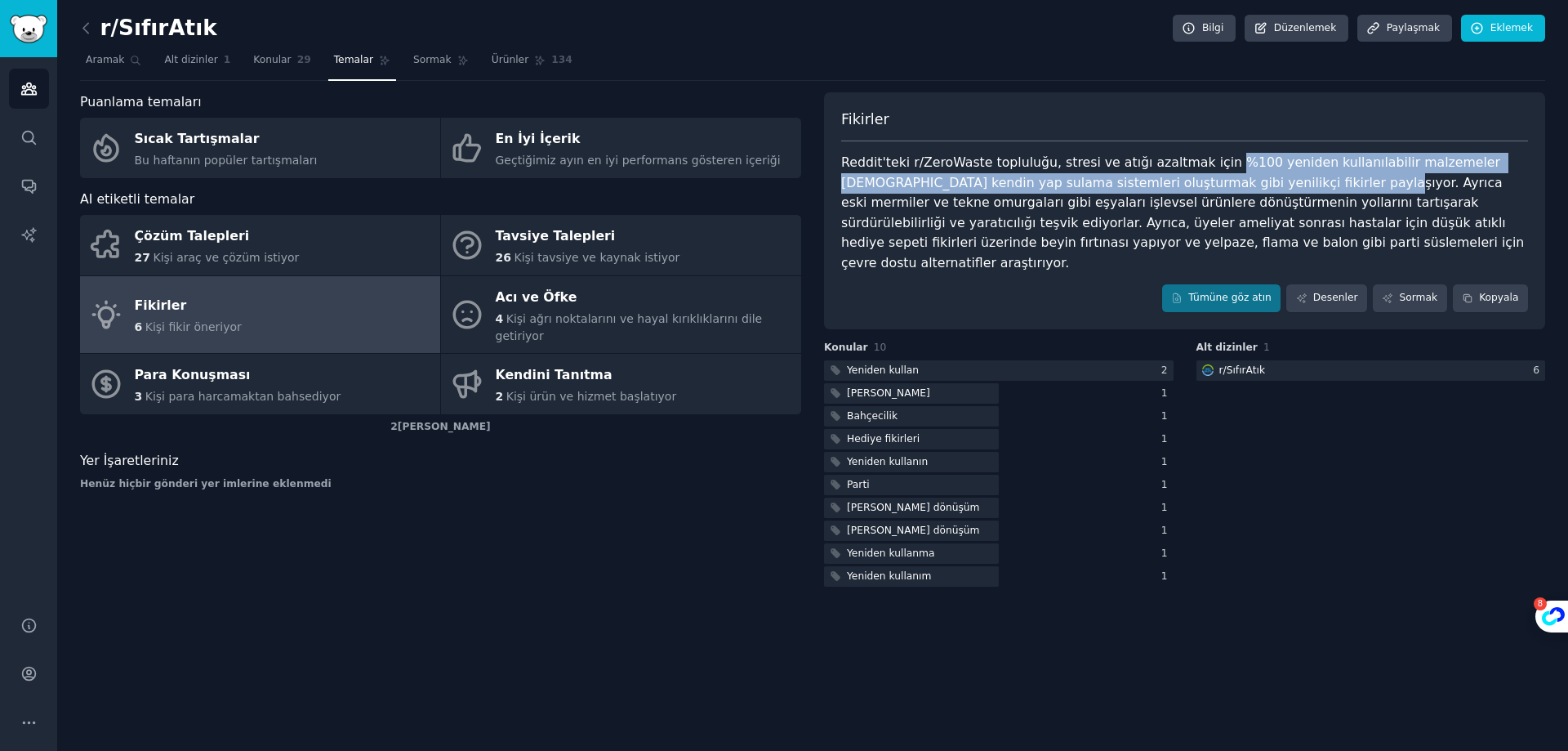
drag, startPoint x: 1198, startPoint y: 163, endPoint x: 1212, endPoint y: 176, distance: 19.1
click at [1212, 176] on font "Reddit'teki r/ZeroWaste topluluğu, stresi ve atığı azaltmak için %100 yeniden k…" at bounding box center [1184, 213] width 687 height 116
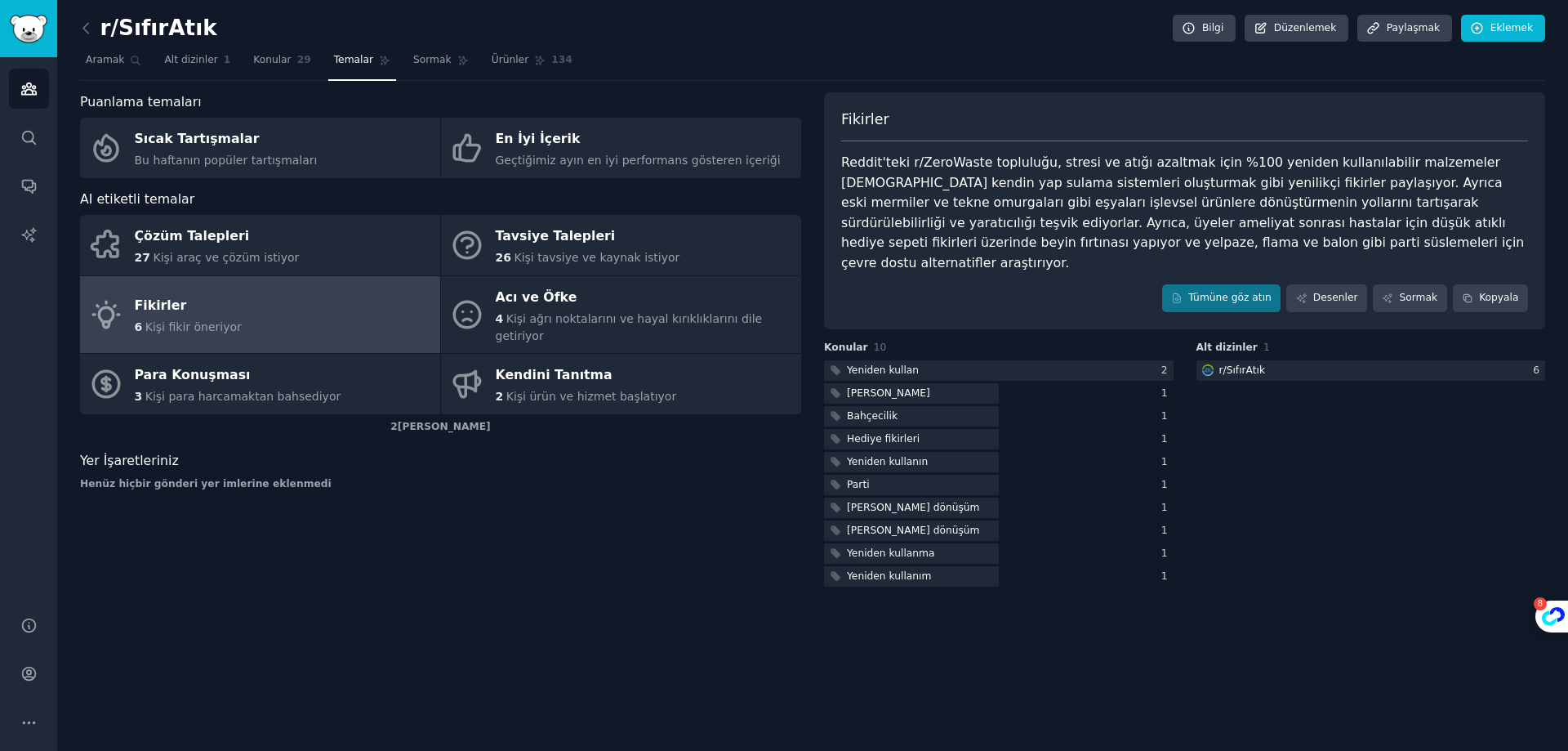
click at [1216, 194] on font "Reddit'teki r/ZeroWaste topluluğu, stresi ve atığı azaltmak için %100 yeniden k…" at bounding box center [1184, 213] width 687 height 116
click at [1251, 197] on font "Reddit'teki r/ZeroWaste topluluğu, stresi ve atığı azaltmak için %100 yeniden k…" at bounding box center [1184, 213] width 687 height 116
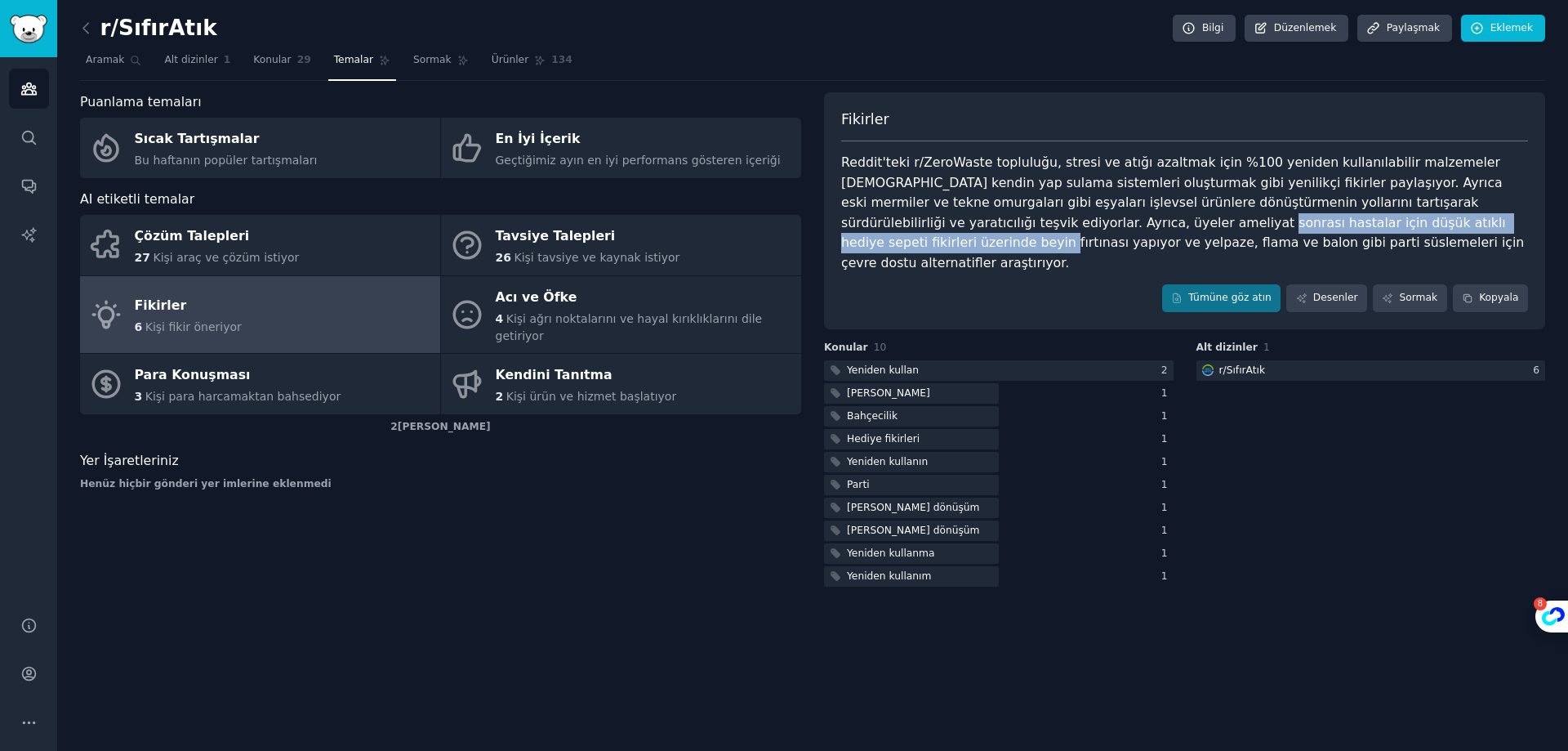
drag, startPoint x: 883, startPoint y: 227, endPoint x: 1267, endPoint y: 232, distance: 384.0
click at [1267, 232] on div "Reddit'teki r/ZeroWaste topluluğu, stresi ve atığı azaltmak için %100 yeniden k…" at bounding box center [1184, 213] width 687 height 120
click at [1065, 229] on font "Reddit'teki r/ZeroWaste topluluğu, stresi ve atığı azaltmak için %100 yeniden k…" at bounding box center [1184, 213] width 687 height 116
drag, startPoint x: 894, startPoint y: 225, endPoint x: 1451, endPoint y: 232, distance: 557.0
click at [1451, 232] on div "Reddit'teki r/ZeroWaste topluluğu, stresi ve atığı azaltmak için %100 yeniden k…" at bounding box center [1184, 213] width 687 height 120
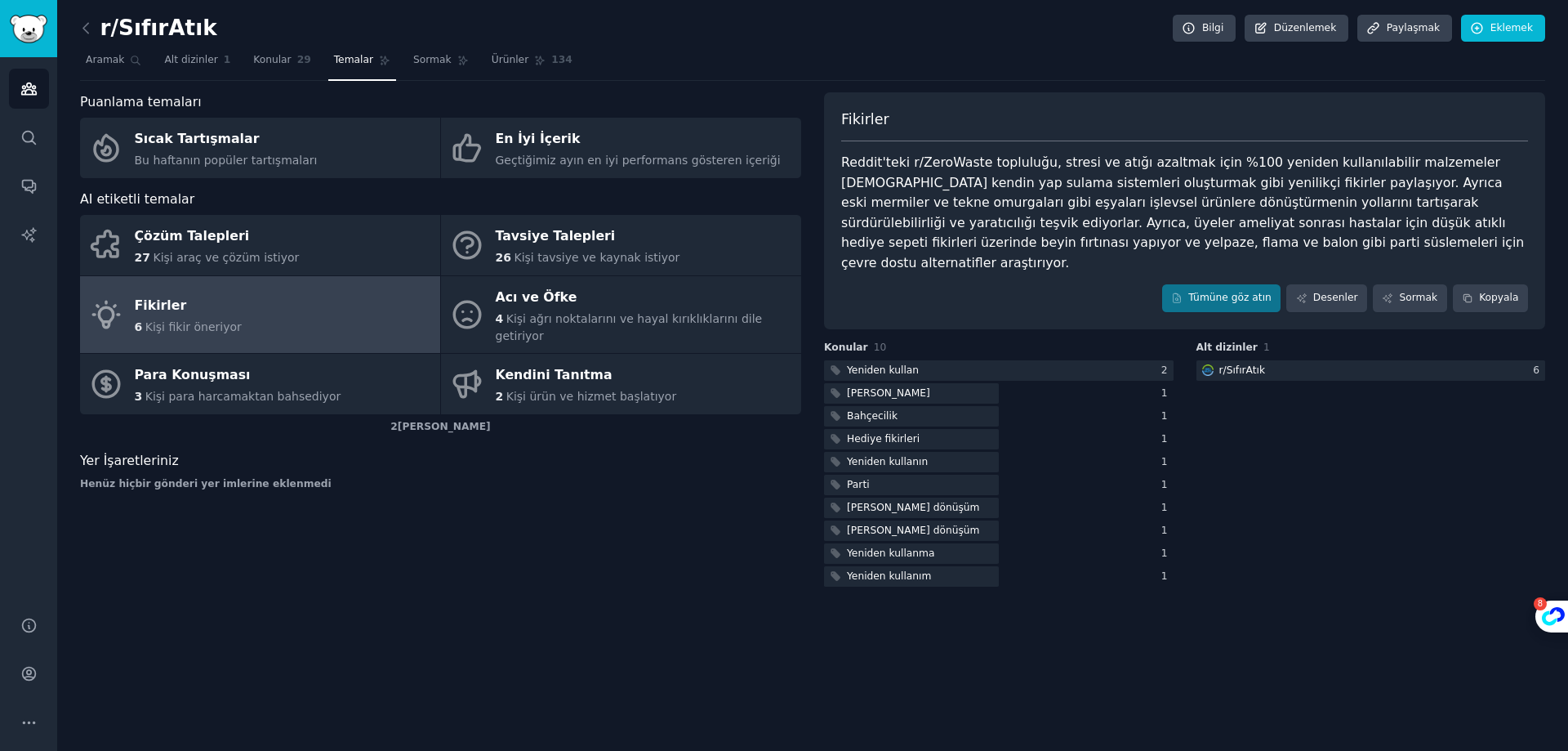
click at [1070, 235] on font "Reddit'teki r/ZeroWaste topluluğu, stresi ve atığı azaltmak için %100 yeniden k…" at bounding box center [1184, 213] width 687 height 116
